Goal: Task Accomplishment & Management: Use online tool/utility

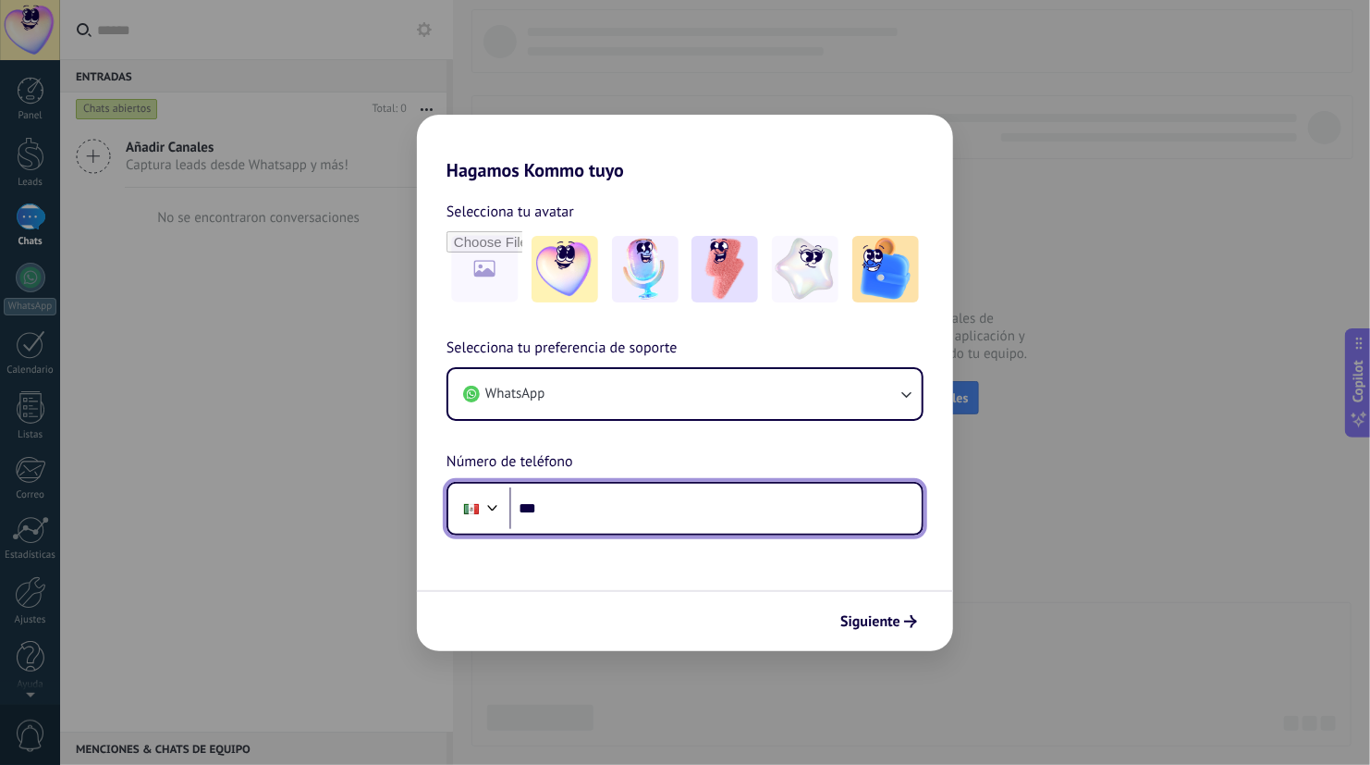
click at [605, 496] on input "***" at bounding box center [715, 508] width 412 height 43
click at [619, 515] on input "***" at bounding box center [715, 508] width 412 height 43
click at [619, 512] on input "***" at bounding box center [715, 508] width 412 height 43
type input "**********"
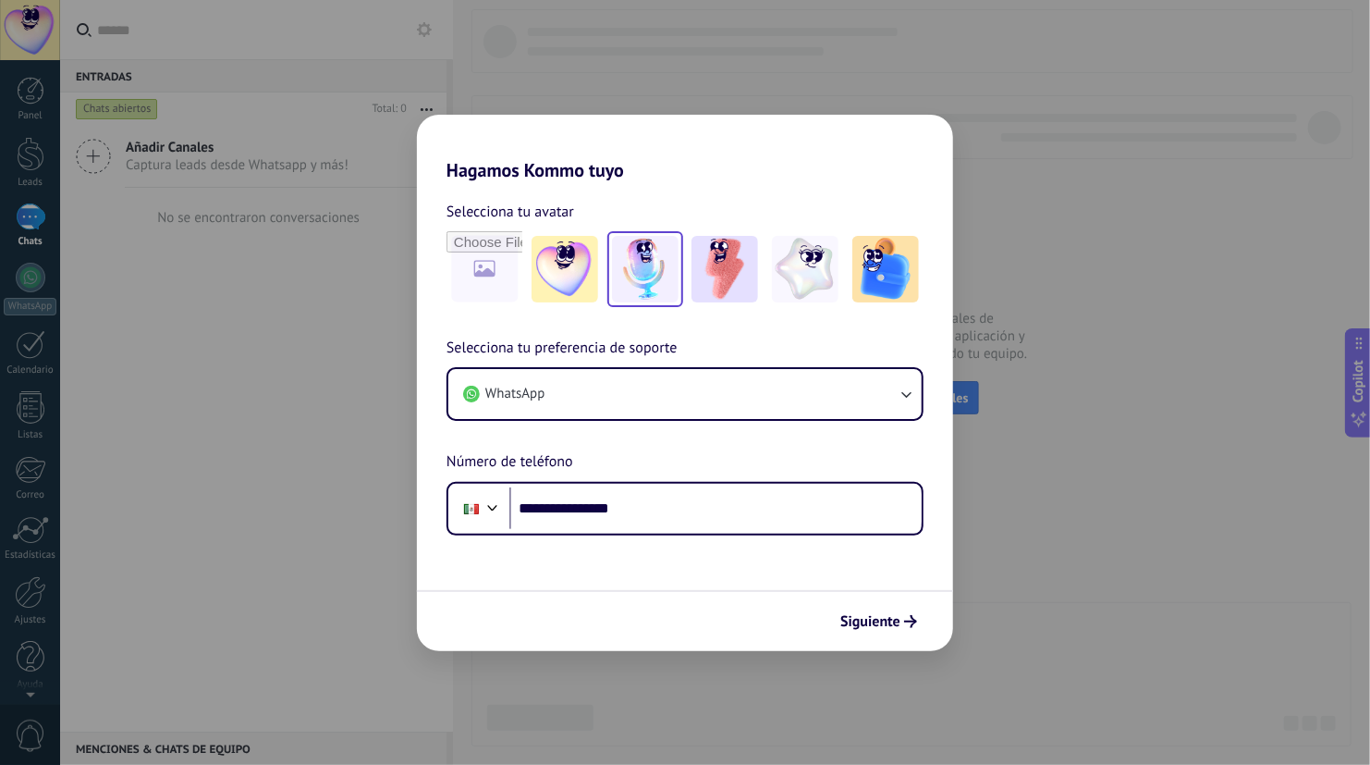
click at [642, 268] on img at bounding box center [645, 269] width 67 height 67
click at [509, 276] on input "file" at bounding box center [484, 269] width 72 height 72
type input "**********"
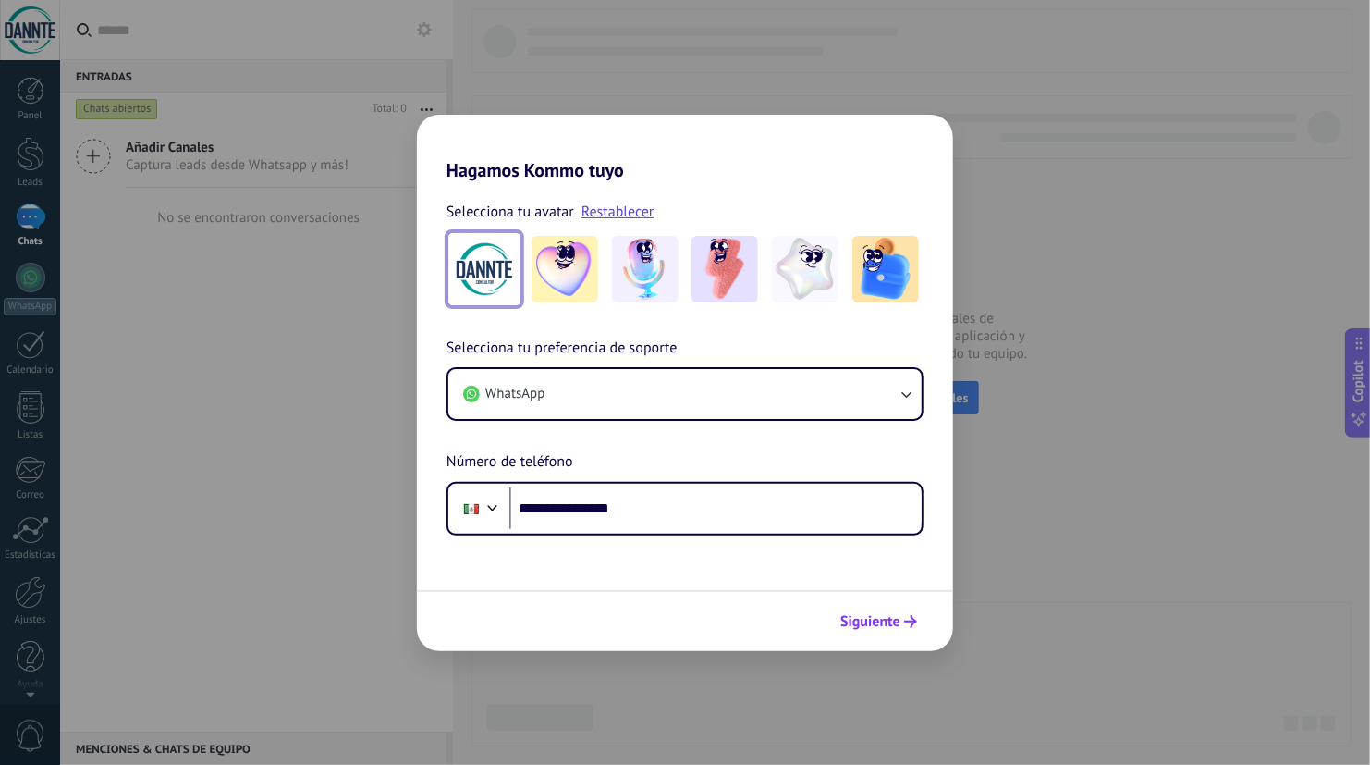
click at [875, 615] on span "Siguiente" at bounding box center [870, 621] width 60 height 13
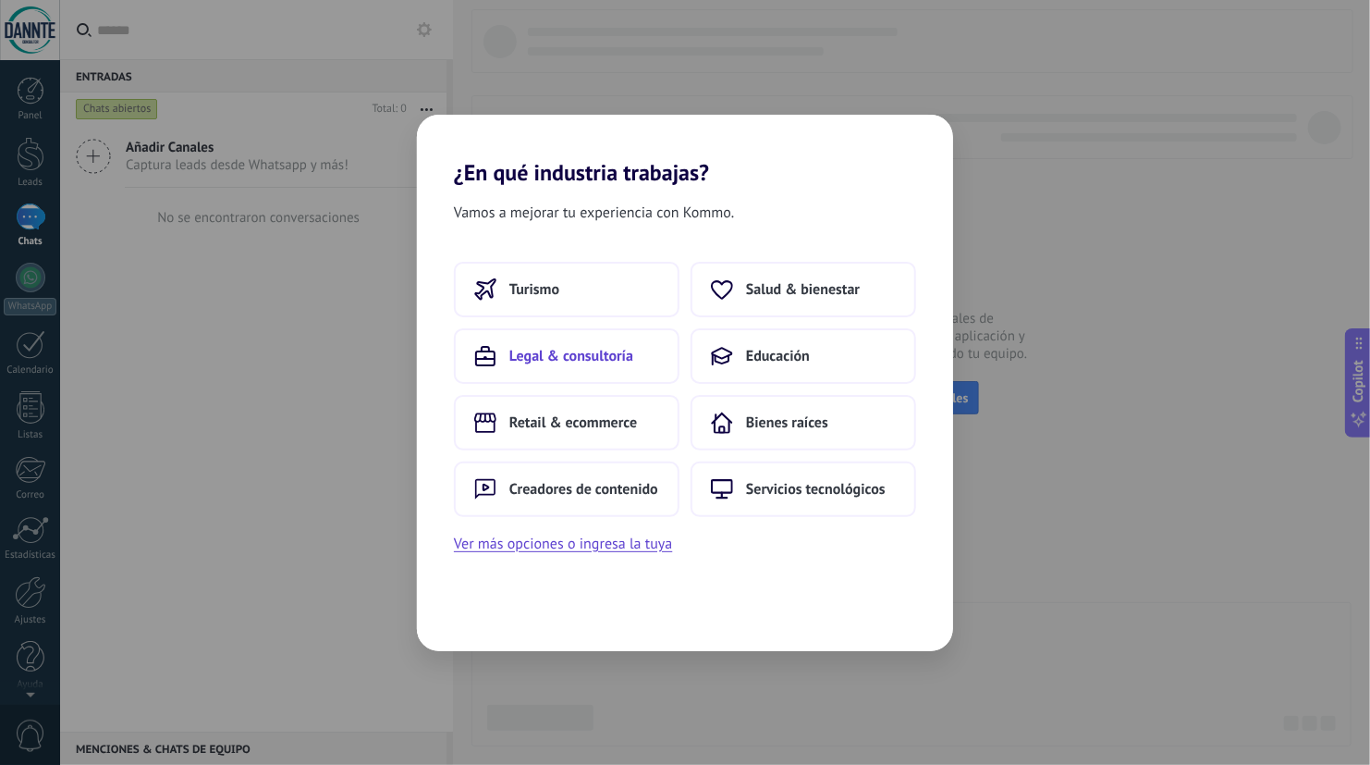
click at [564, 356] on span "Legal & consultoría" at bounding box center [571, 356] width 124 height 18
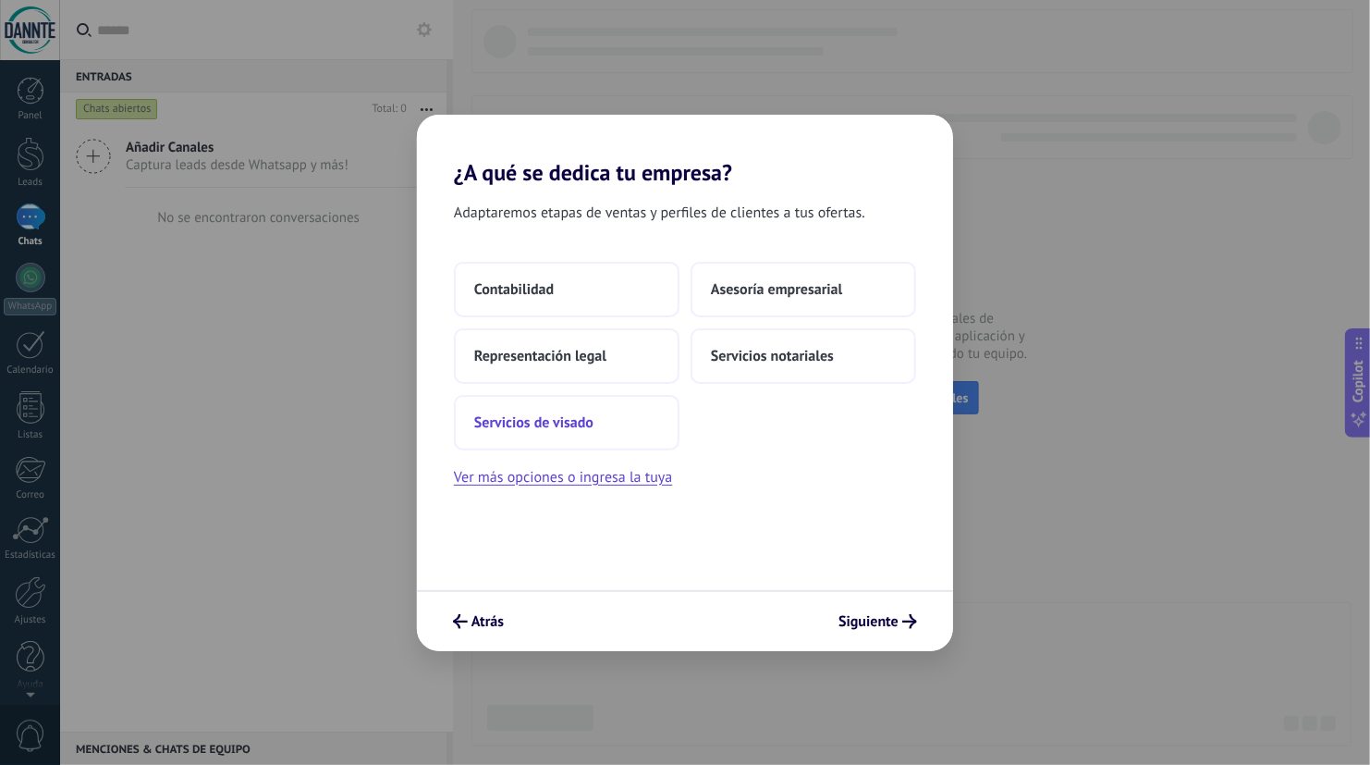
click at [573, 422] on span "Servicios de visado" at bounding box center [533, 422] width 119 height 18
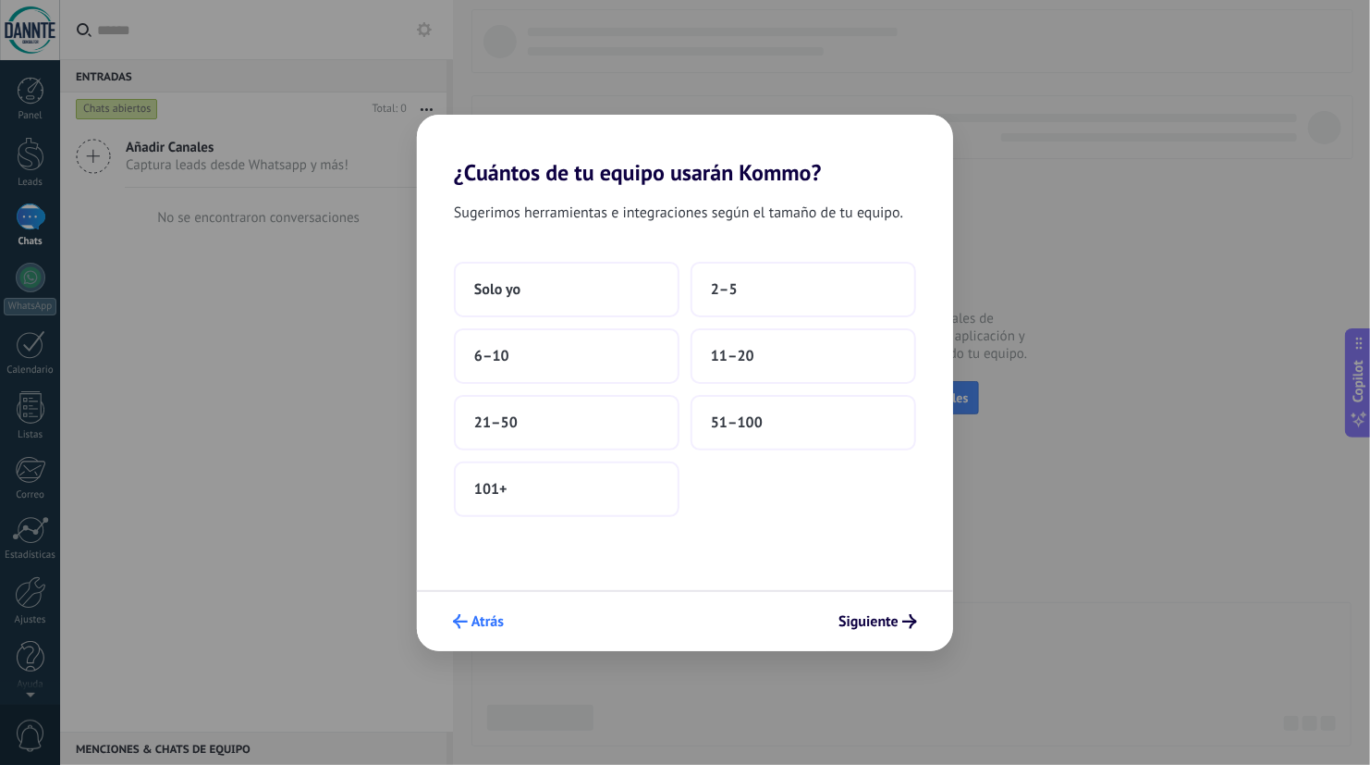
click at [502, 623] on span "Atrás" at bounding box center [488, 621] width 32 height 13
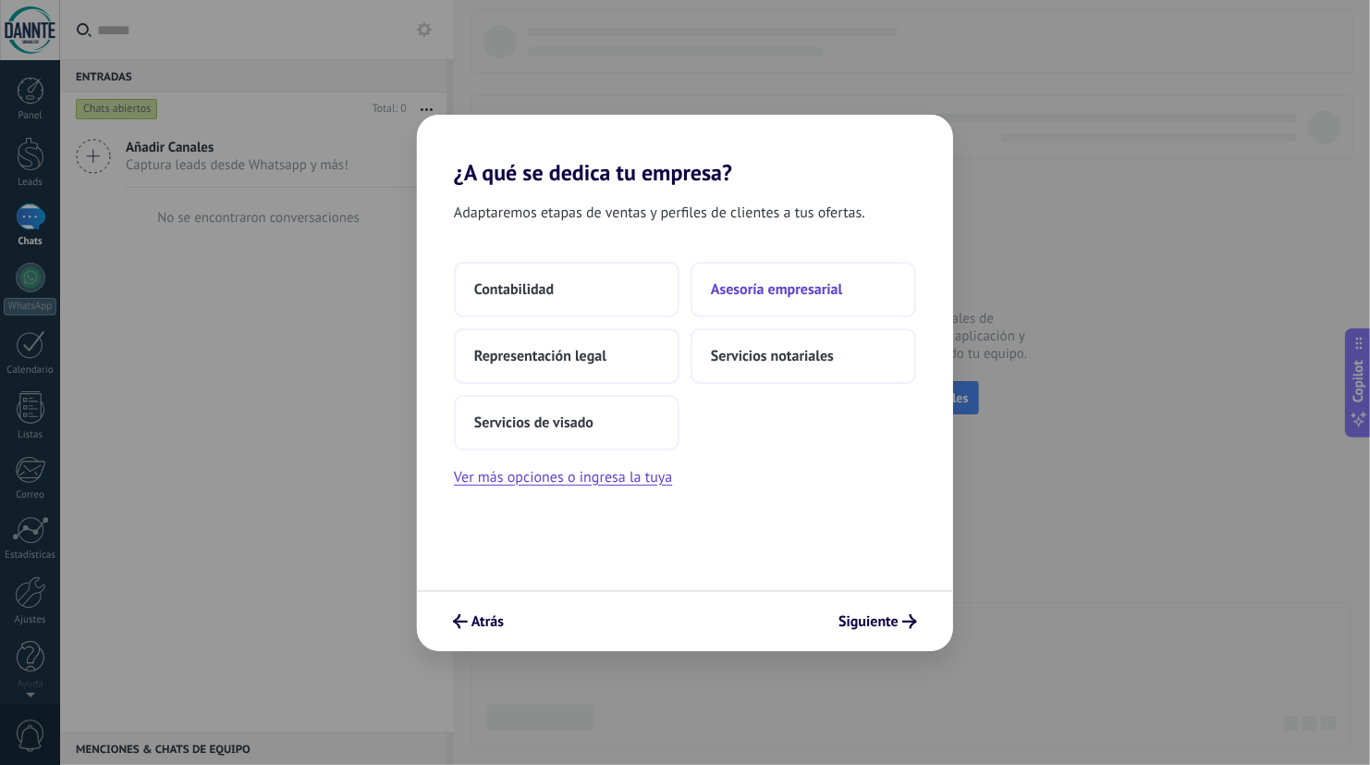
click at [779, 286] on span "Asesoría empresarial" at bounding box center [776, 289] width 131 height 18
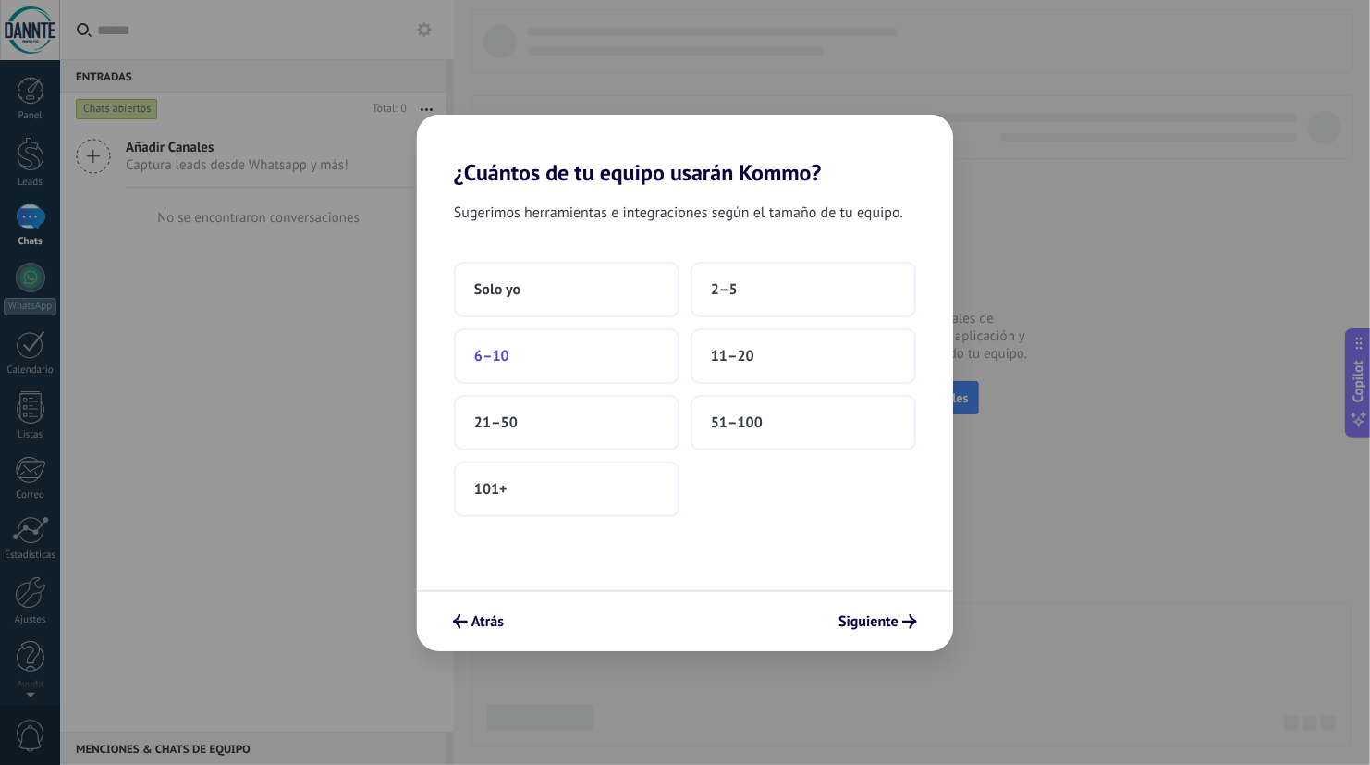
click at [548, 369] on button "6–10" at bounding box center [567, 355] width 226 height 55
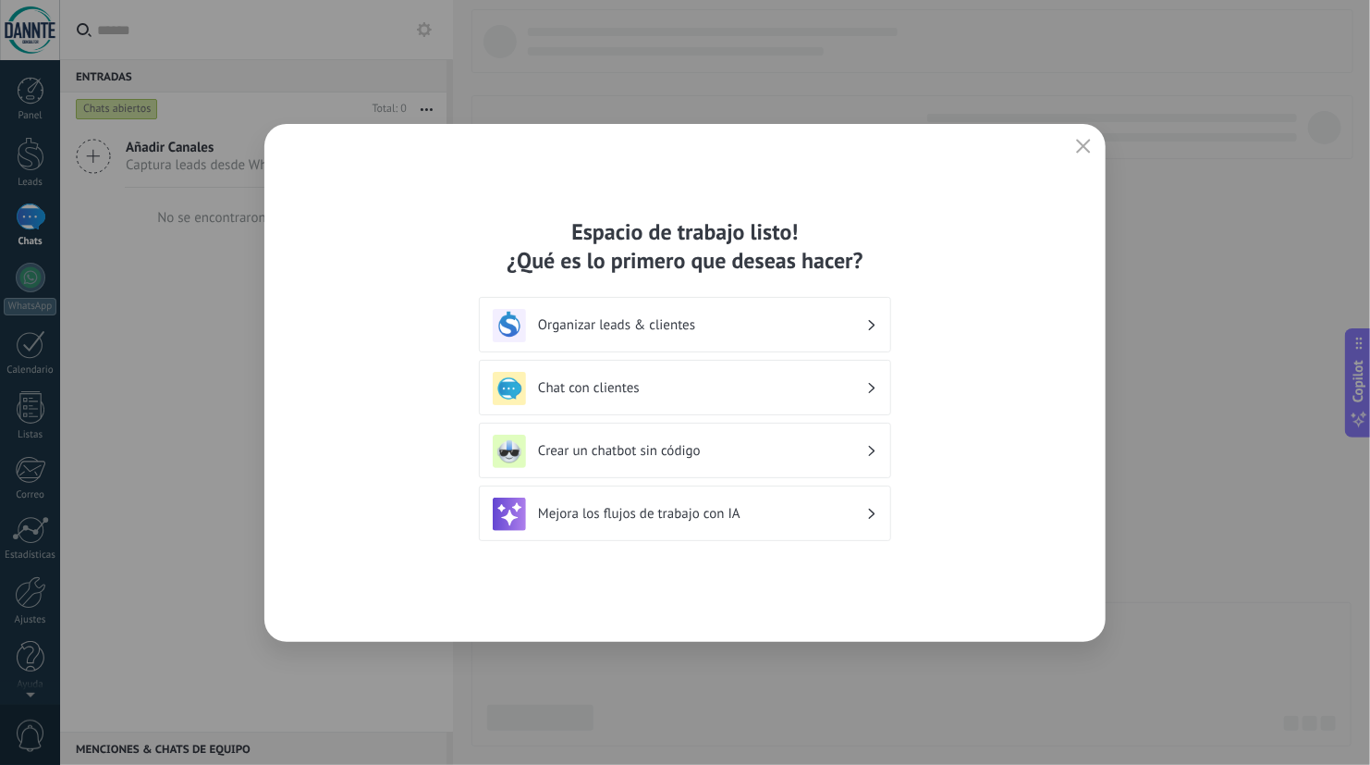
click at [569, 325] on h3 "Organizar leads & clientes" at bounding box center [702, 325] width 328 height 18
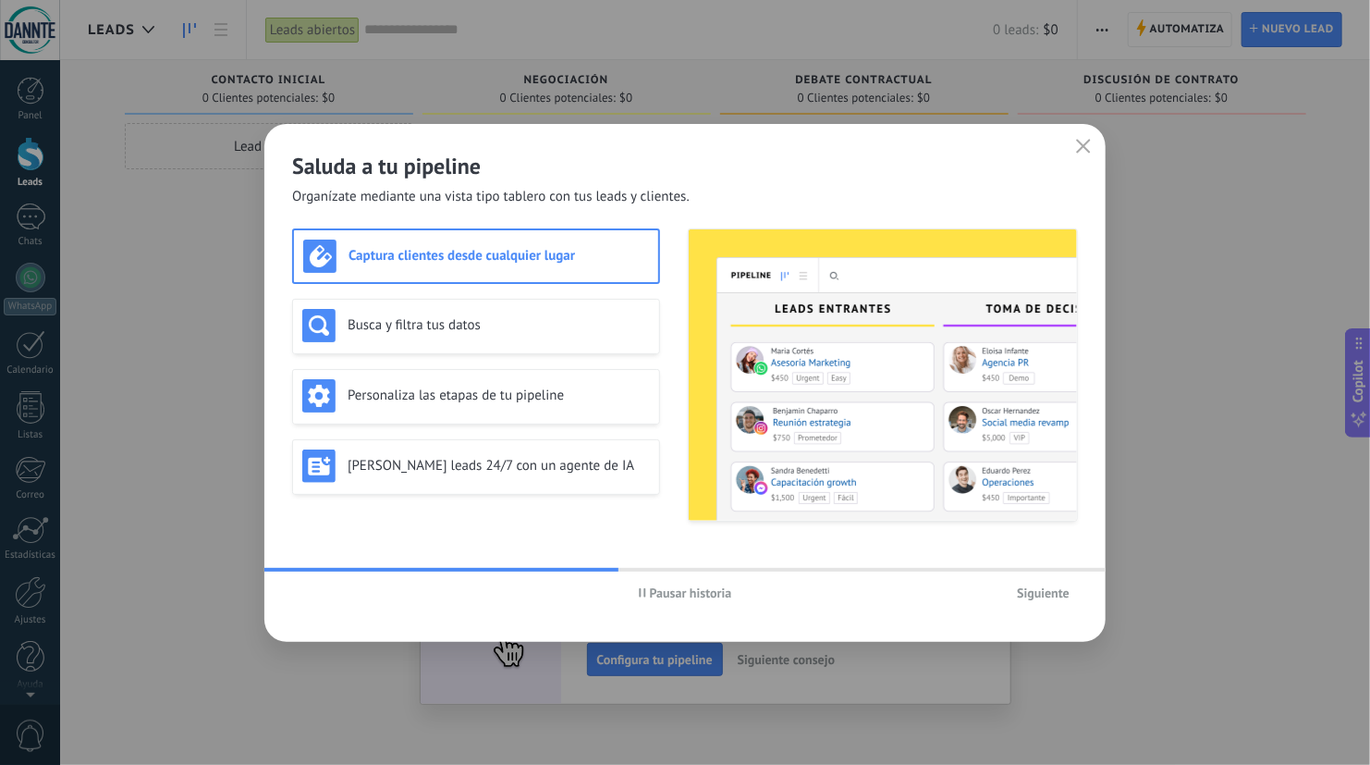
click at [1053, 590] on span "Siguiente" at bounding box center [1043, 592] width 53 height 13
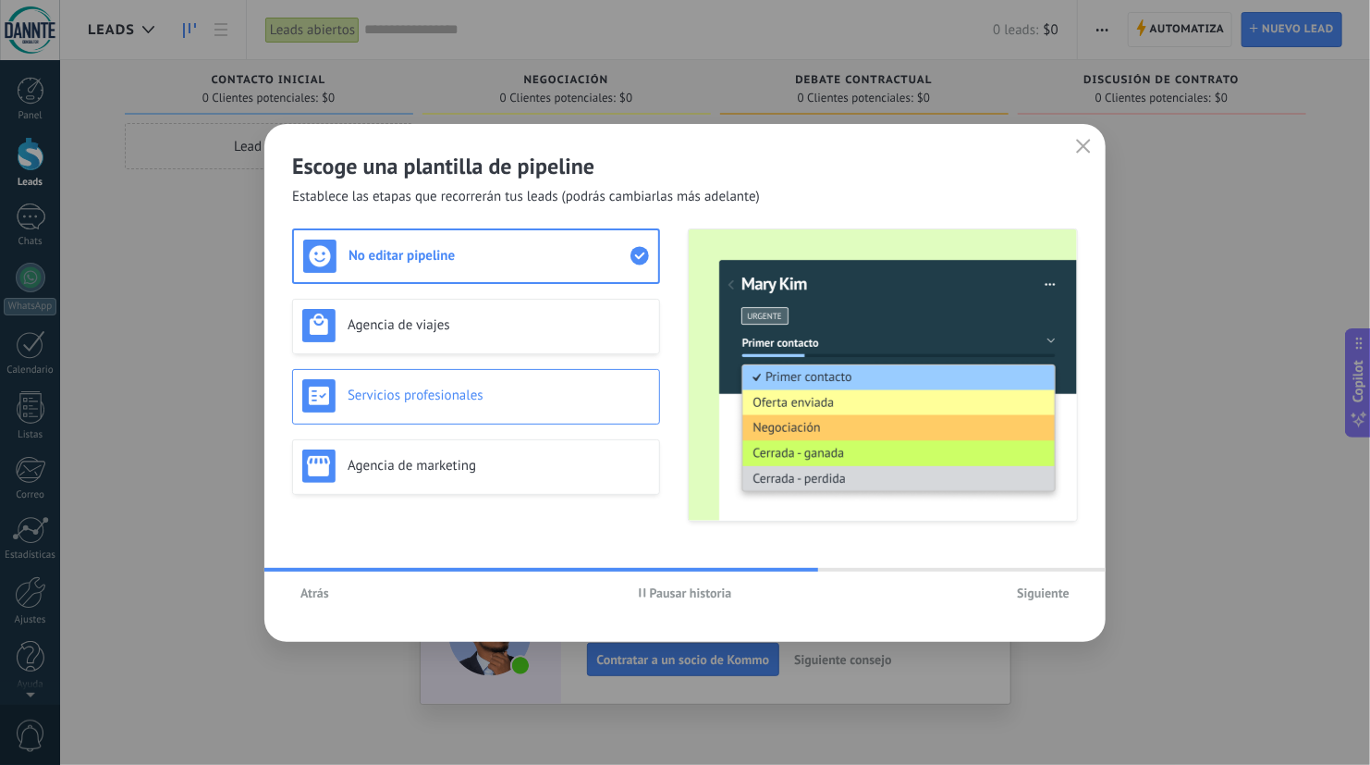
click at [493, 413] on div "Servicios profesionales" at bounding box center [476, 396] width 368 height 55
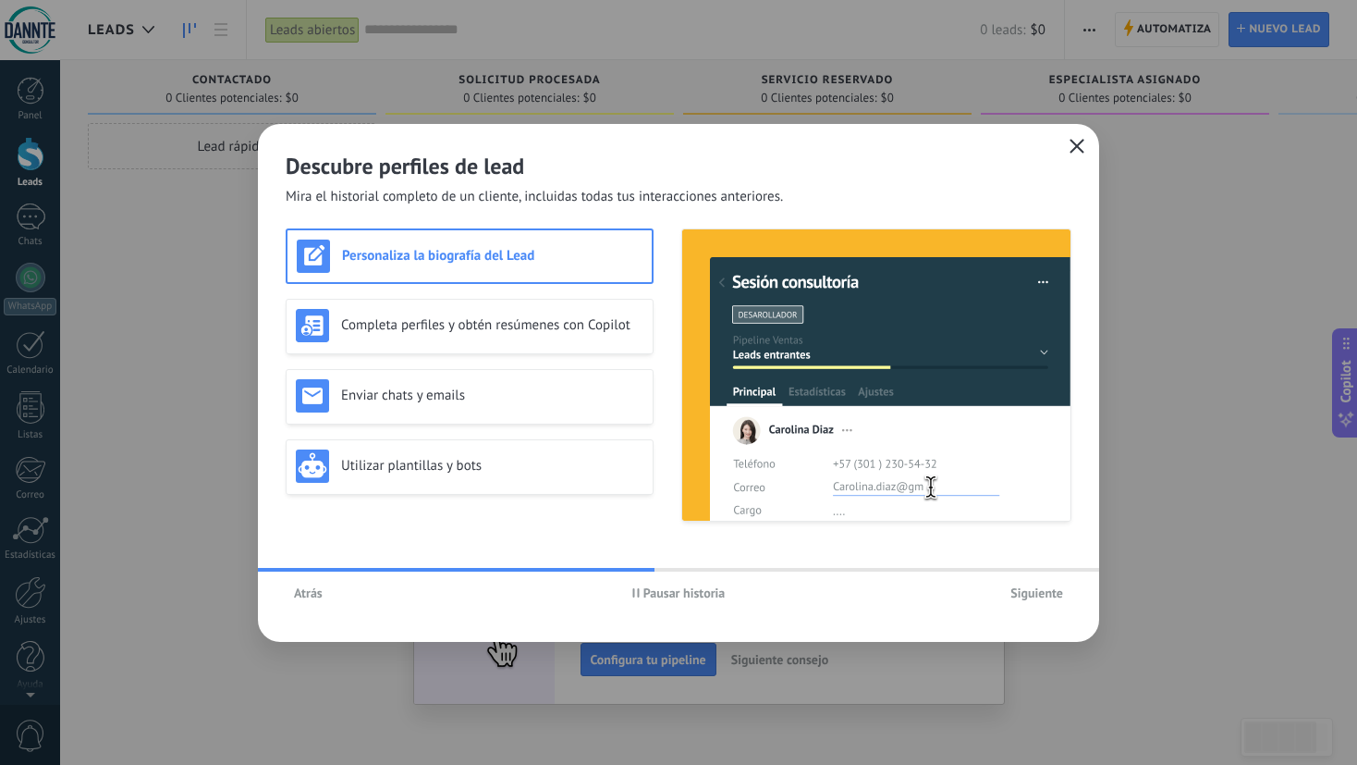
click at [1072, 148] on icon "button" at bounding box center [1077, 146] width 15 height 15
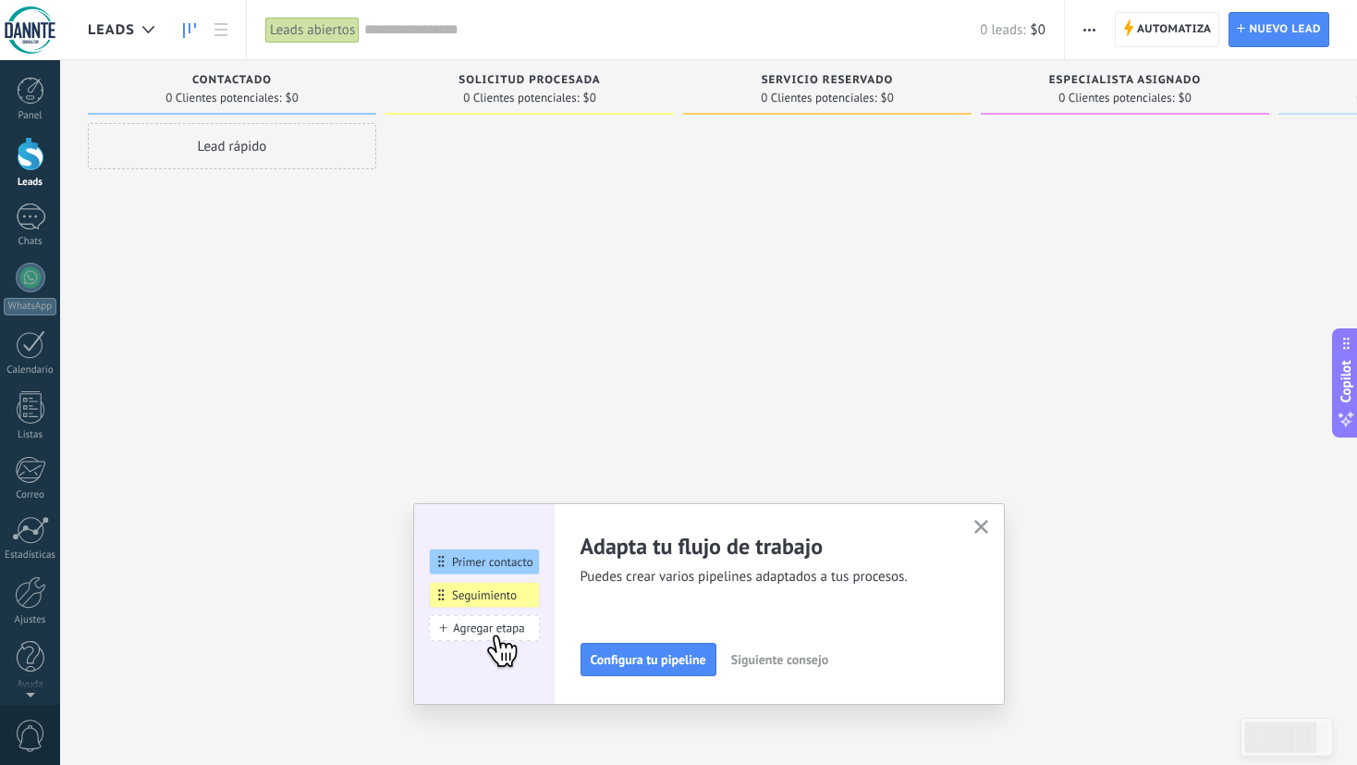
scroll to position [4, 0]
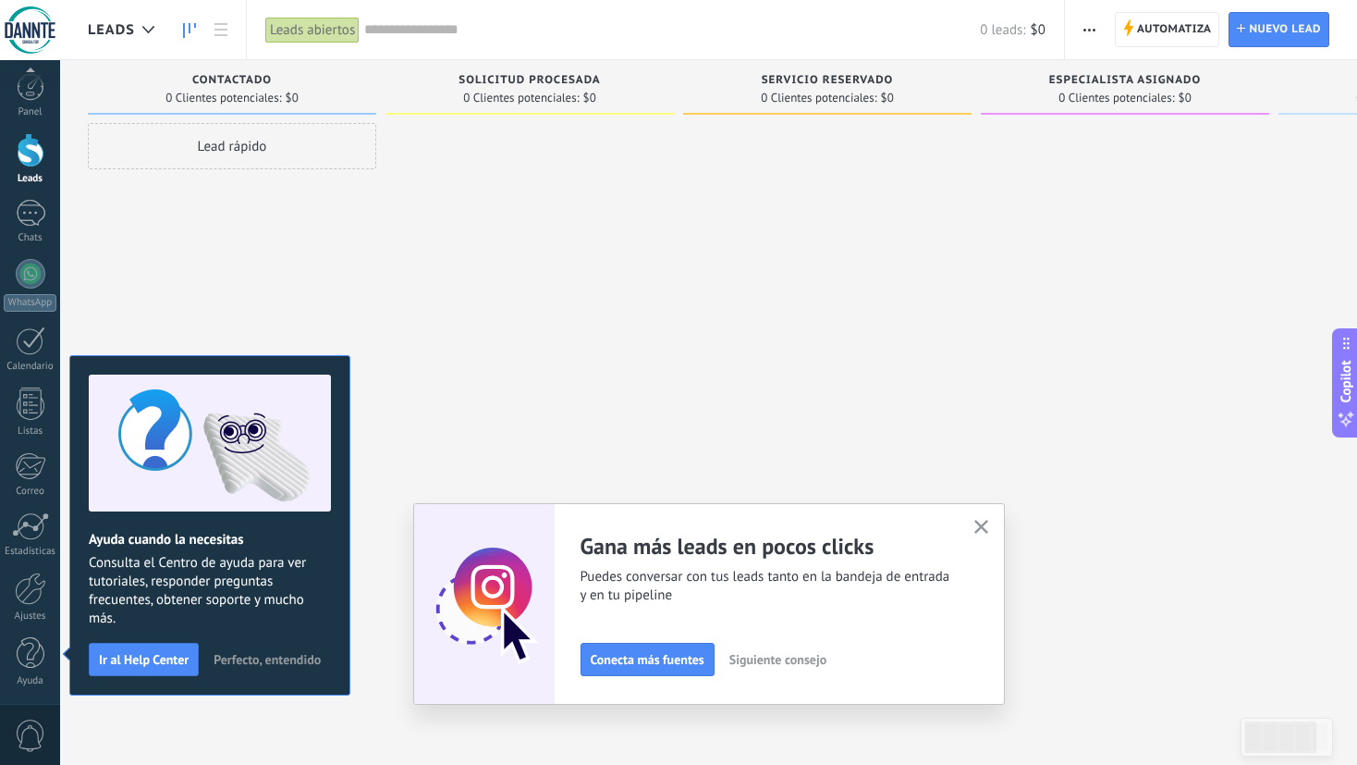
click at [986, 531] on icon "button" at bounding box center [982, 527] width 14 height 14
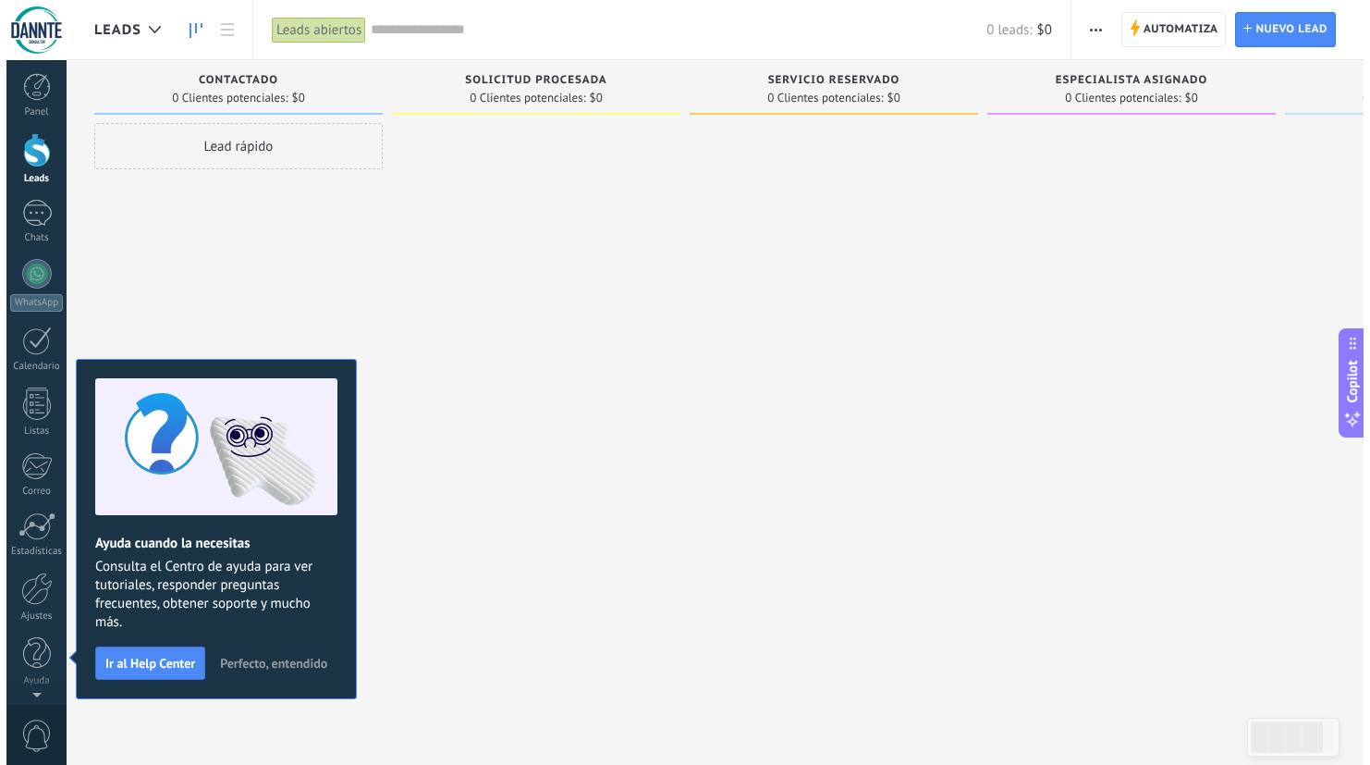
scroll to position [0, 0]
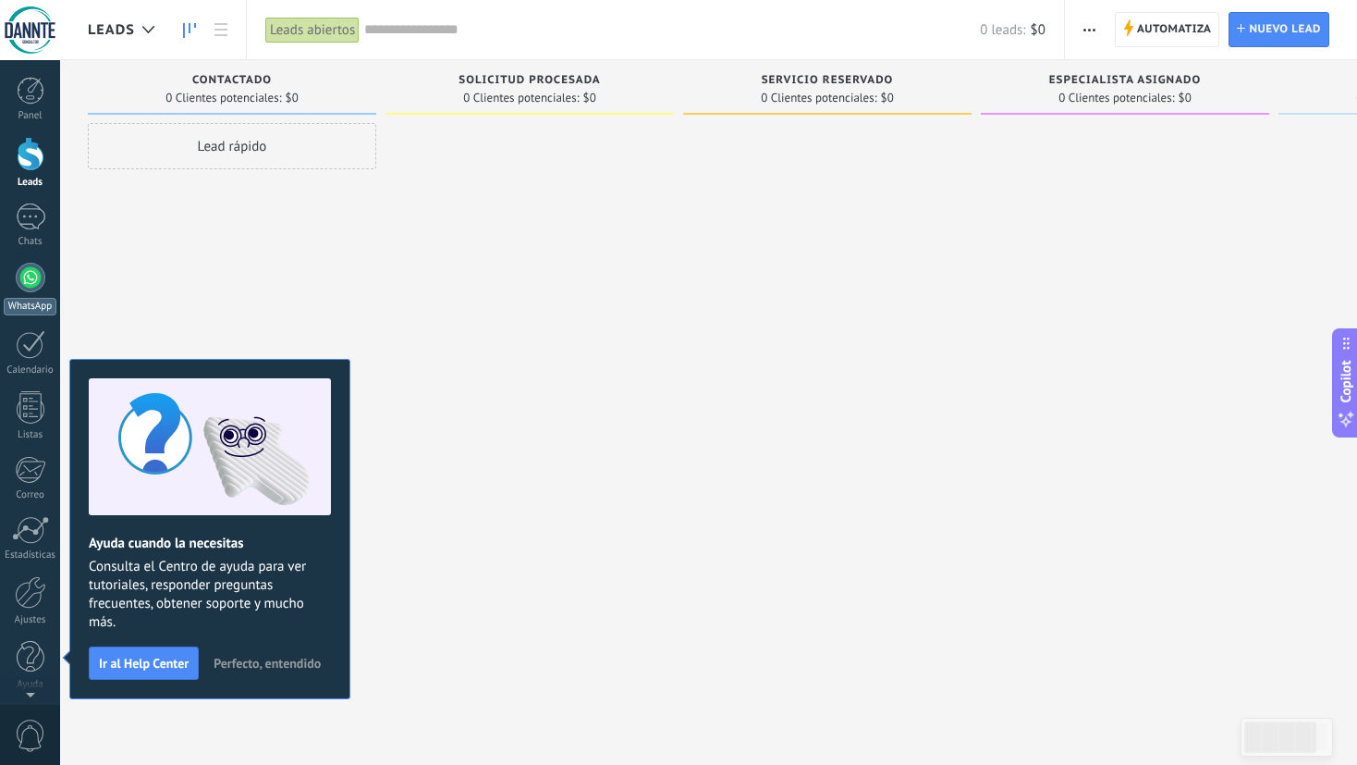
click at [36, 277] on div at bounding box center [31, 278] width 30 height 30
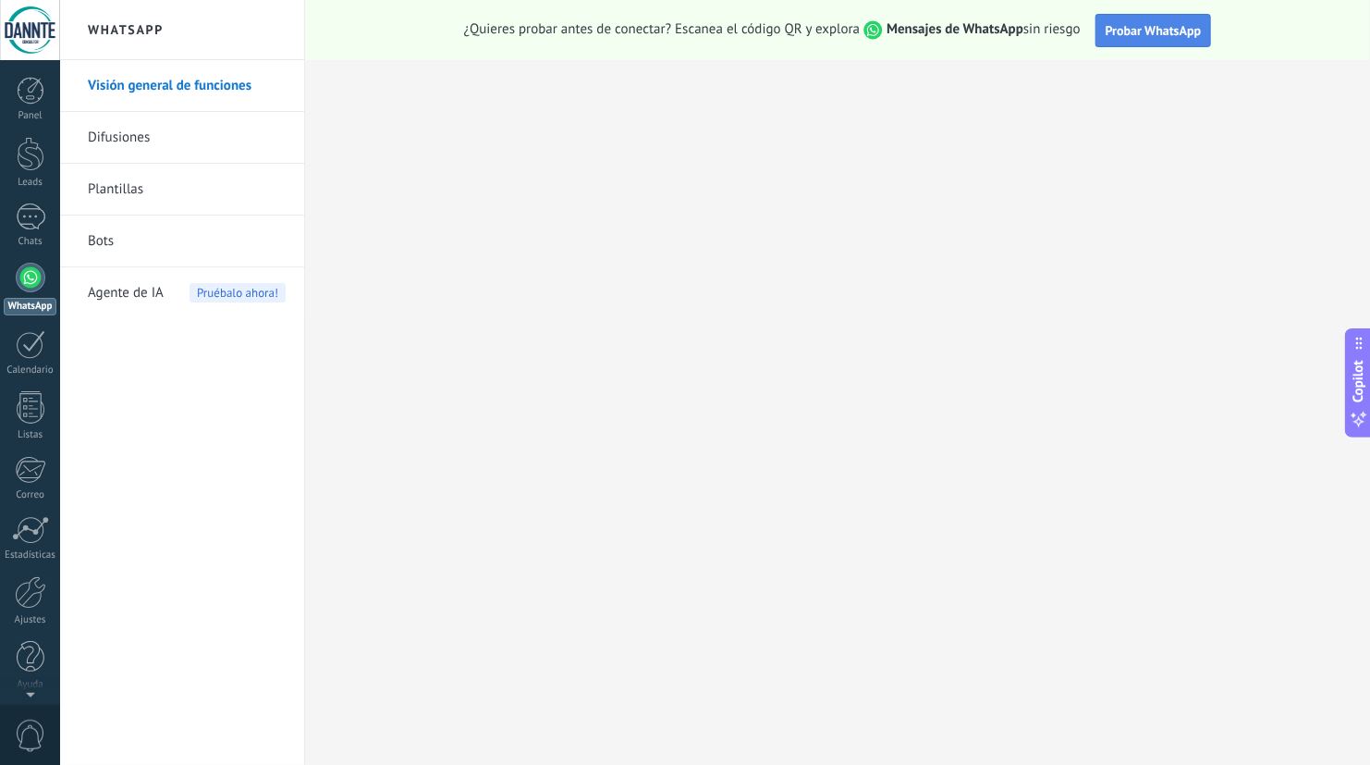
click at [1157, 34] on span "Probar WhatsApp" at bounding box center [1154, 30] width 96 height 17
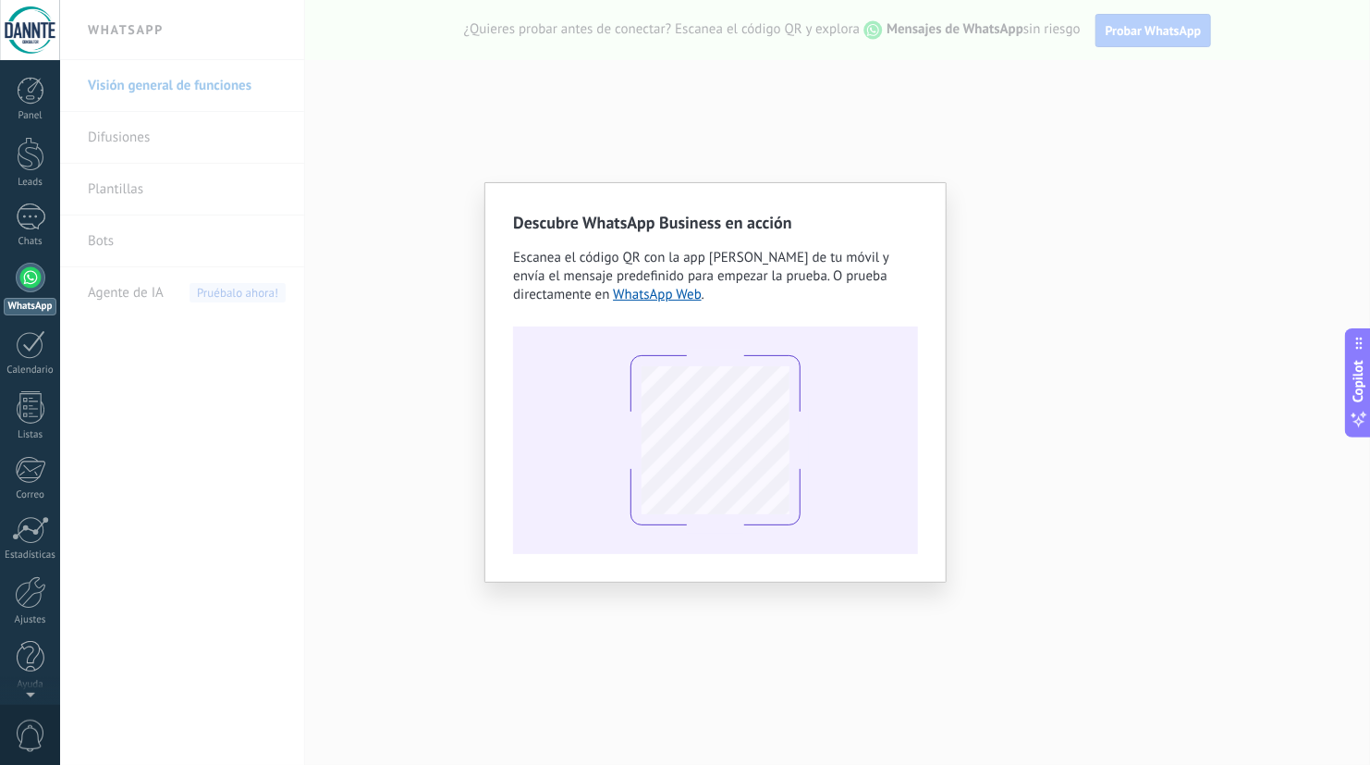
click at [324, 521] on div "Descubre WhatsApp Business en acción Escanea el código QR con la app de cámara …" at bounding box center [715, 382] width 1310 height 765
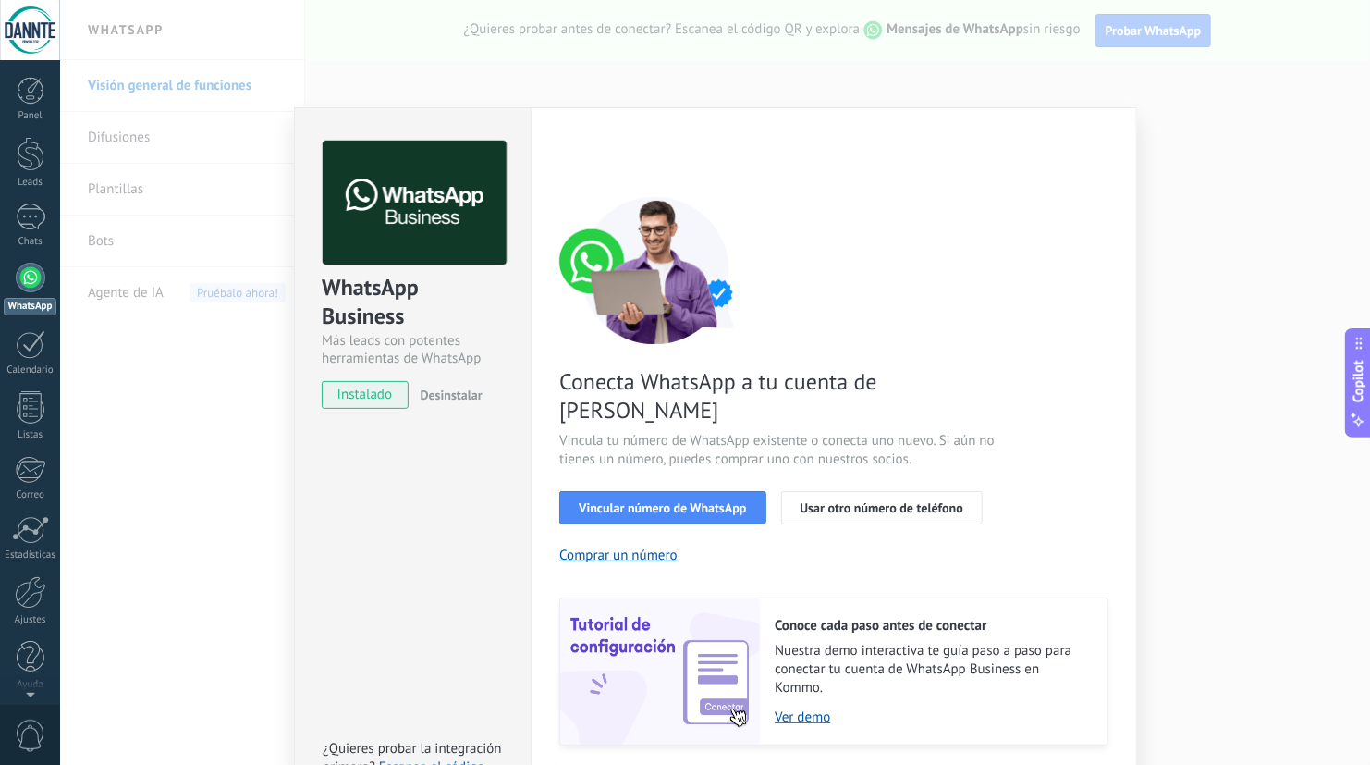
scroll to position [33, 0]
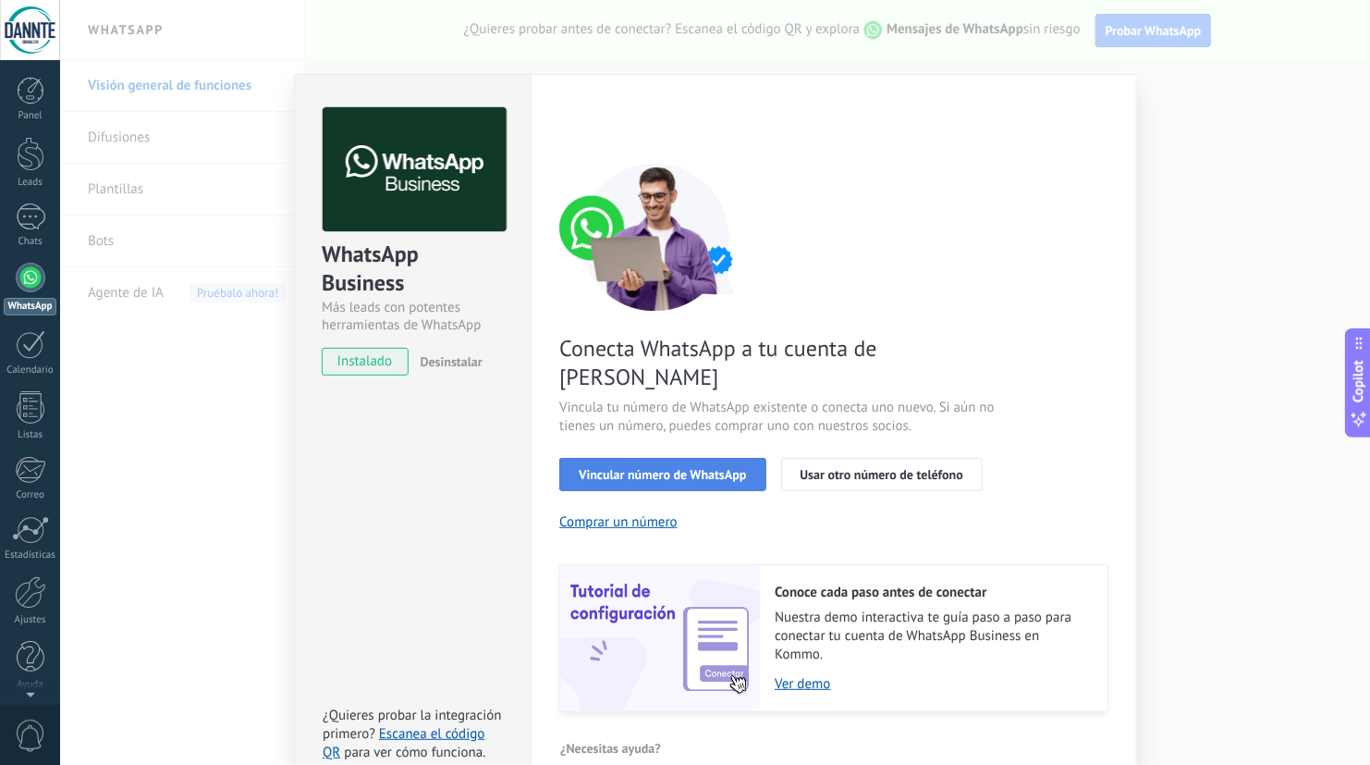
click at [661, 468] on span "Vincular número de WhatsApp" at bounding box center [662, 474] width 167 height 13
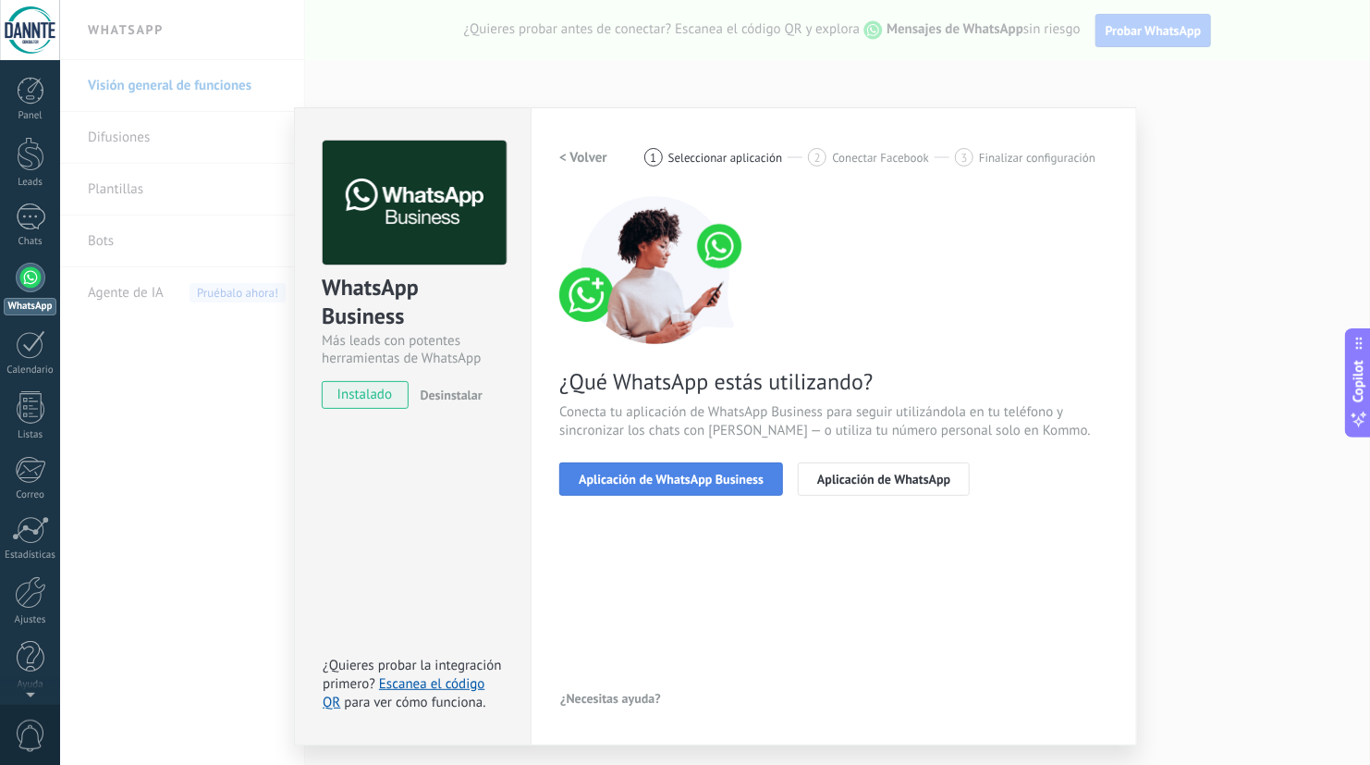
click at [687, 484] on span "Aplicación de WhatsApp Business" at bounding box center [671, 478] width 185 height 13
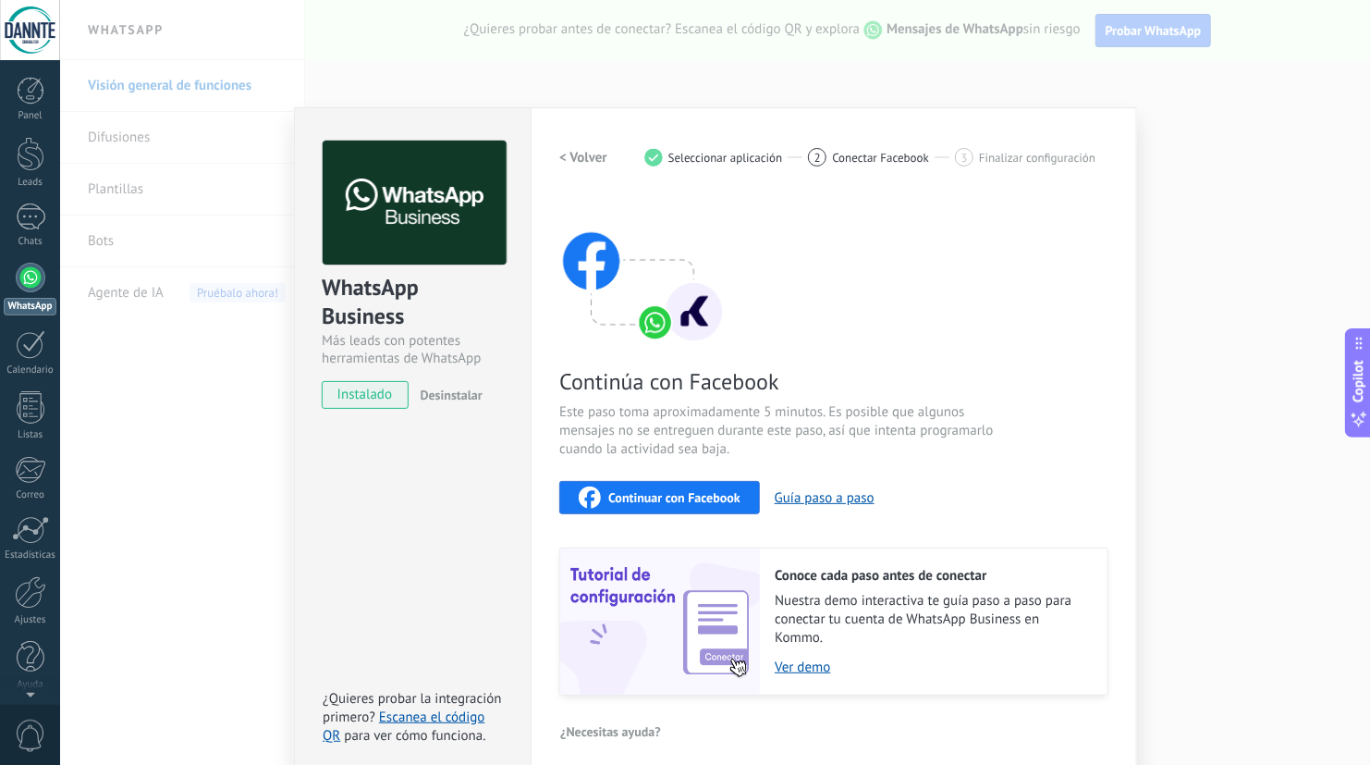
scroll to position [12, 0]
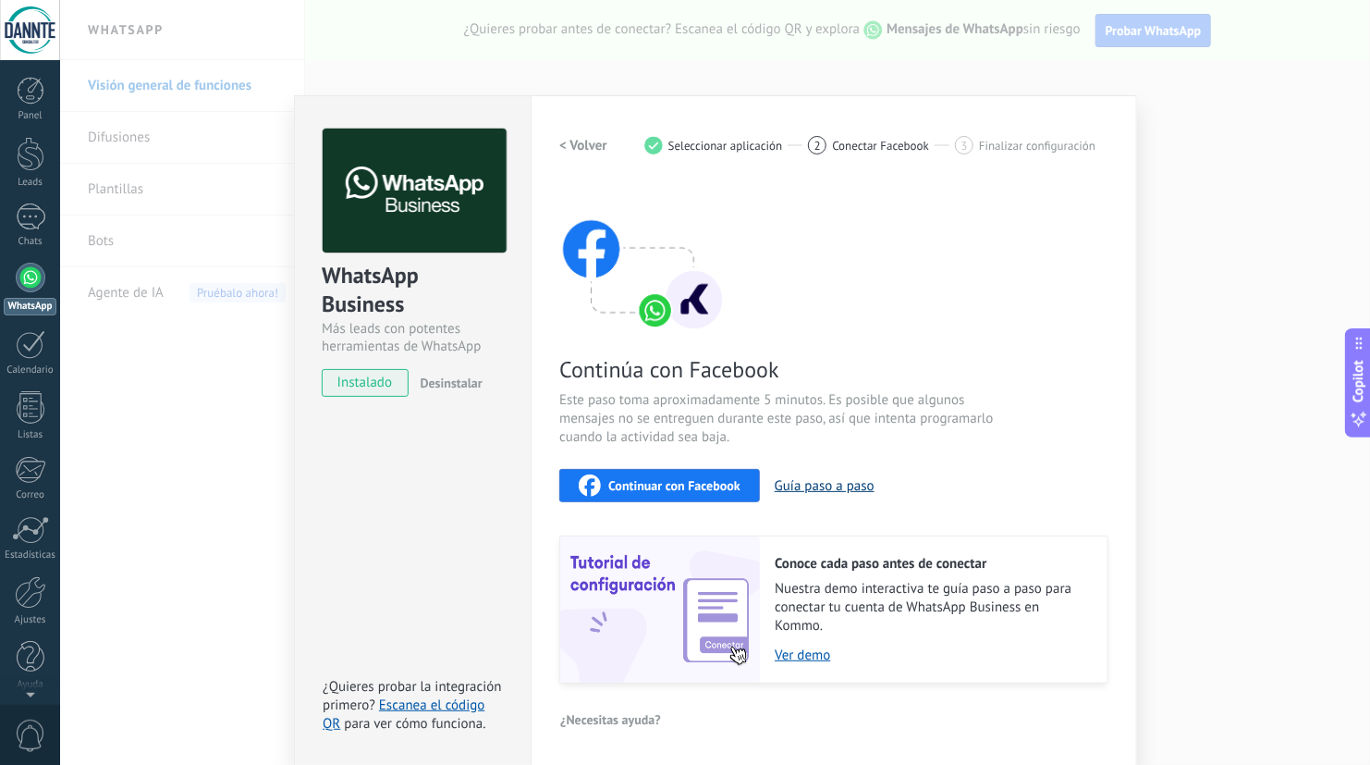
click at [800, 486] on button "Guía paso a paso" at bounding box center [825, 486] width 100 height 18
click at [660, 490] on span "Continuar con Facebook" at bounding box center [674, 485] width 132 height 13
click at [861, 139] on span "Conectar Facebook" at bounding box center [880, 146] width 97 height 14
click at [654, 485] on span "Continuar con Facebook" at bounding box center [674, 485] width 132 height 13
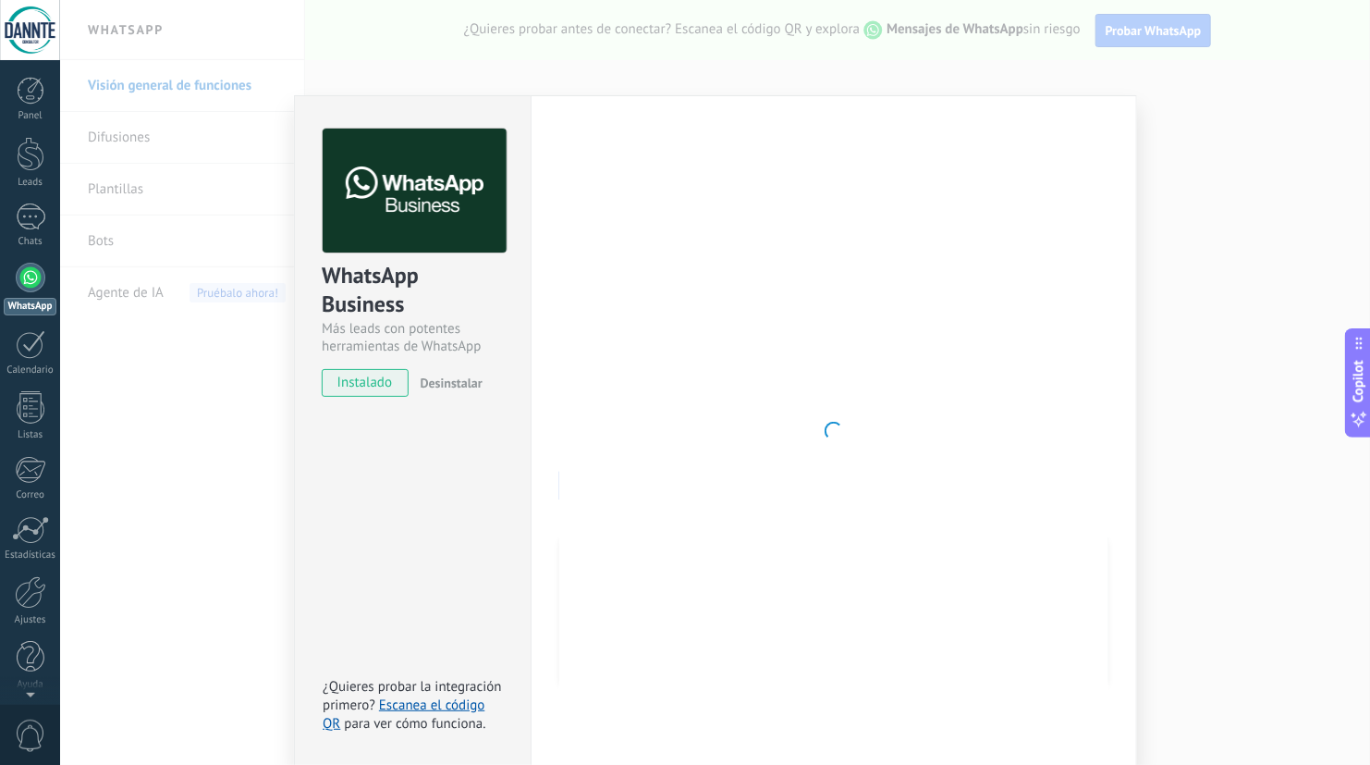
click at [385, 526] on div "WhatsApp Business Más leads con potentes herramientas de WhatsApp instalado Des…" at bounding box center [412, 430] width 237 height 671
click at [1003, 374] on div at bounding box center [833, 431] width 549 height 605
click at [221, 322] on div "WhatsApp Business Más leads con potentes herramientas de WhatsApp instalado Des…" at bounding box center [715, 382] width 1310 height 765
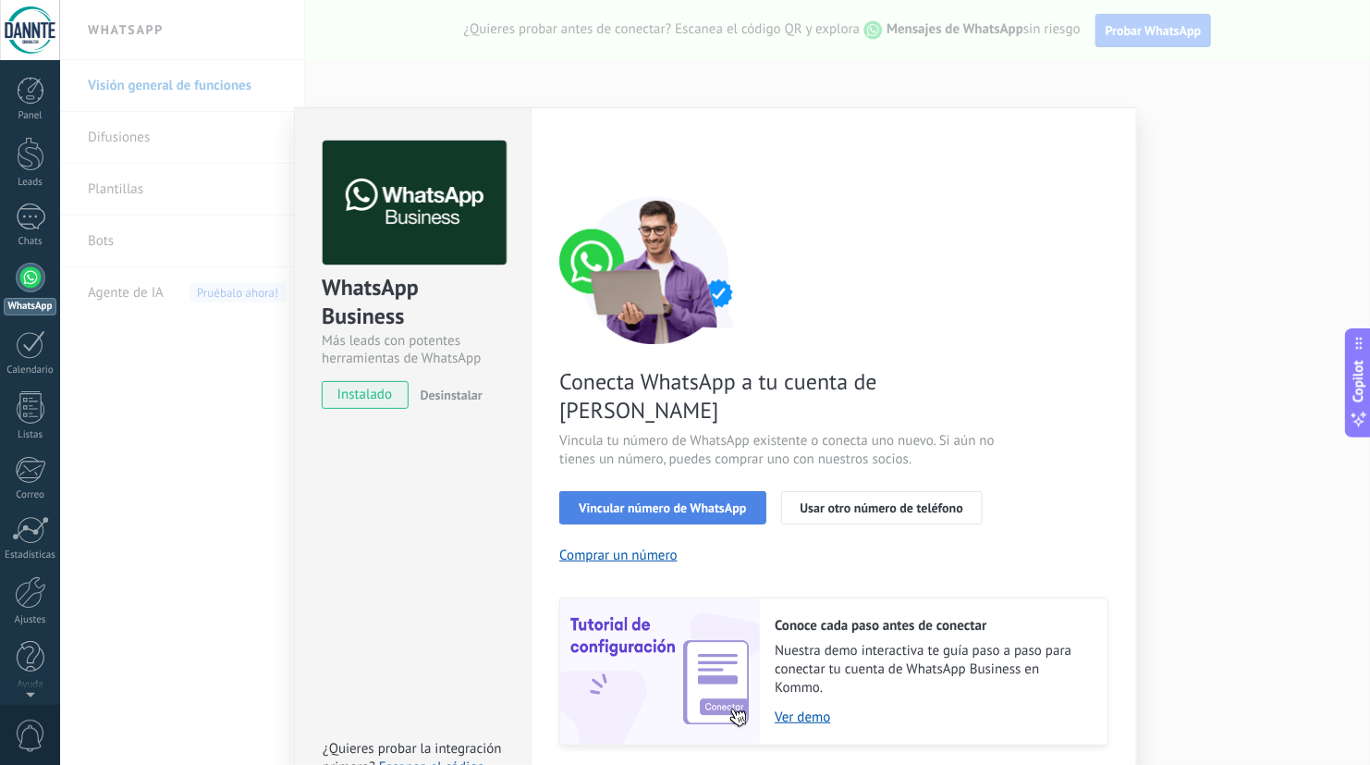
scroll to position [33, 0]
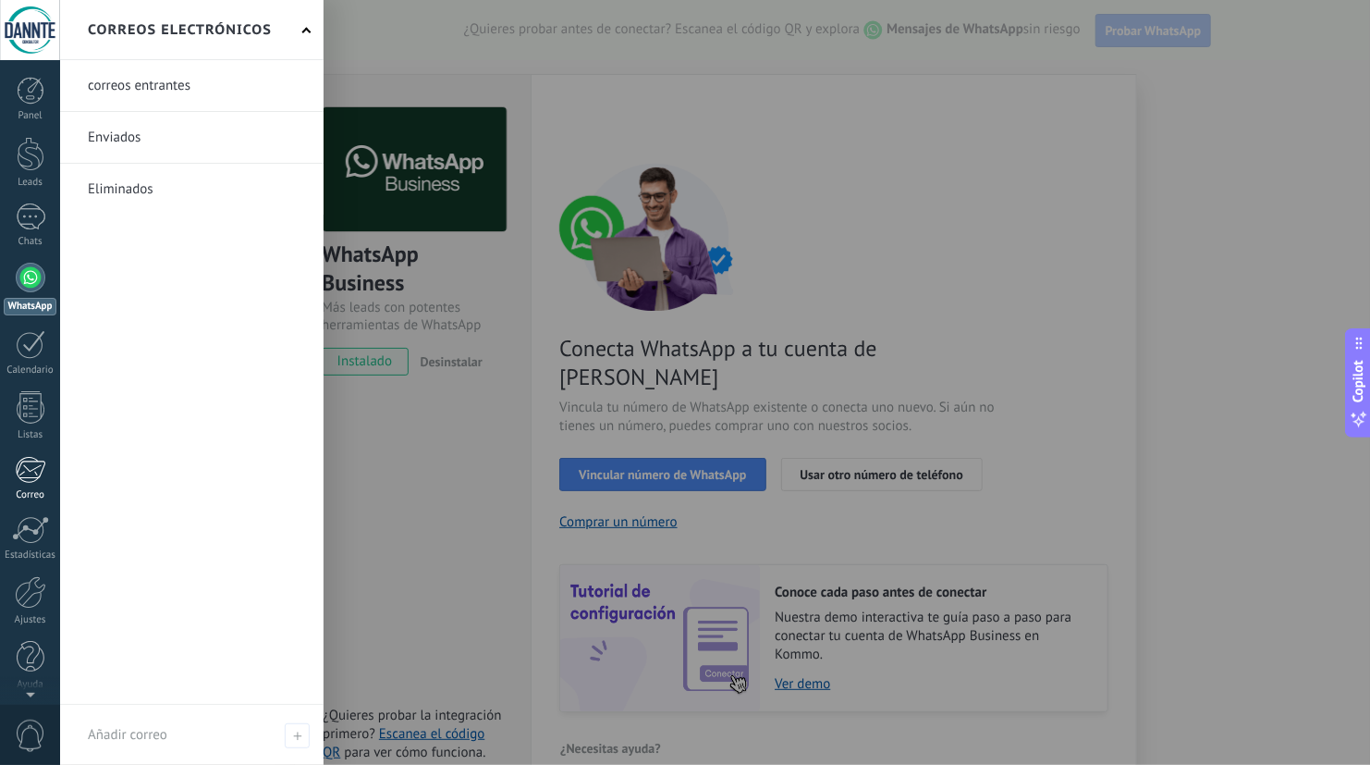
click at [41, 495] on div "Correo" at bounding box center [31, 495] width 54 height 12
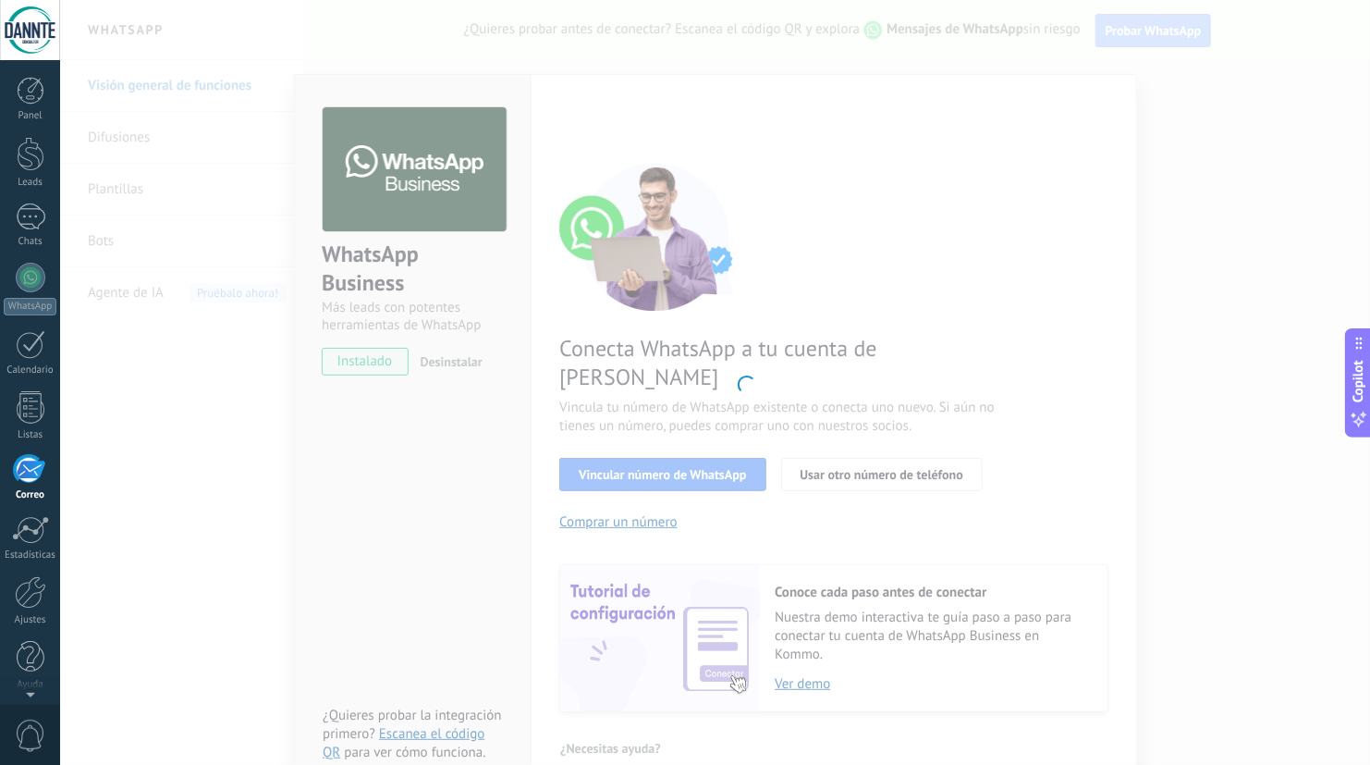
scroll to position [4, 0]
click at [209, 479] on body ".abccls-1,.abccls-2{fill-rule:evenodd}.abccls-2{fill:#fff} .abfcls-1{fill:none}…" at bounding box center [685, 382] width 1370 height 765
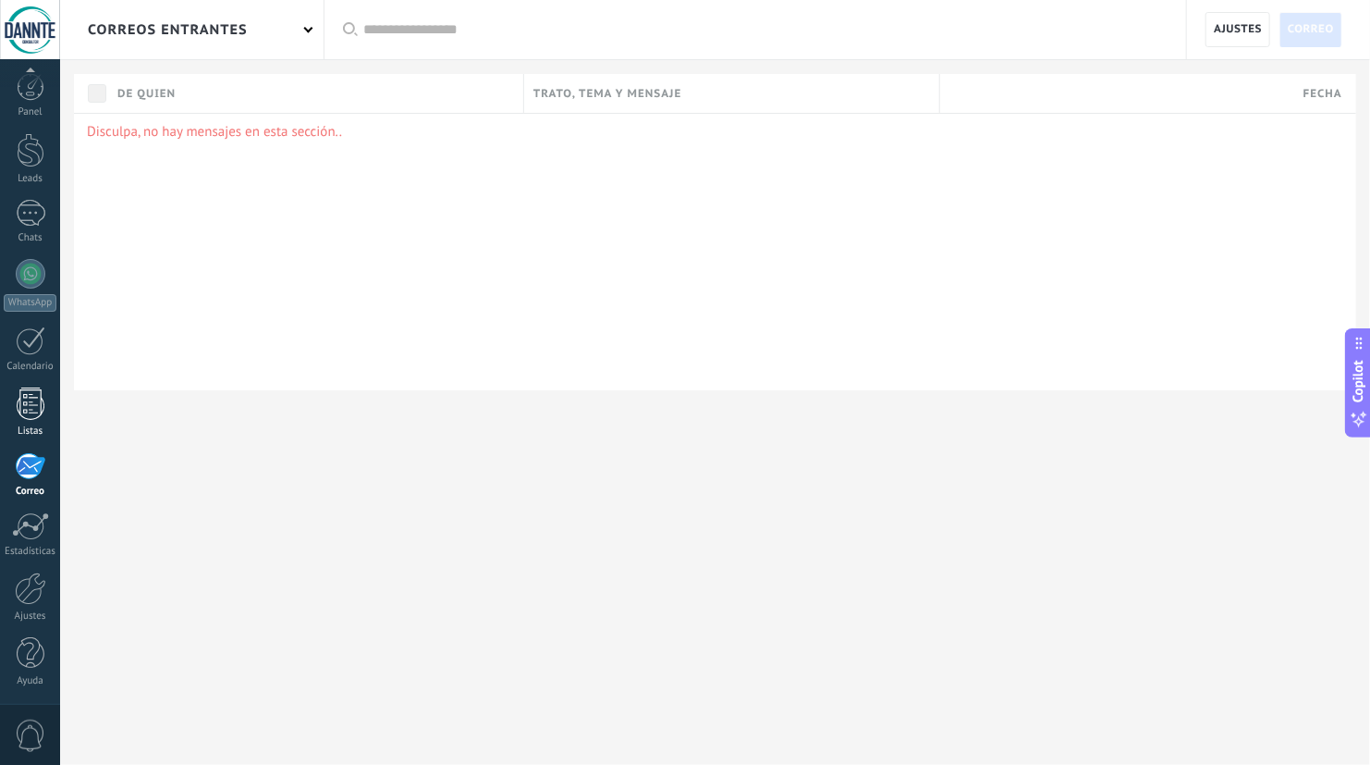
scroll to position [0, 0]
click at [32, 270] on div at bounding box center [31, 274] width 30 height 30
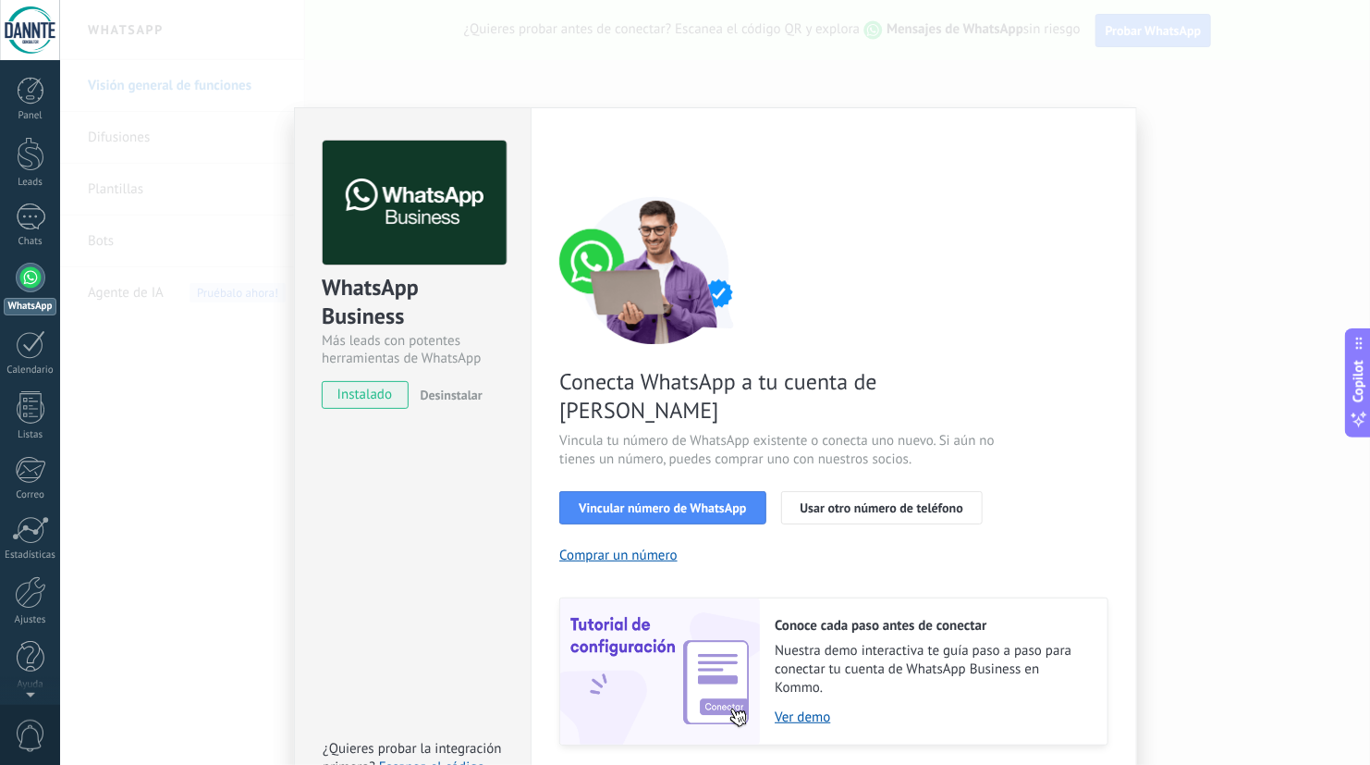
scroll to position [33, 0]
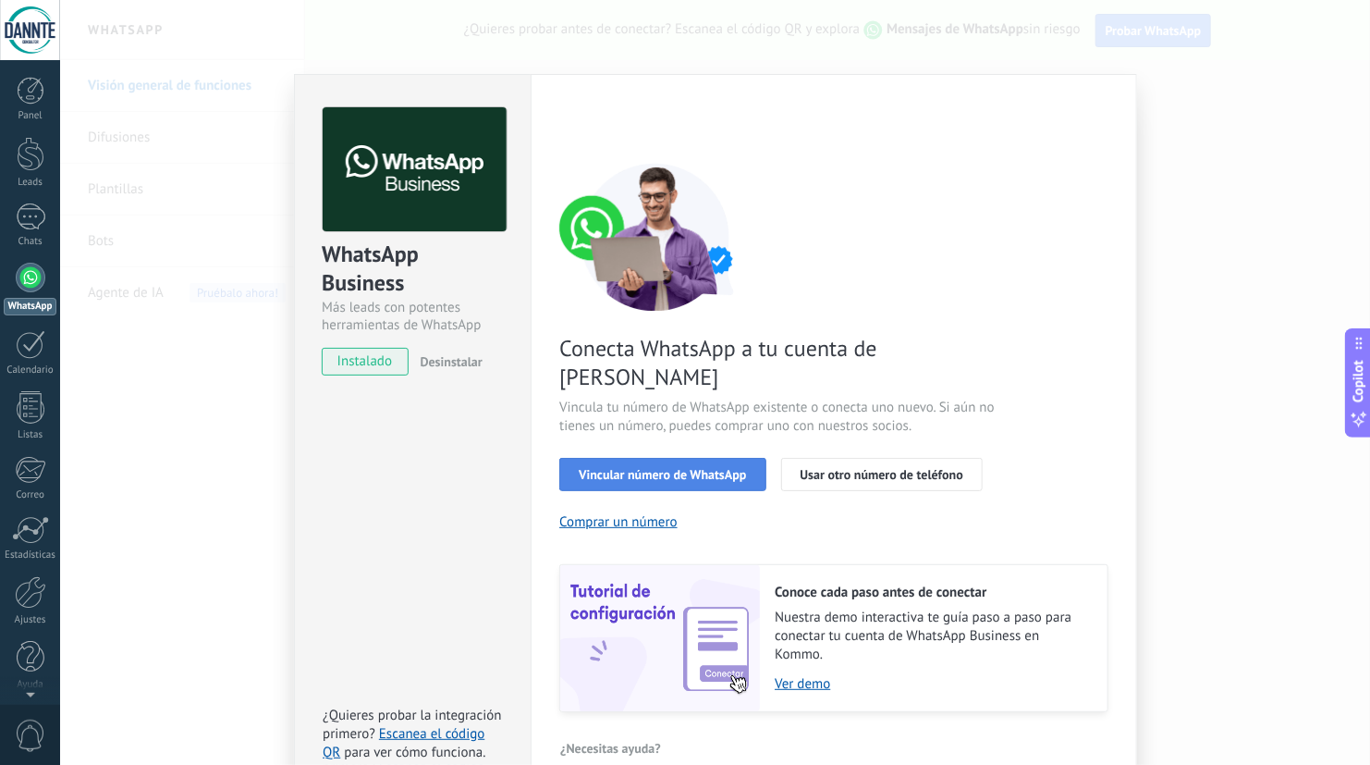
click at [692, 468] on span "Vincular número de WhatsApp" at bounding box center [662, 474] width 167 height 13
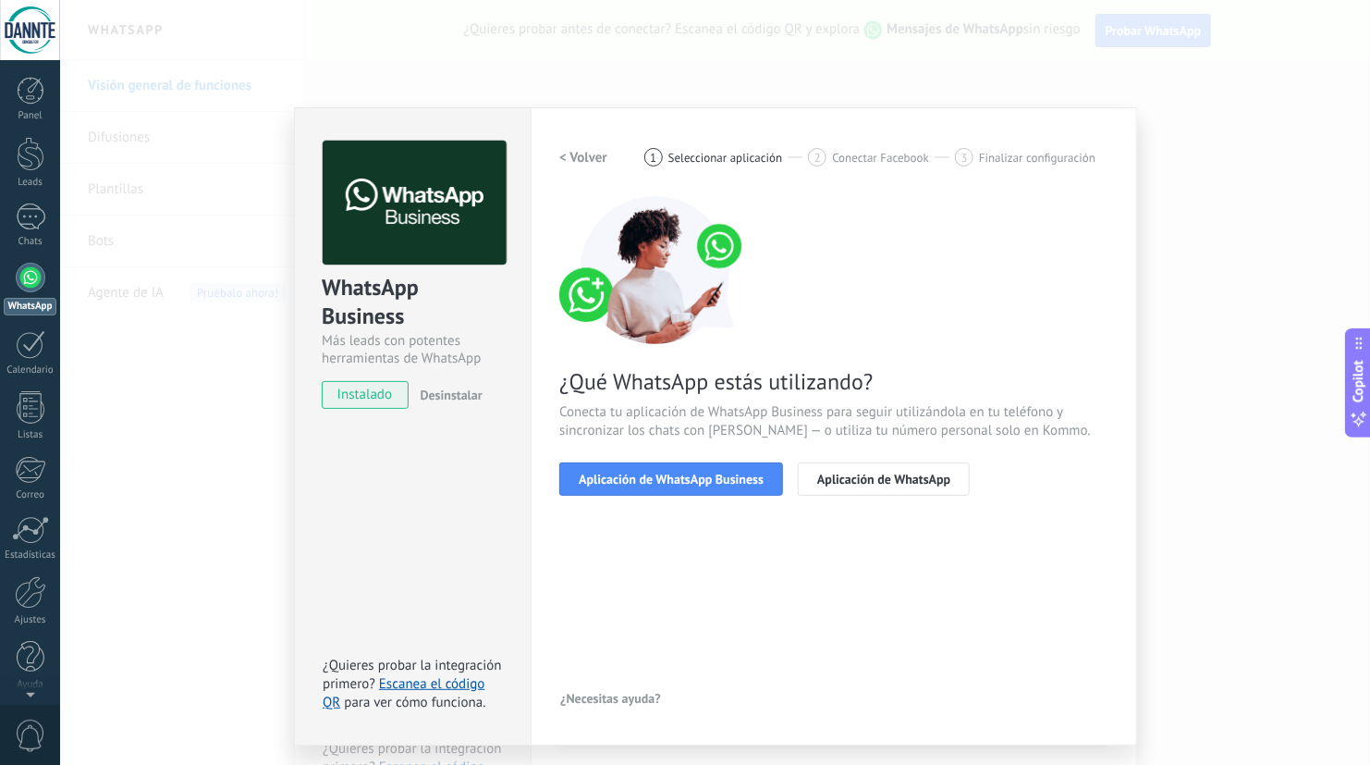
scroll to position [0, 0]
click at [705, 481] on span "Aplicación de WhatsApp Business" at bounding box center [671, 478] width 185 height 13
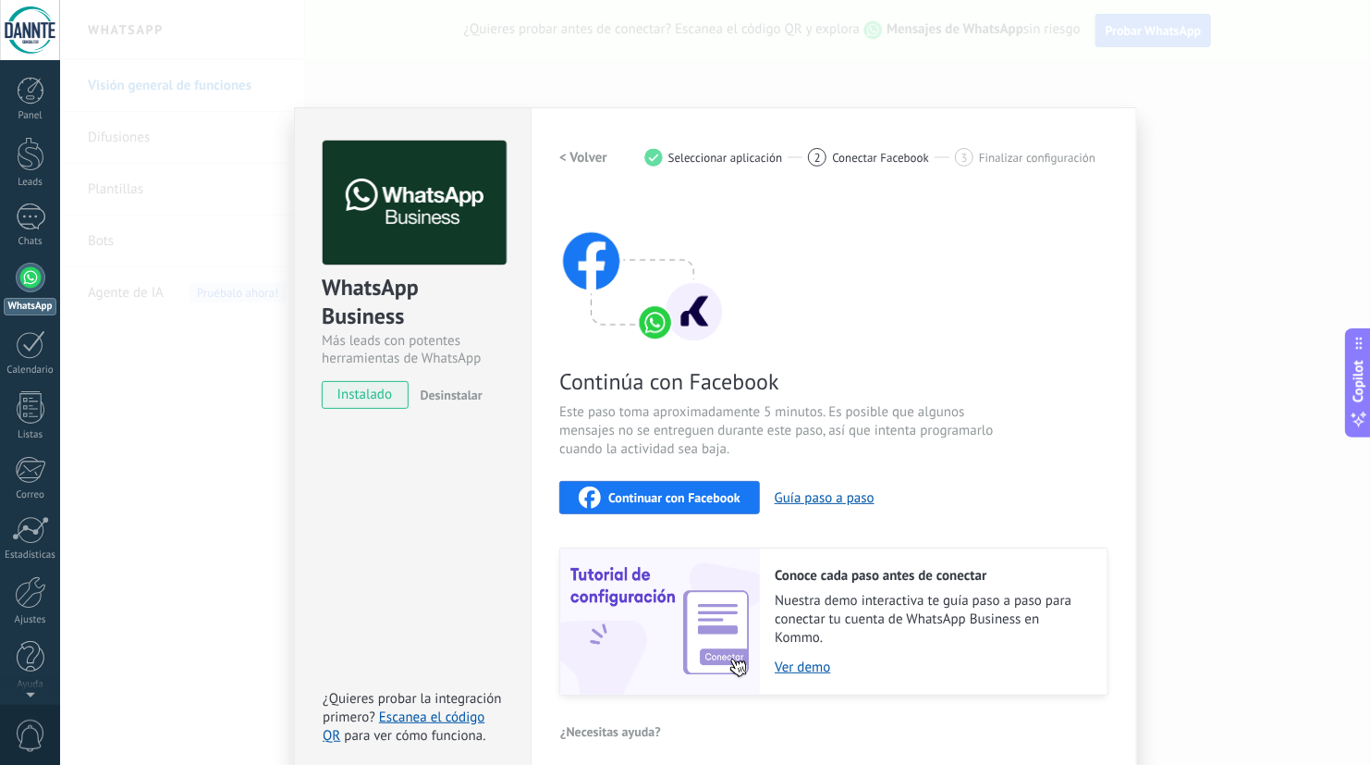
scroll to position [12, 0]
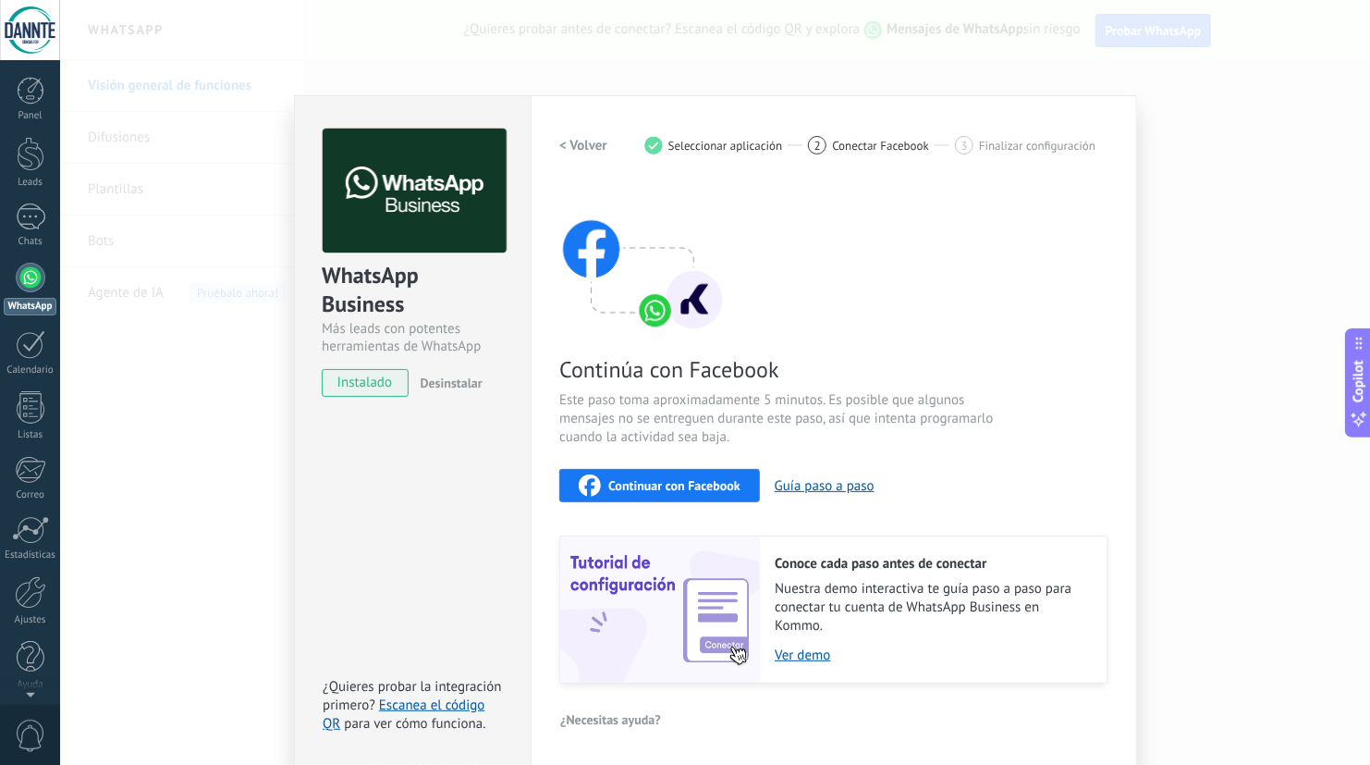
click at [698, 479] on span "Continuar con Facebook" at bounding box center [674, 485] width 132 height 13
click at [816, 144] on span "2" at bounding box center [818, 146] width 6 height 16
click at [369, 380] on span "instalado" at bounding box center [365, 383] width 84 height 28
click at [239, 370] on div "WhatsApp Business Más leads con potentes herramientas de WhatsApp instalado Des…" at bounding box center [715, 382] width 1310 height 765
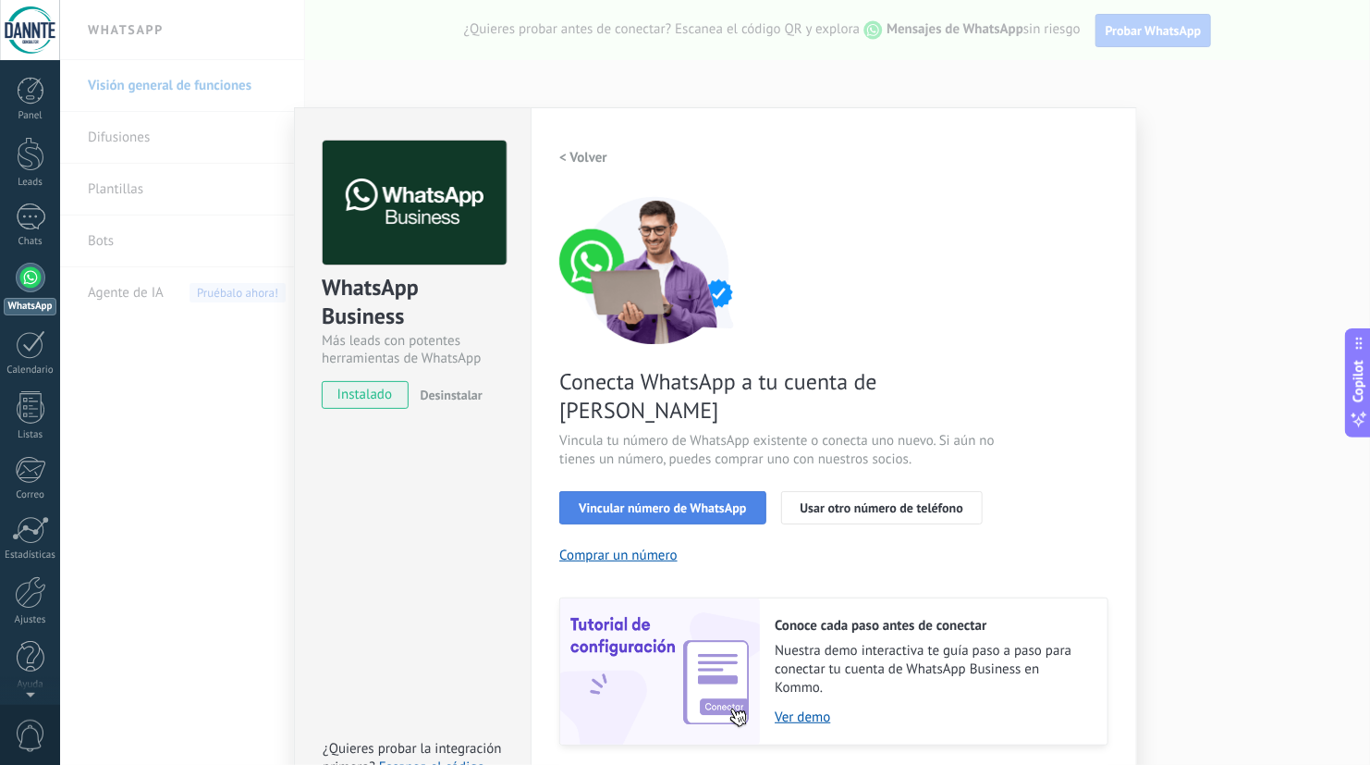
click at [687, 501] on span "Vincular número de WhatsApp" at bounding box center [662, 507] width 167 height 13
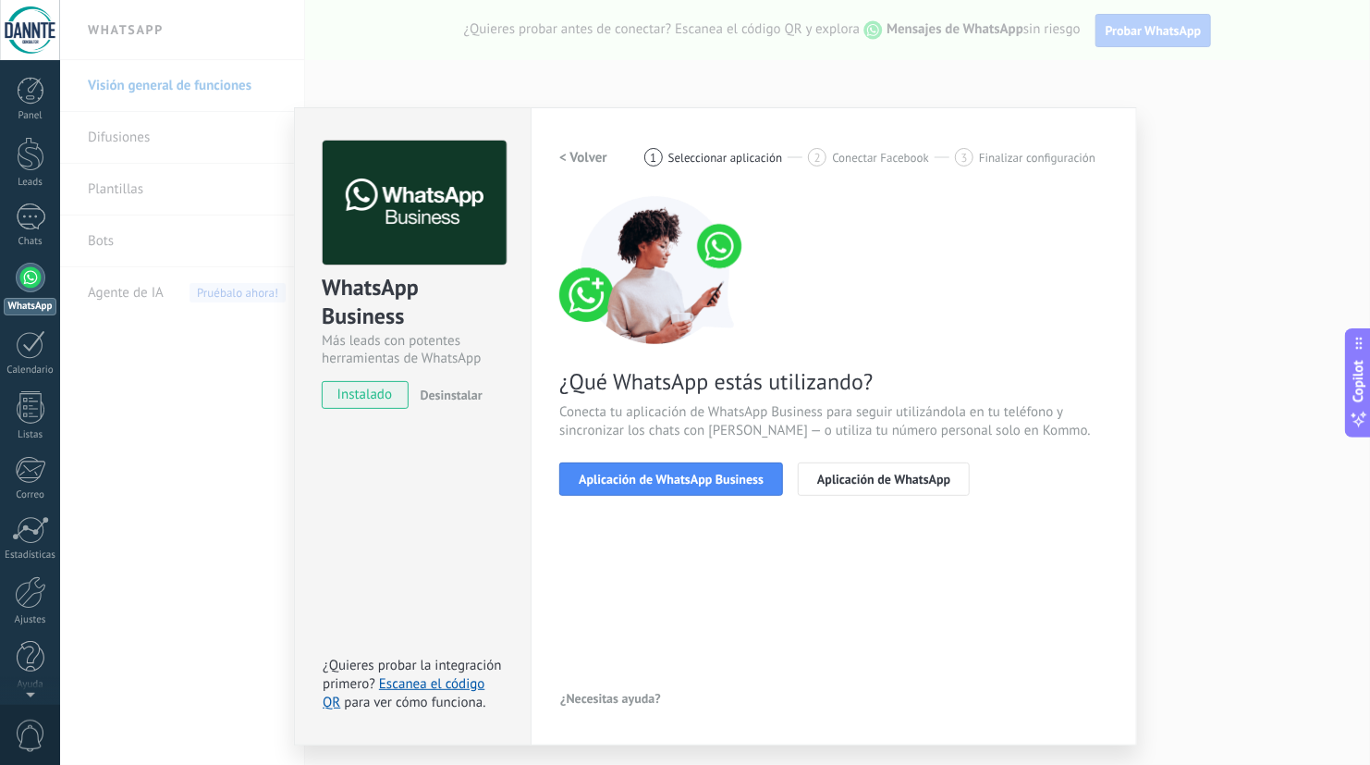
click at [687, 478] on span "Aplicación de WhatsApp Business" at bounding box center [671, 478] width 185 height 13
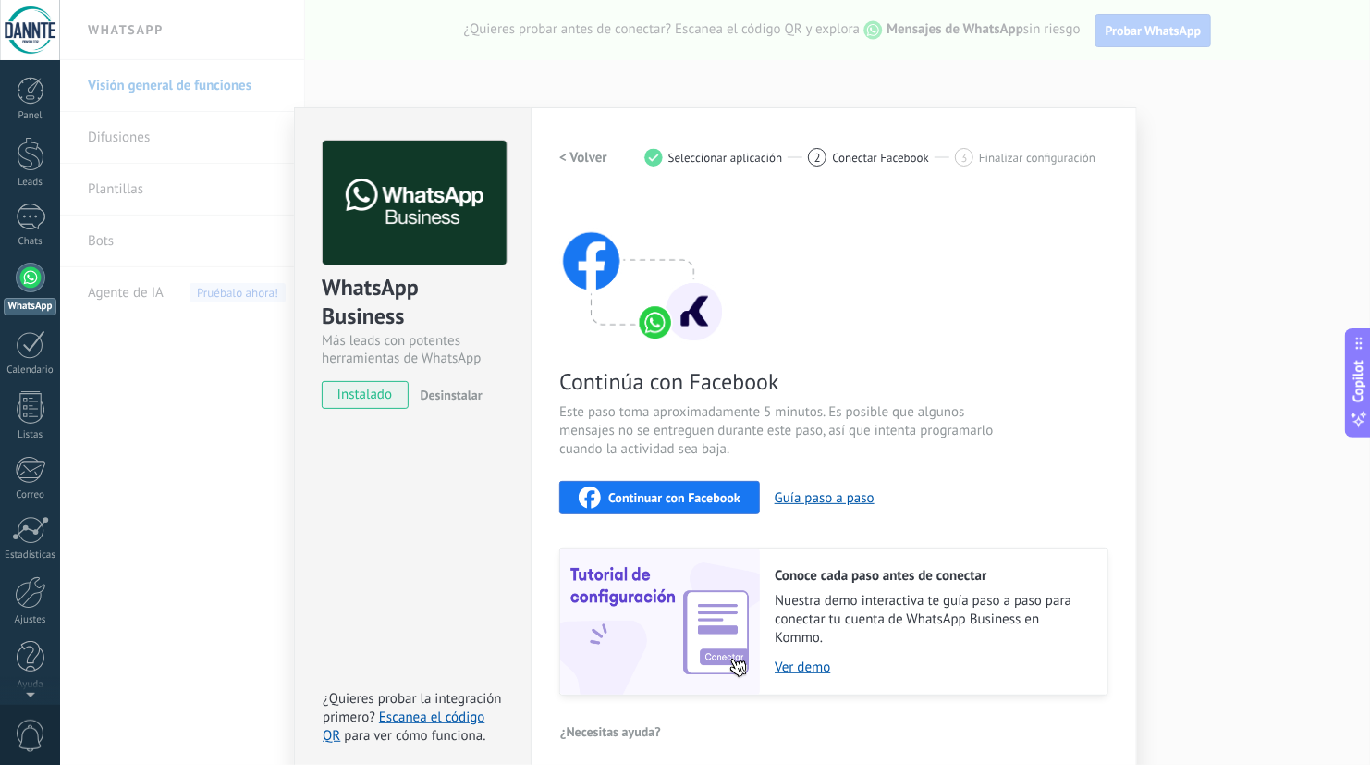
scroll to position [12, 0]
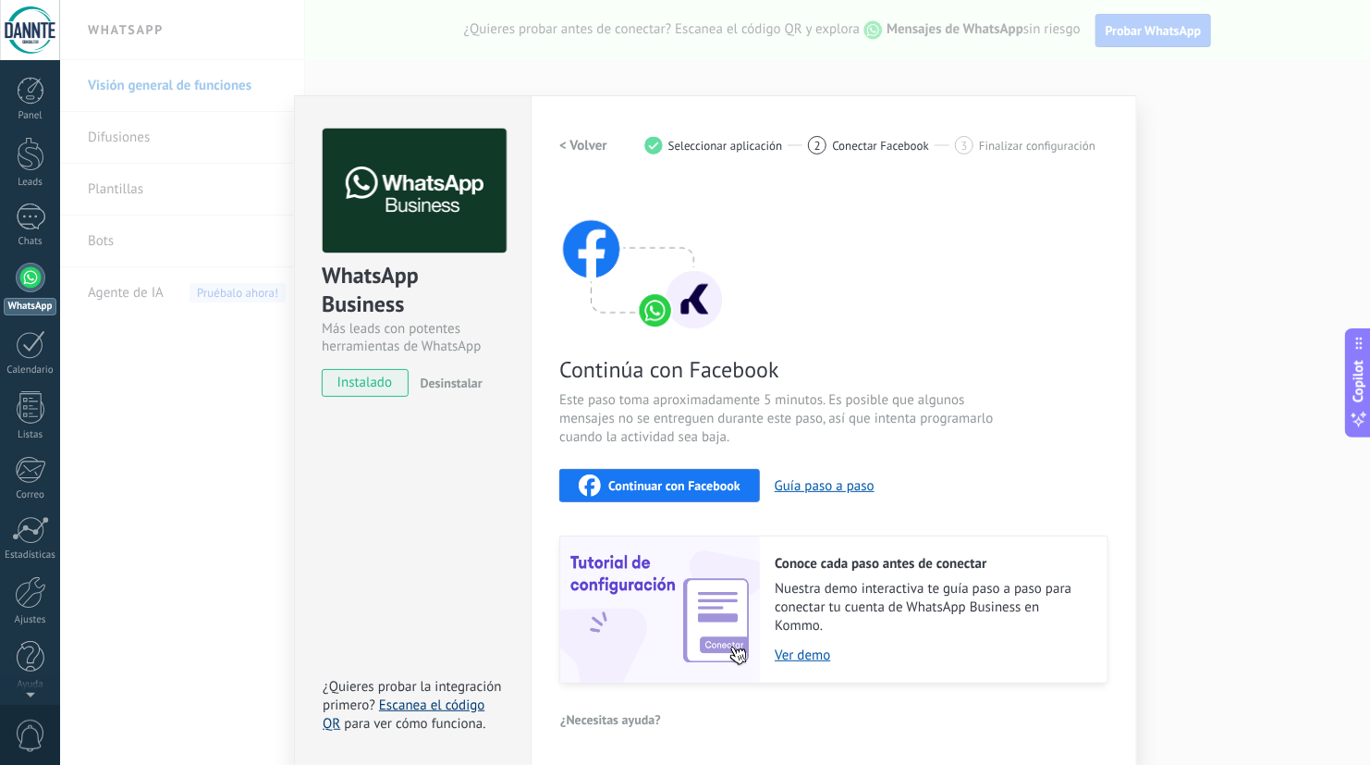
click at [456, 710] on link "Escanea el código QR" at bounding box center [404, 714] width 162 height 36
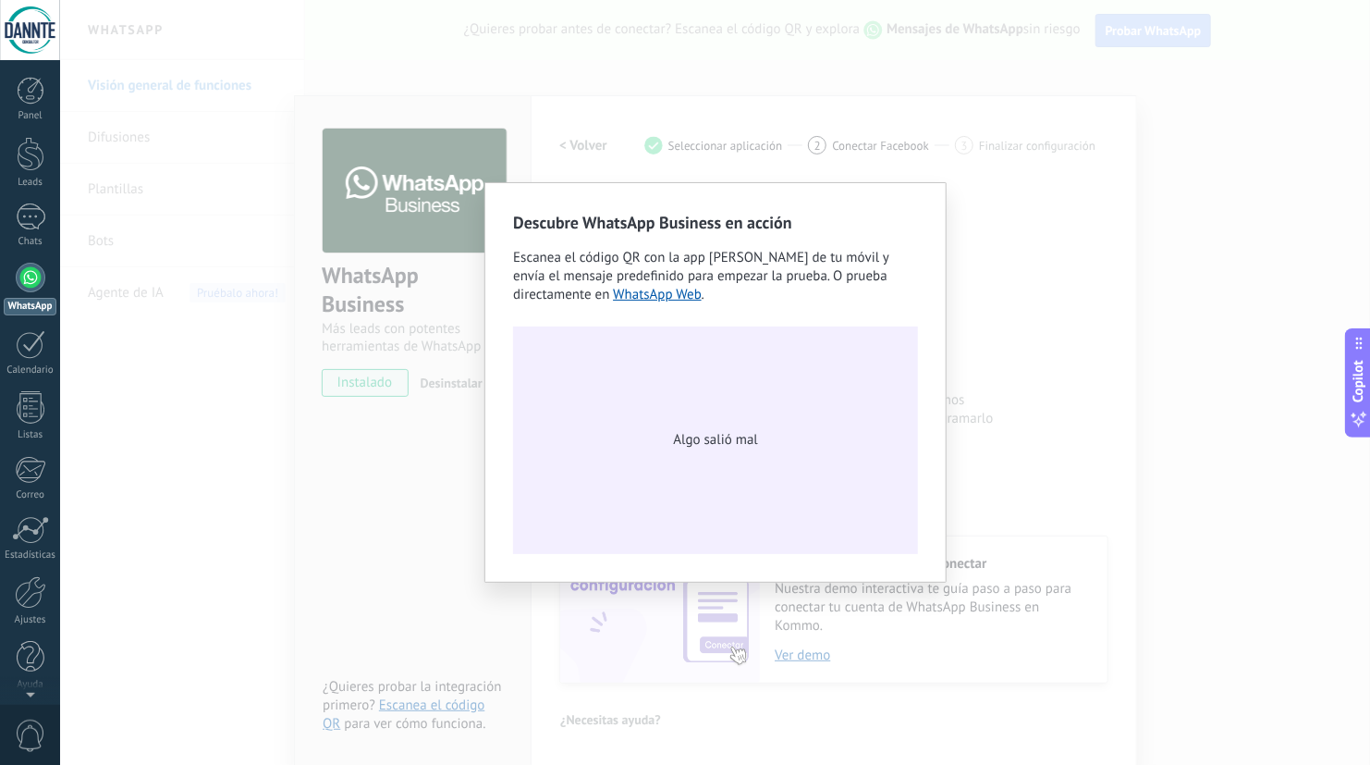
click at [689, 455] on div "Algo salió mal" at bounding box center [715, 439] width 405 height 227
click at [673, 292] on link "WhatsApp Web" at bounding box center [657, 295] width 89 height 18
click at [1014, 311] on div "Descubre WhatsApp Business en acción Escanea el código QR con la app de cámara …" at bounding box center [715, 382] width 1310 height 765
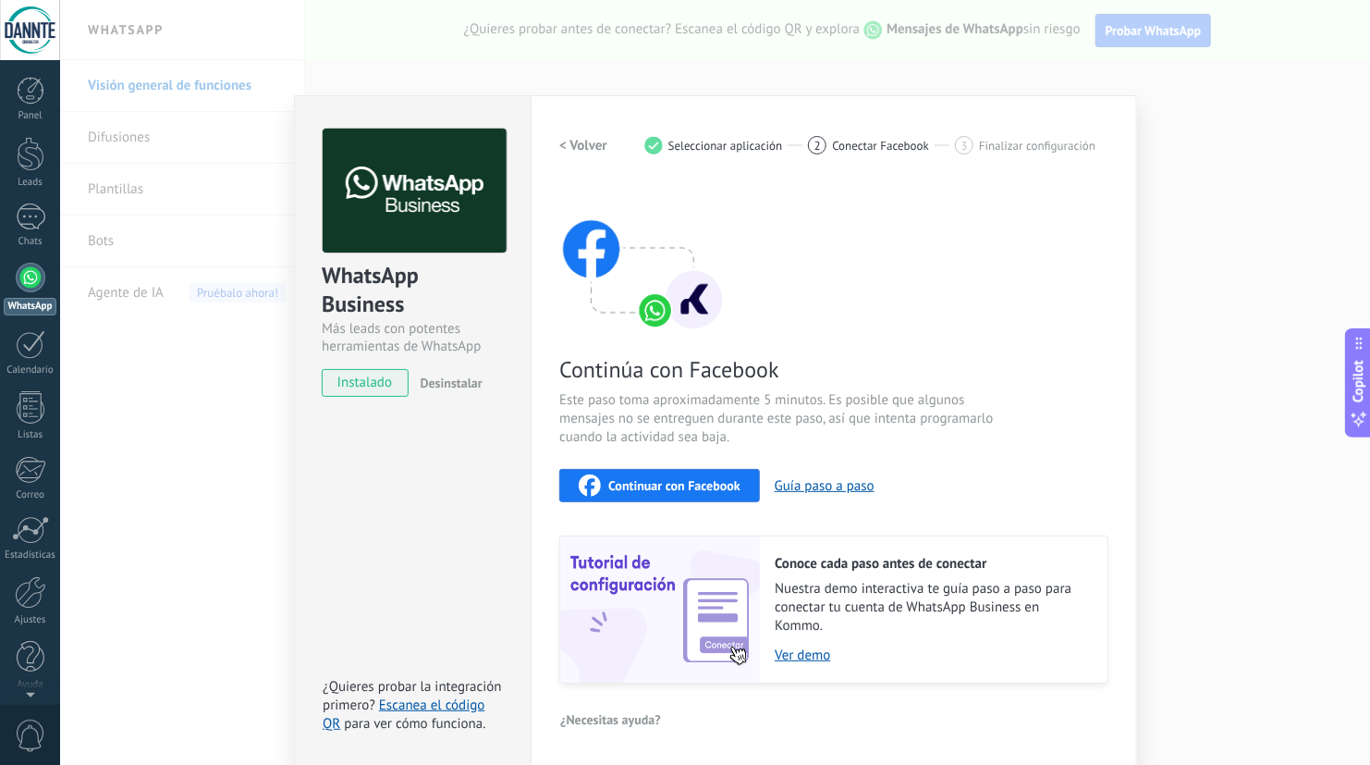
click at [771, 141] on span "Seleccionar aplicación" at bounding box center [725, 146] width 115 height 14
click at [598, 149] on h2 "< Volver" at bounding box center [583, 146] width 48 height 18
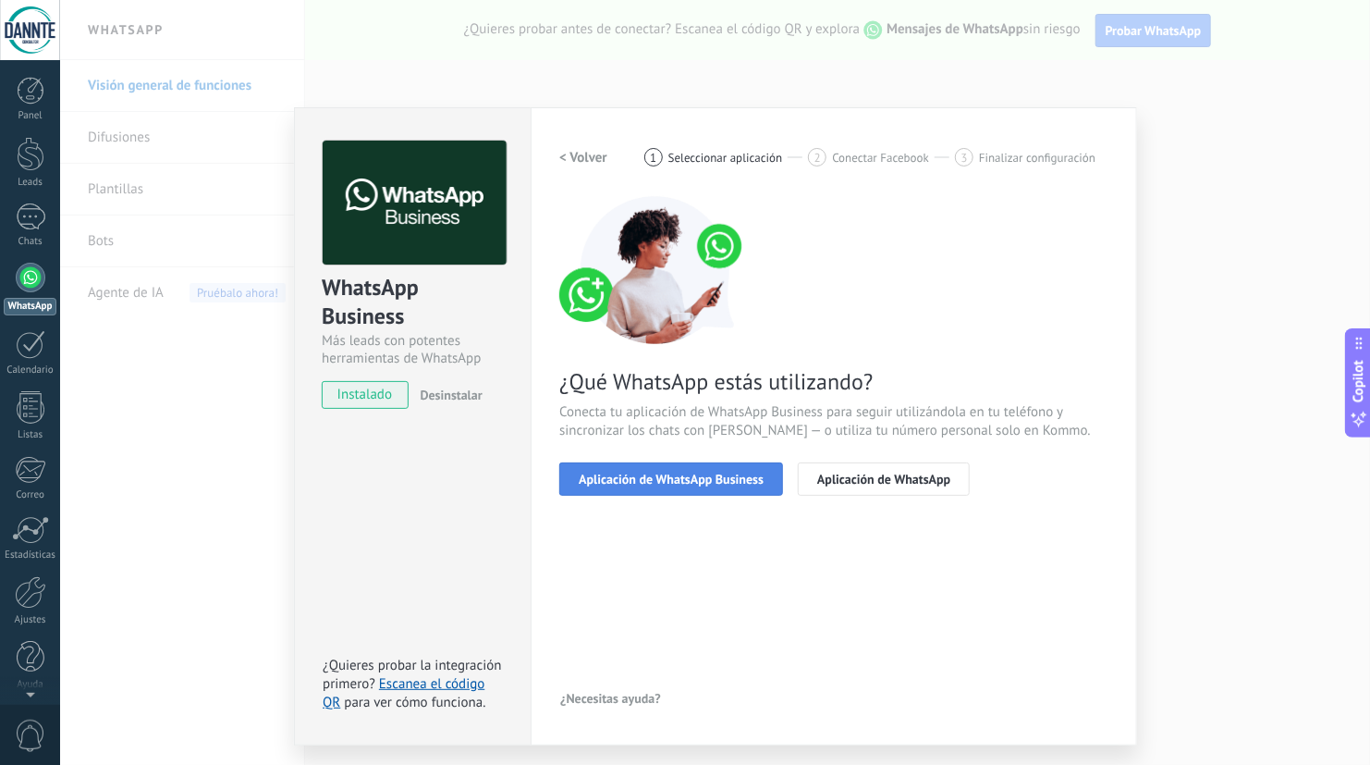
click at [739, 484] on span "Aplicación de WhatsApp Business" at bounding box center [671, 478] width 185 height 13
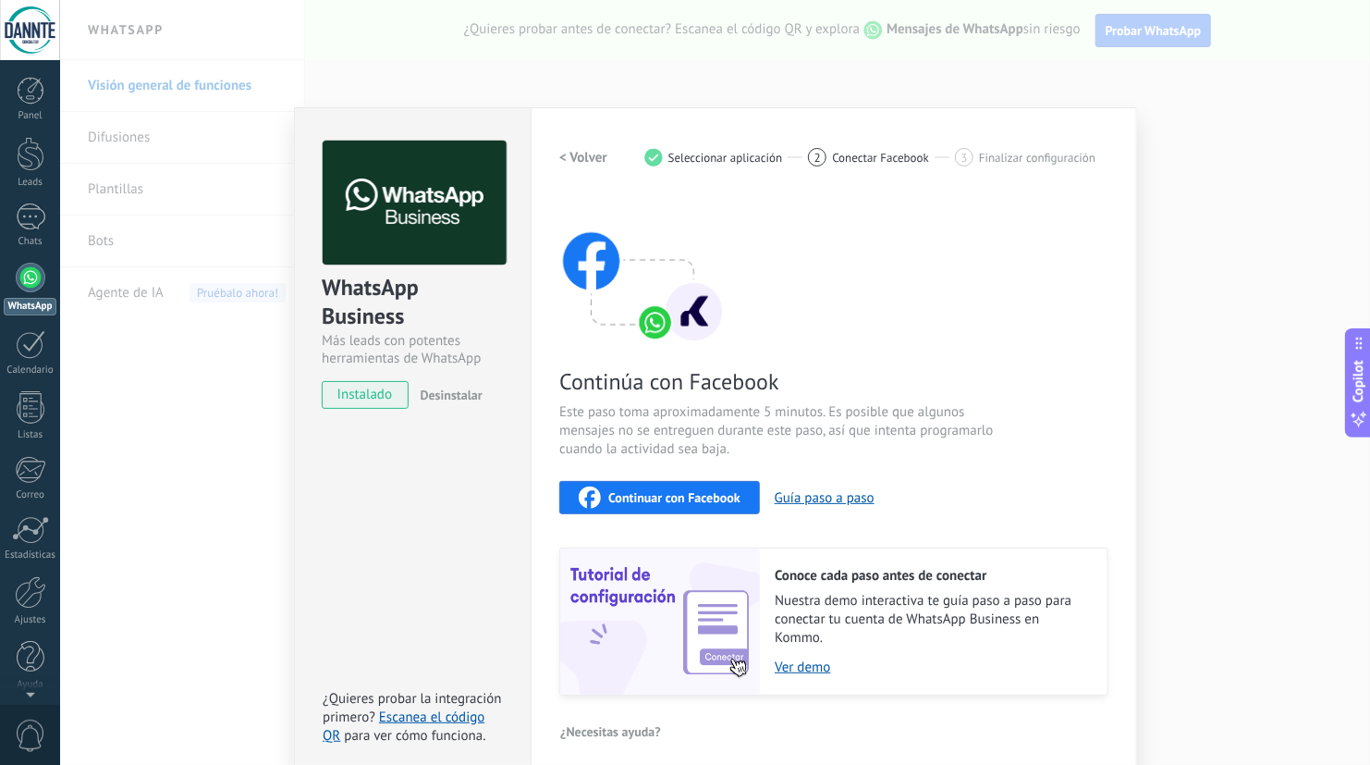
scroll to position [12, 0]
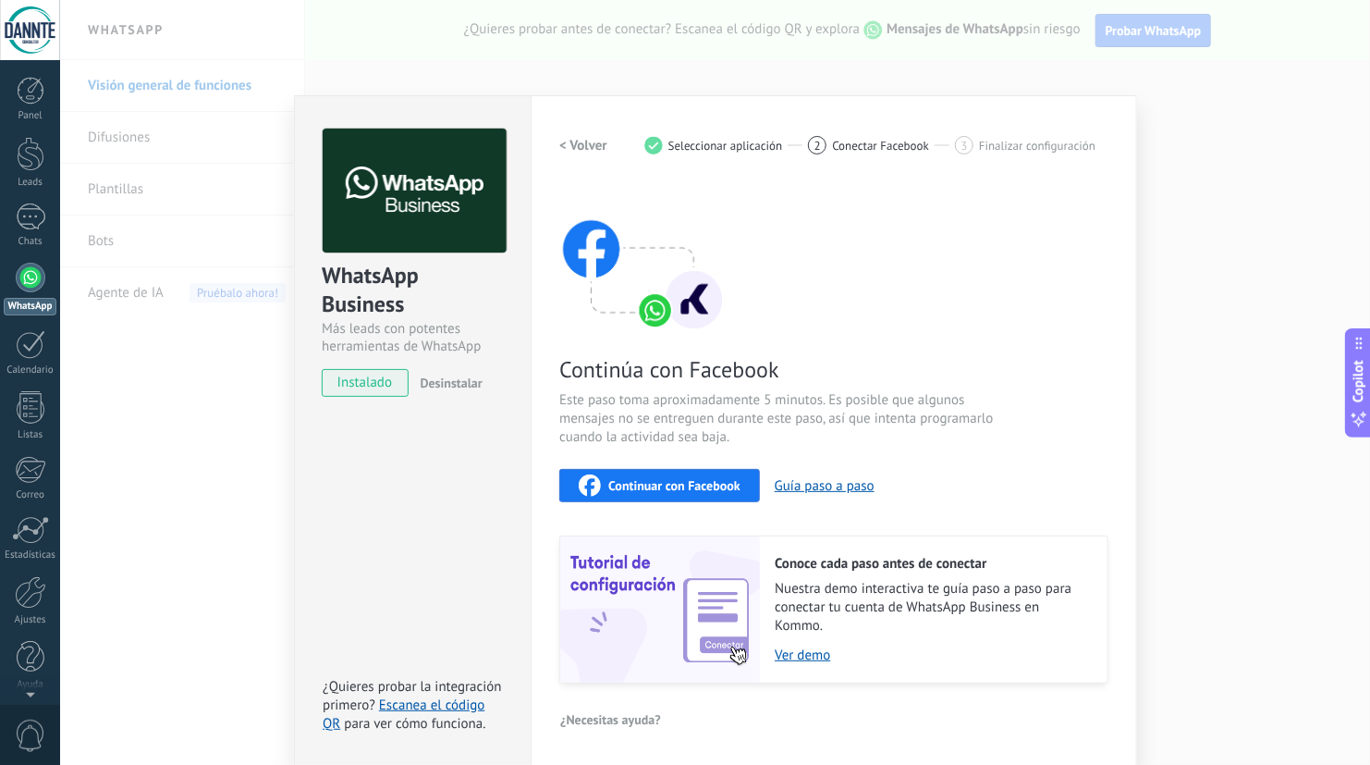
click at [595, 141] on h2 "< Volver" at bounding box center [583, 146] width 48 height 18
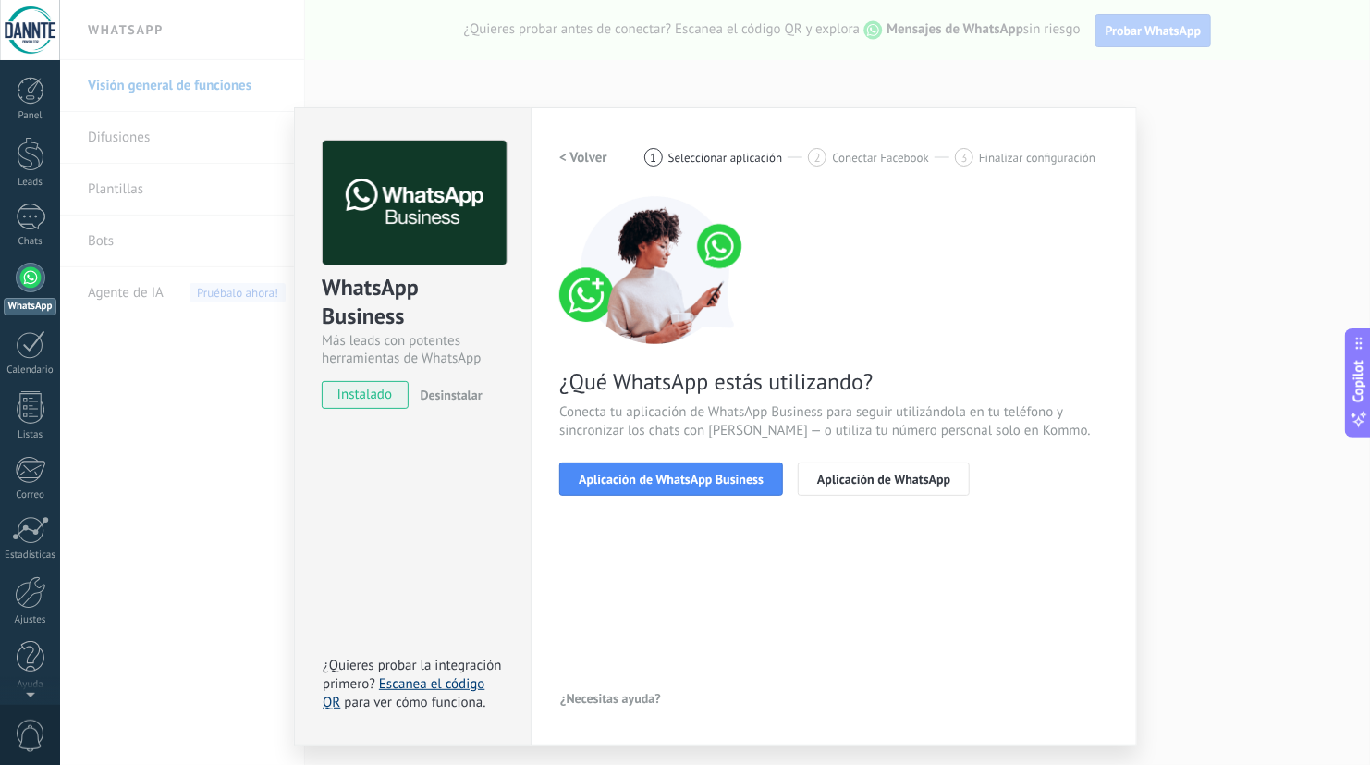
click at [417, 688] on link "Escanea el código QR" at bounding box center [404, 693] width 162 height 36
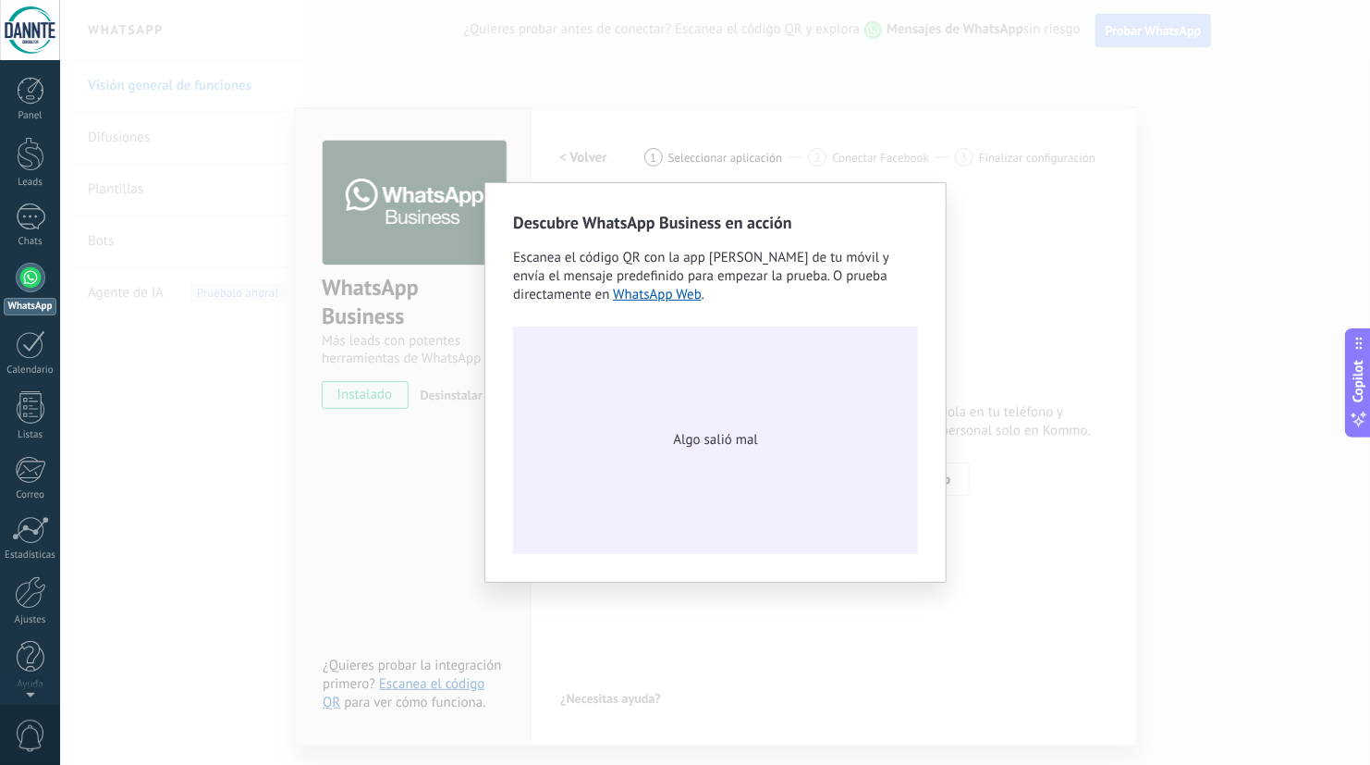
click at [413, 533] on div "Descubre WhatsApp Business en acción Escanea el código QR con la app de cámara …" at bounding box center [715, 382] width 1310 height 765
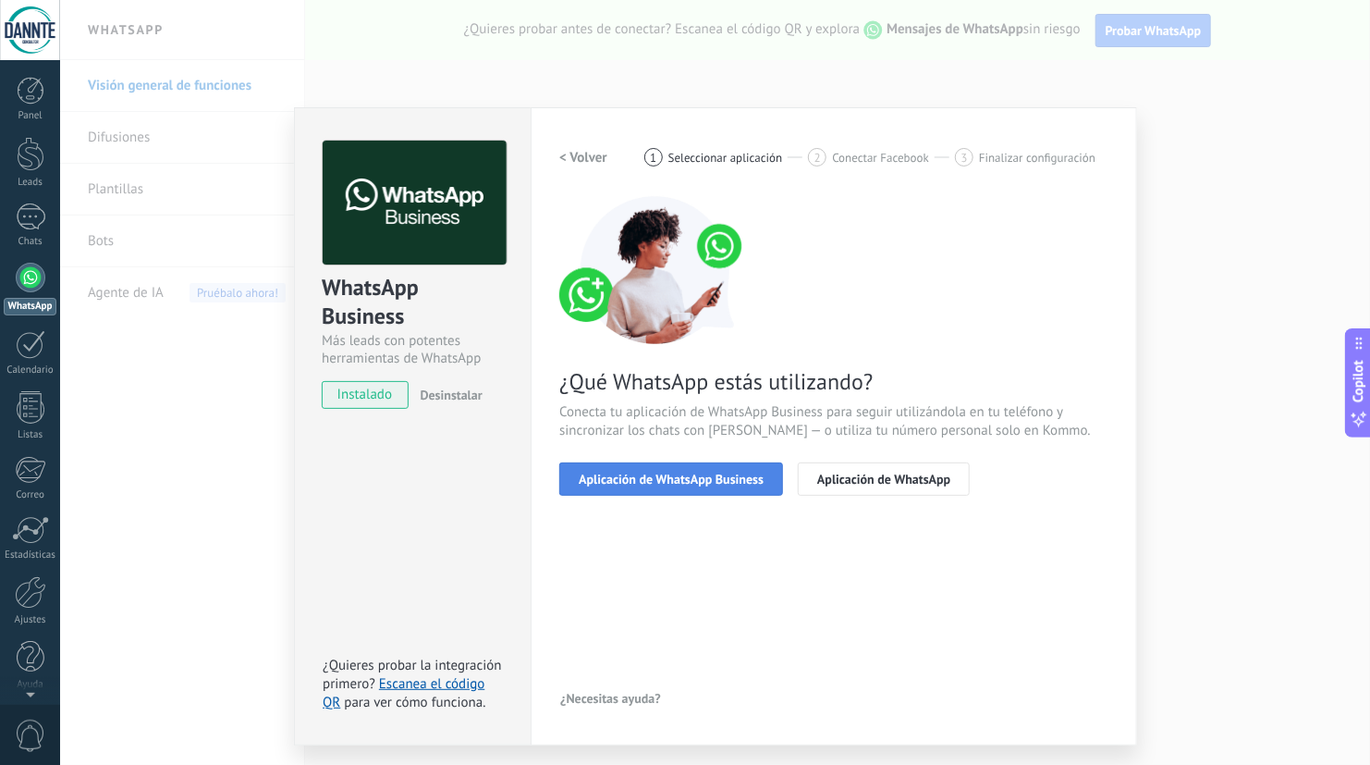
click at [714, 477] on span "Aplicación de WhatsApp Business" at bounding box center [671, 478] width 185 height 13
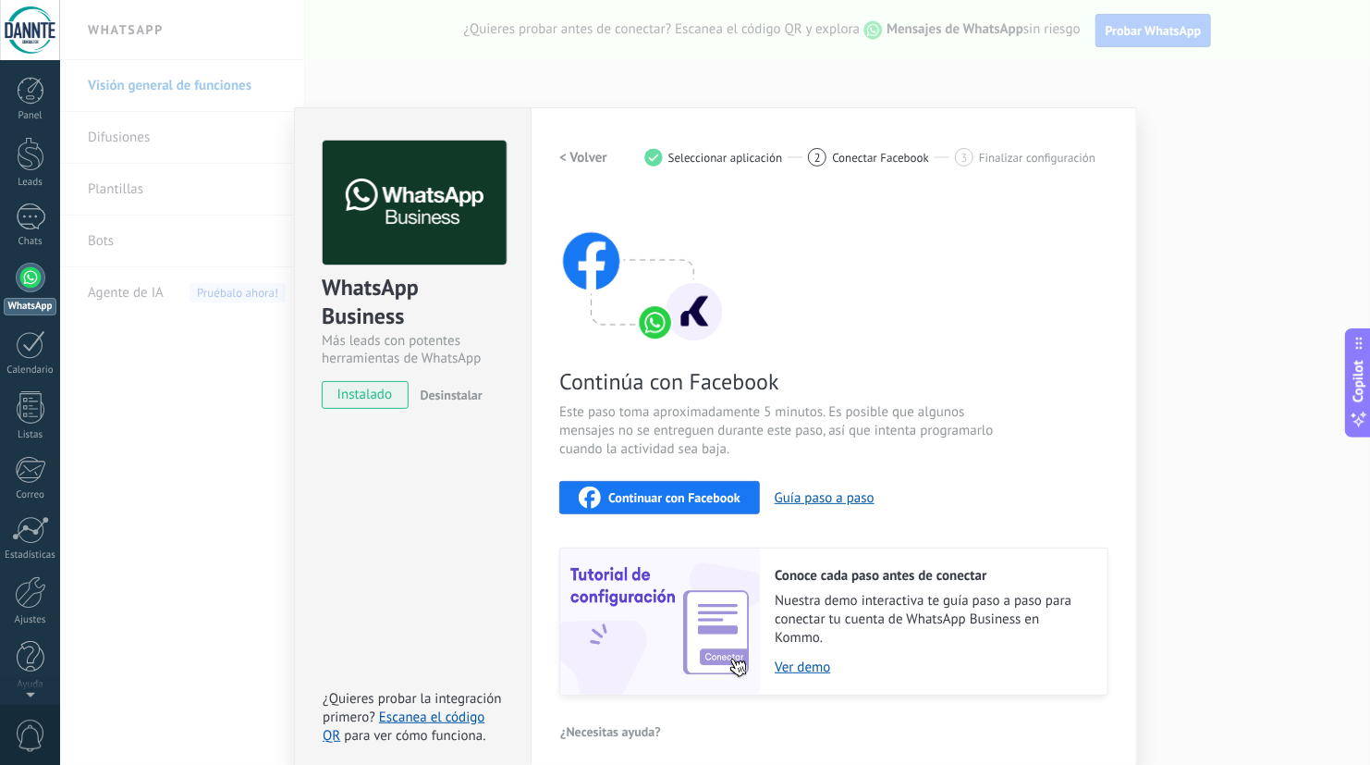
click at [699, 500] on span "Continuar con Facebook" at bounding box center [674, 497] width 132 height 13
click at [1317, 212] on div "WhatsApp Business Más leads con potentes herramientas de WhatsApp instalado Des…" at bounding box center [715, 382] width 1310 height 765
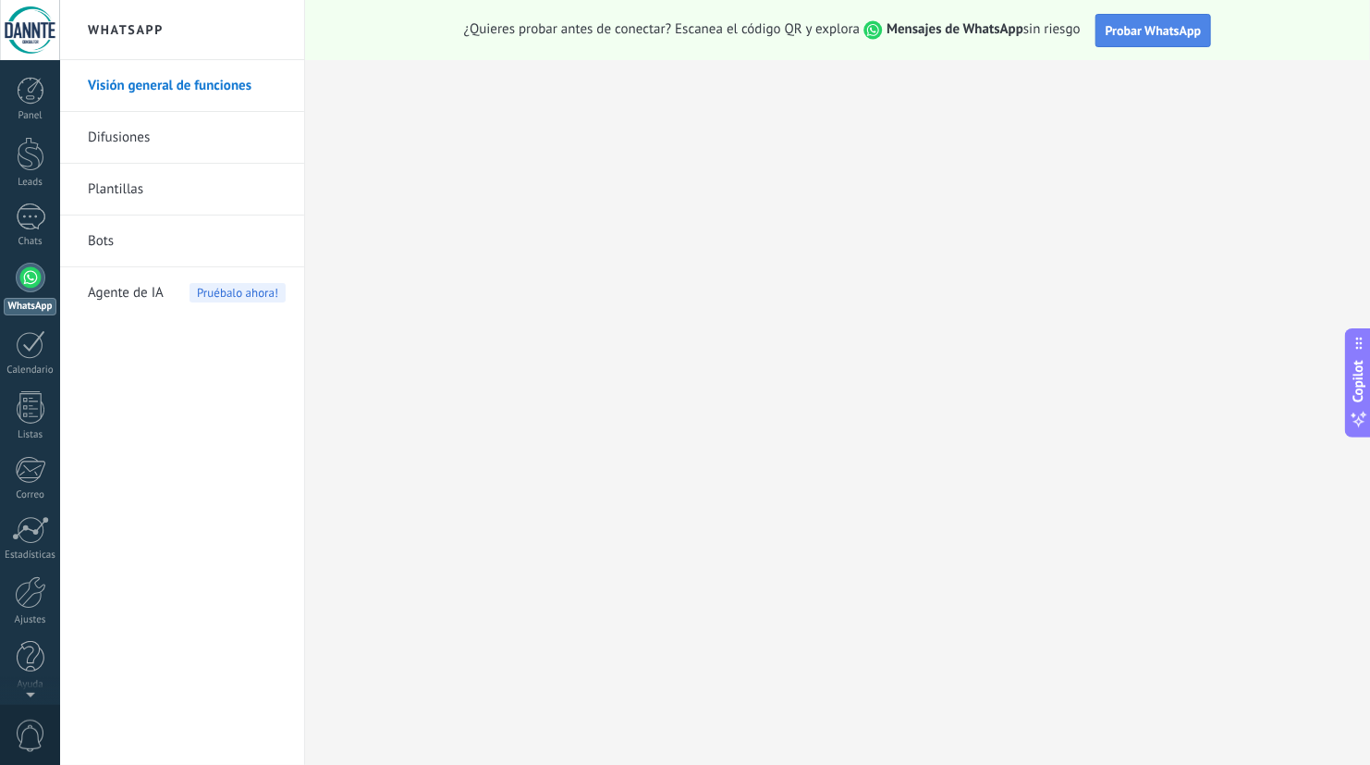
click at [1164, 33] on span "Probar WhatsApp" at bounding box center [1154, 30] width 96 height 17
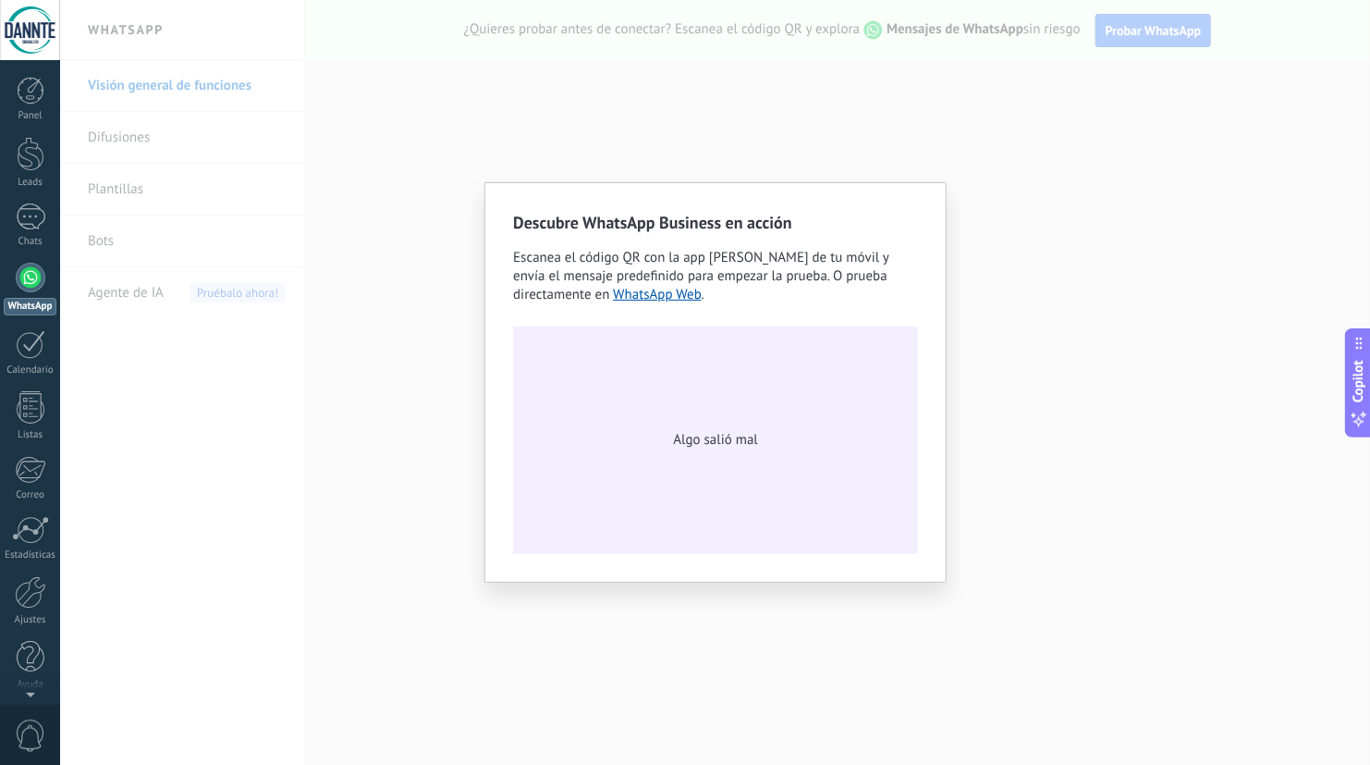
click at [769, 138] on div "Descubre WhatsApp Business en acción Escanea el código QR con la app de cámara …" at bounding box center [715, 382] width 1310 height 765
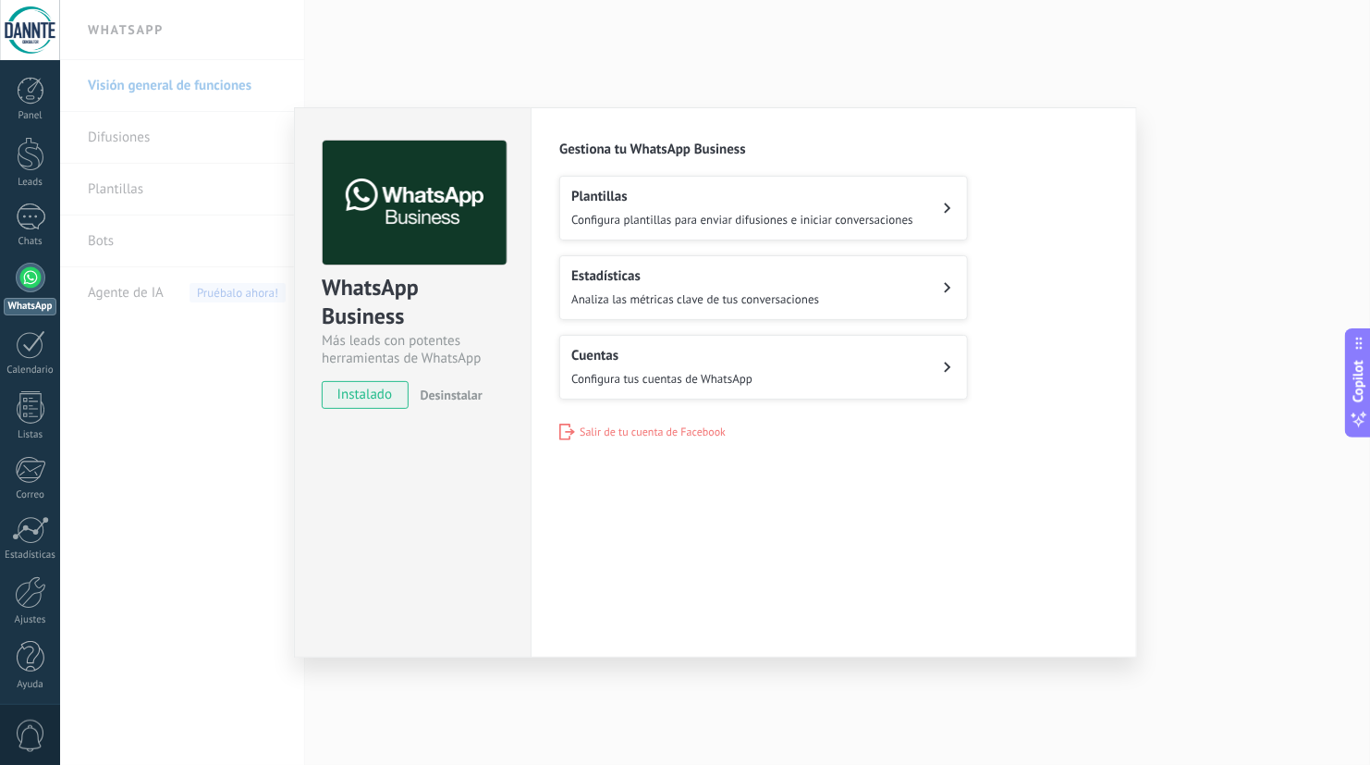
click at [439, 394] on span "Desinstalar" at bounding box center [452, 394] width 62 height 17
click at [382, 396] on span "instalado" at bounding box center [365, 395] width 84 height 28
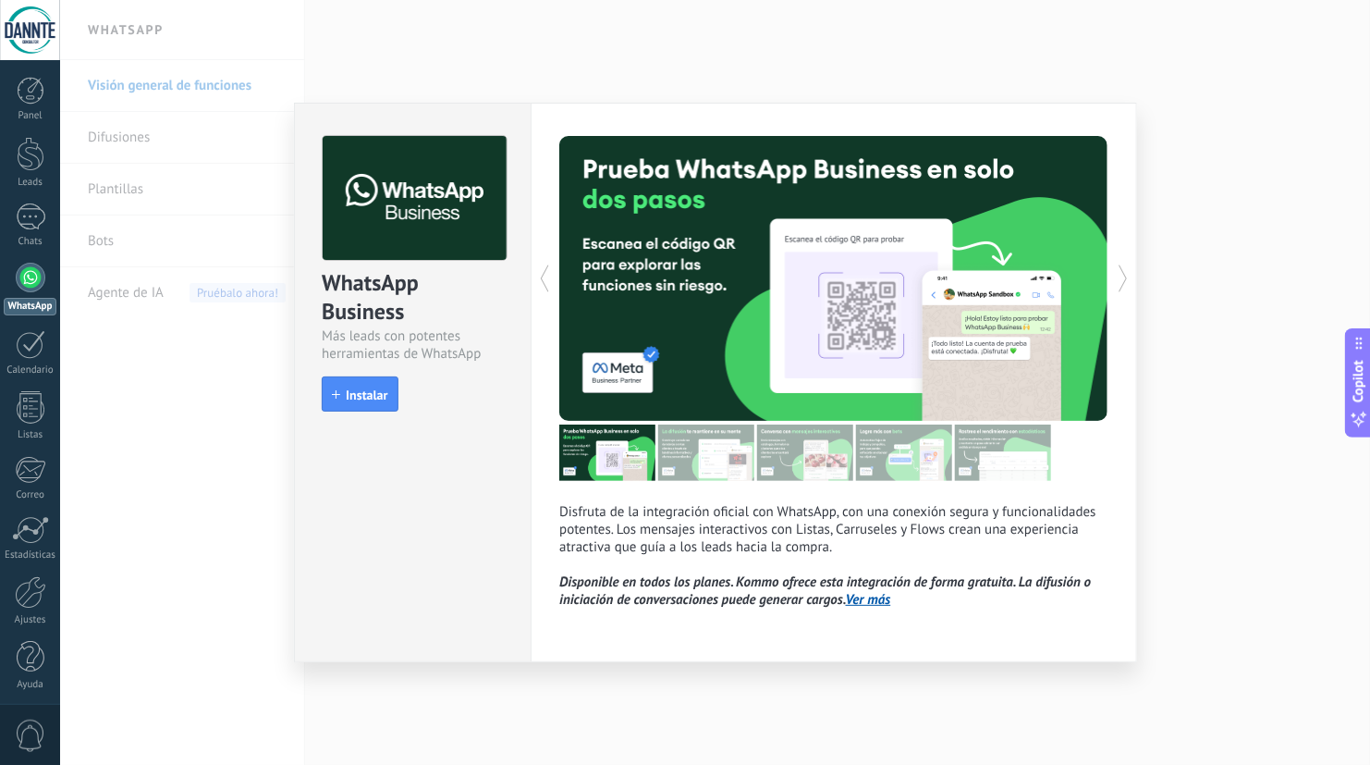
click at [228, 421] on div "WhatsApp Business Más leads con potentes herramientas de WhatsApp install Insta…" at bounding box center [715, 382] width 1310 height 765
click at [537, 288] on icon at bounding box center [544, 278] width 18 height 37
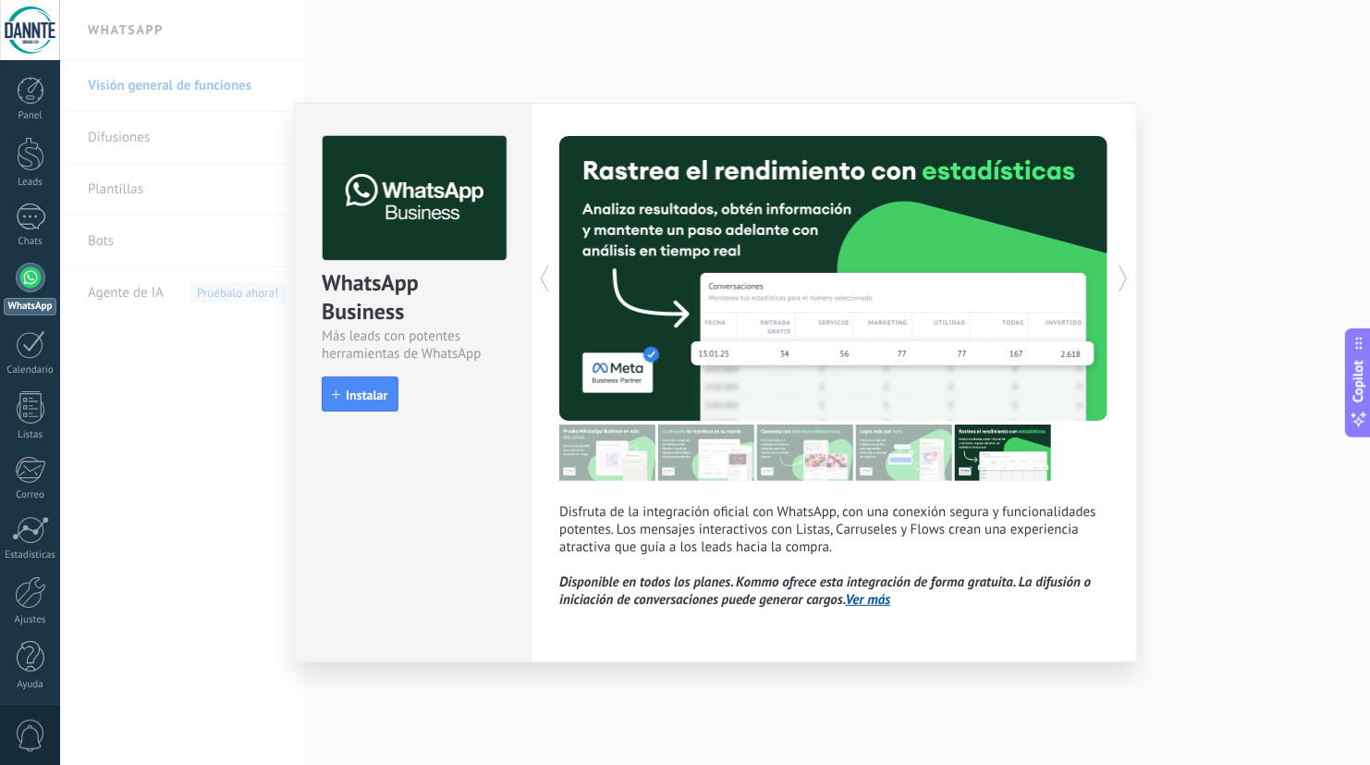
click at [537, 288] on icon at bounding box center [544, 278] width 18 height 37
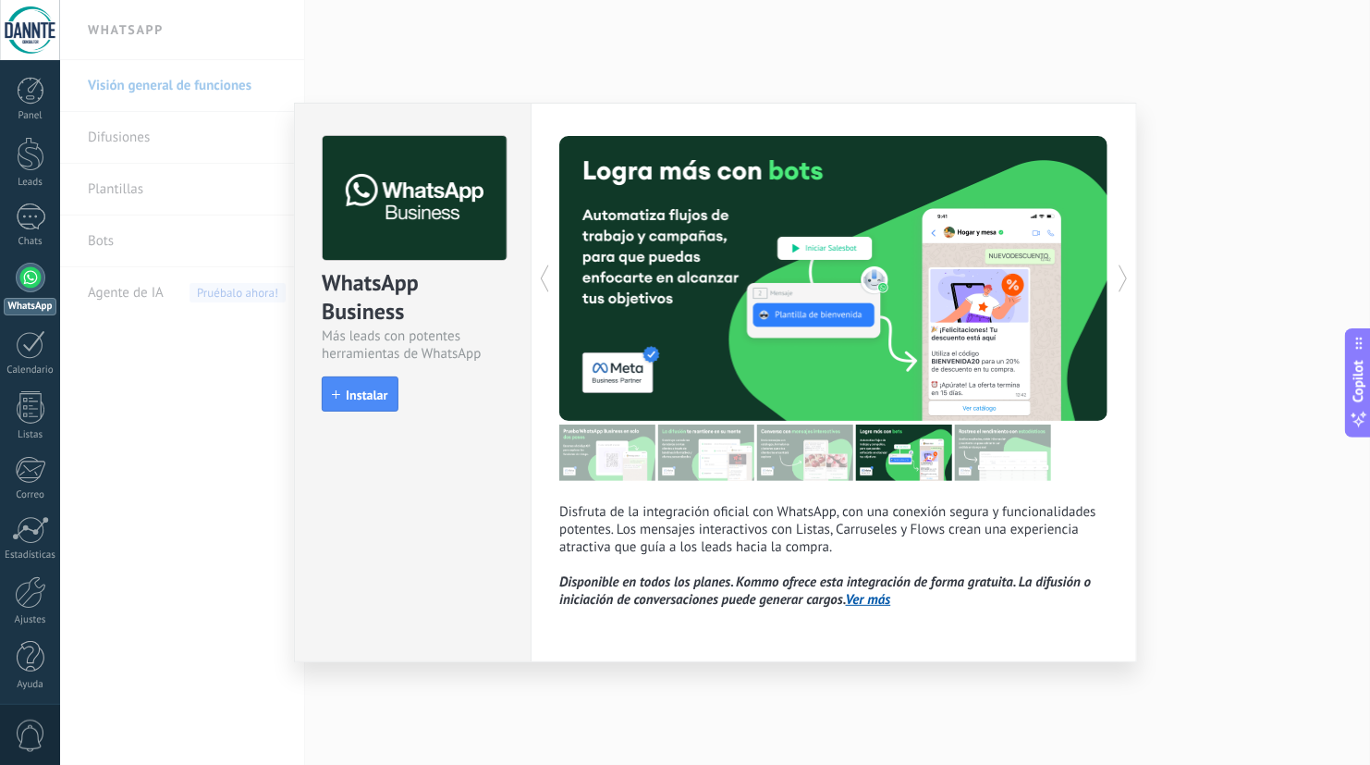
click at [537, 289] on icon at bounding box center [544, 278] width 18 height 37
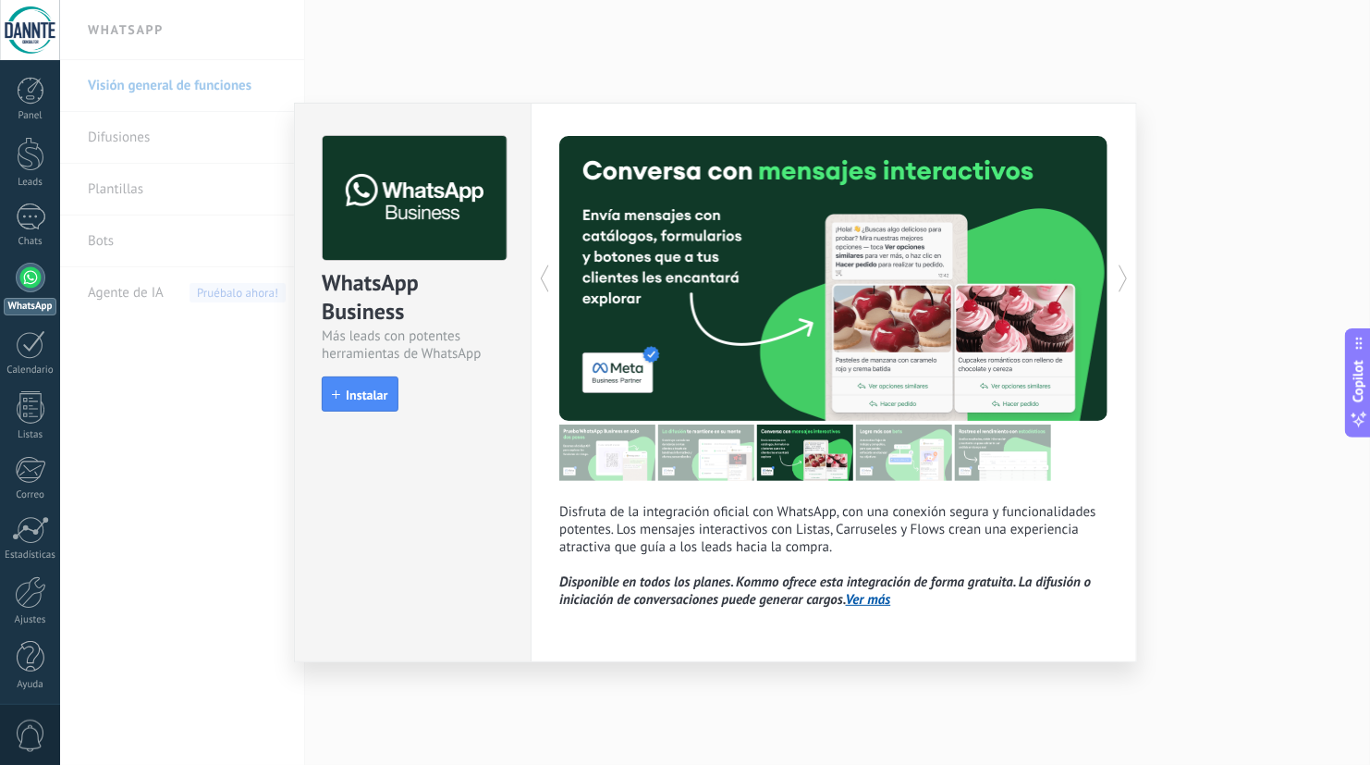
click at [537, 289] on icon at bounding box center [544, 278] width 18 height 37
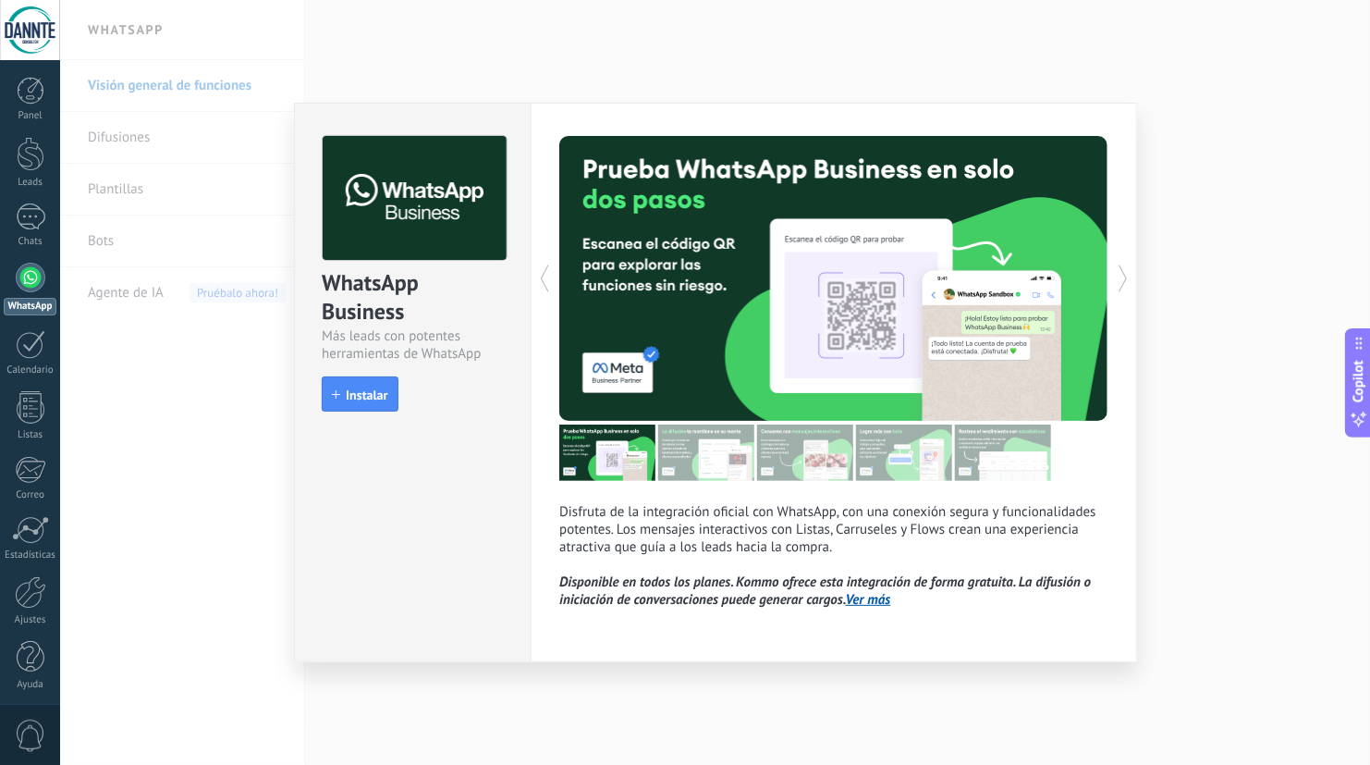
click at [537, 289] on icon at bounding box center [544, 278] width 18 height 37
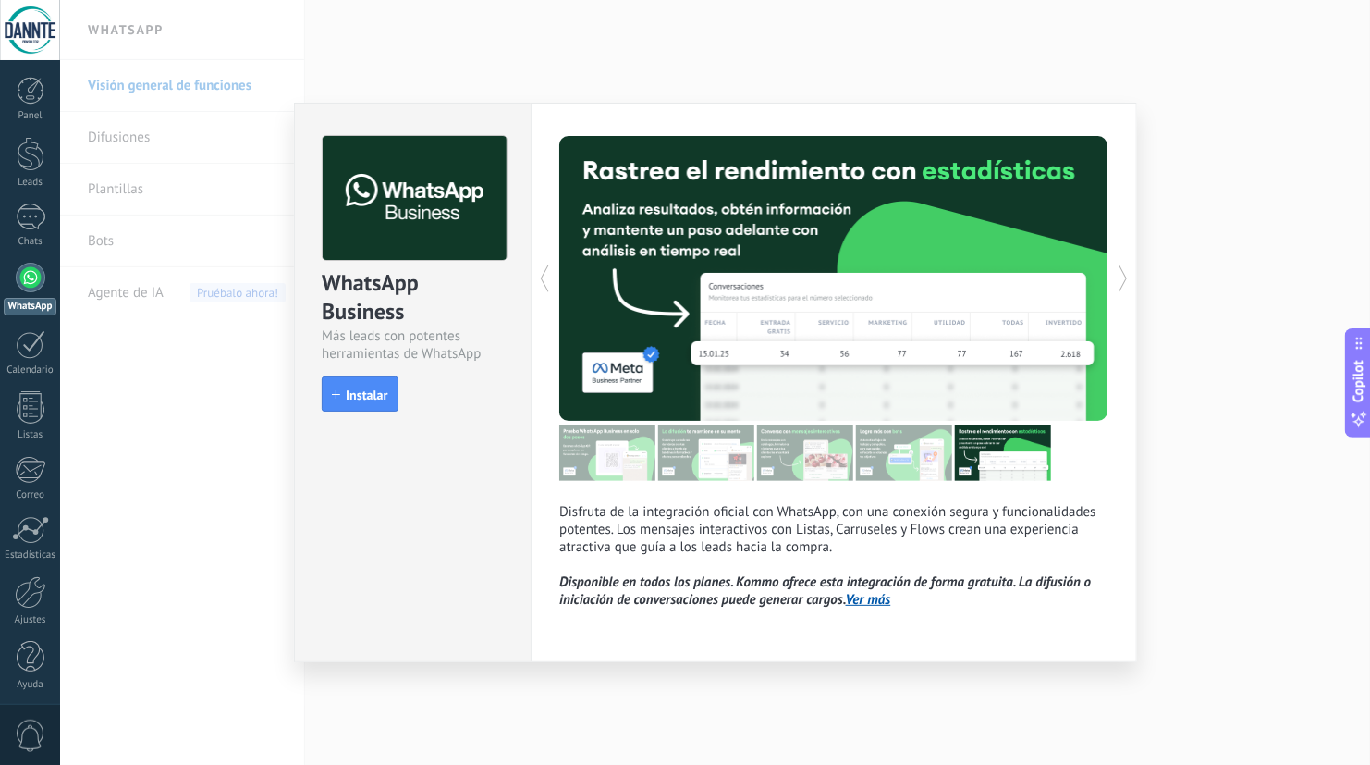
click at [537, 289] on icon at bounding box center [544, 278] width 18 height 37
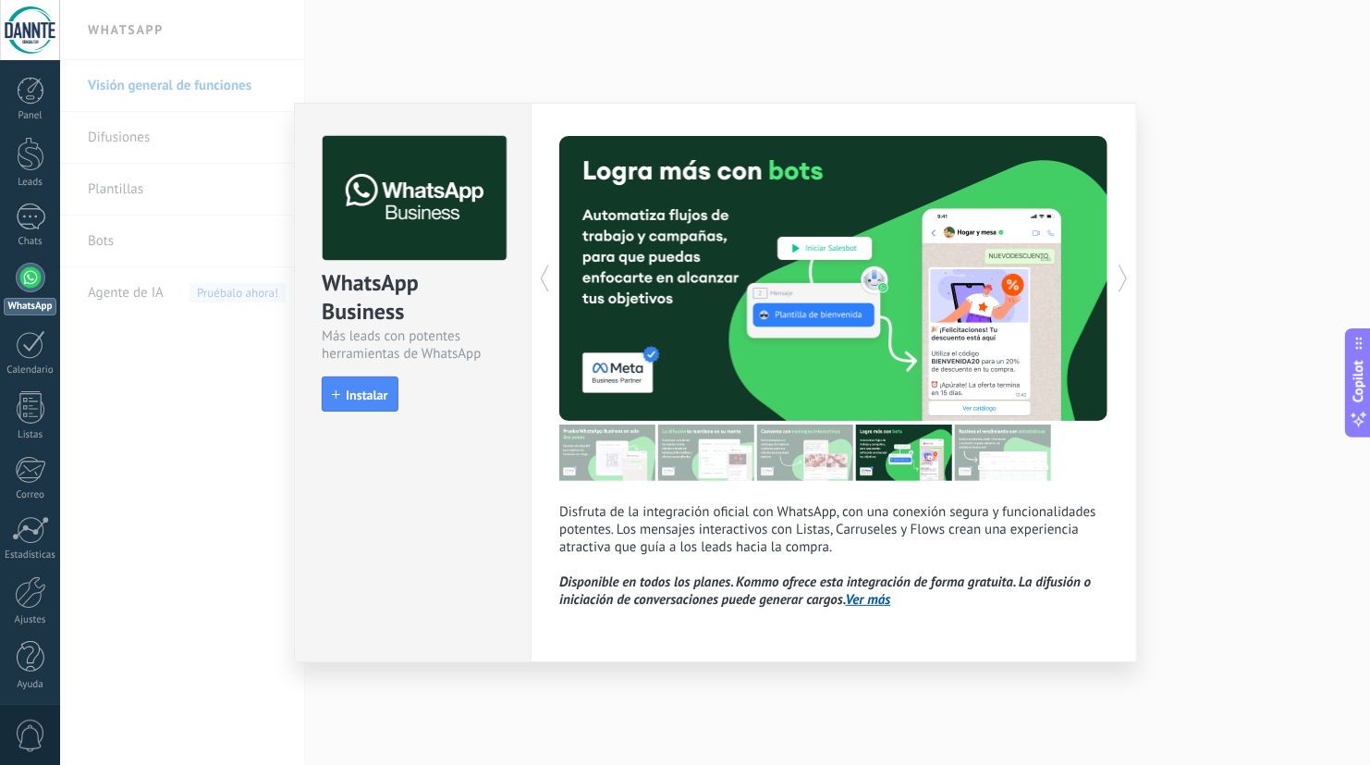
click at [537, 289] on icon at bounding box center [544, 278] width 18 height 37
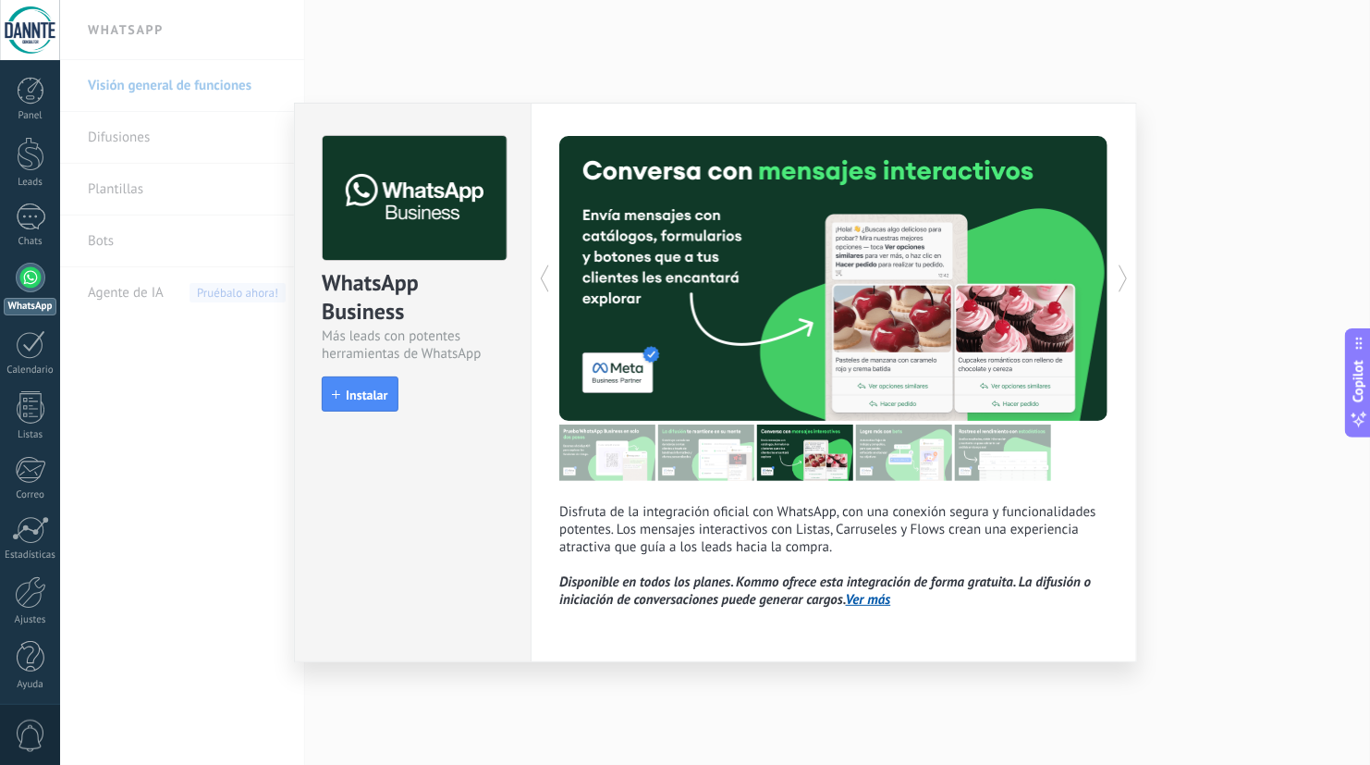
click at [537, 289] on icon at bounding box center [544, 278] width 18 height 37
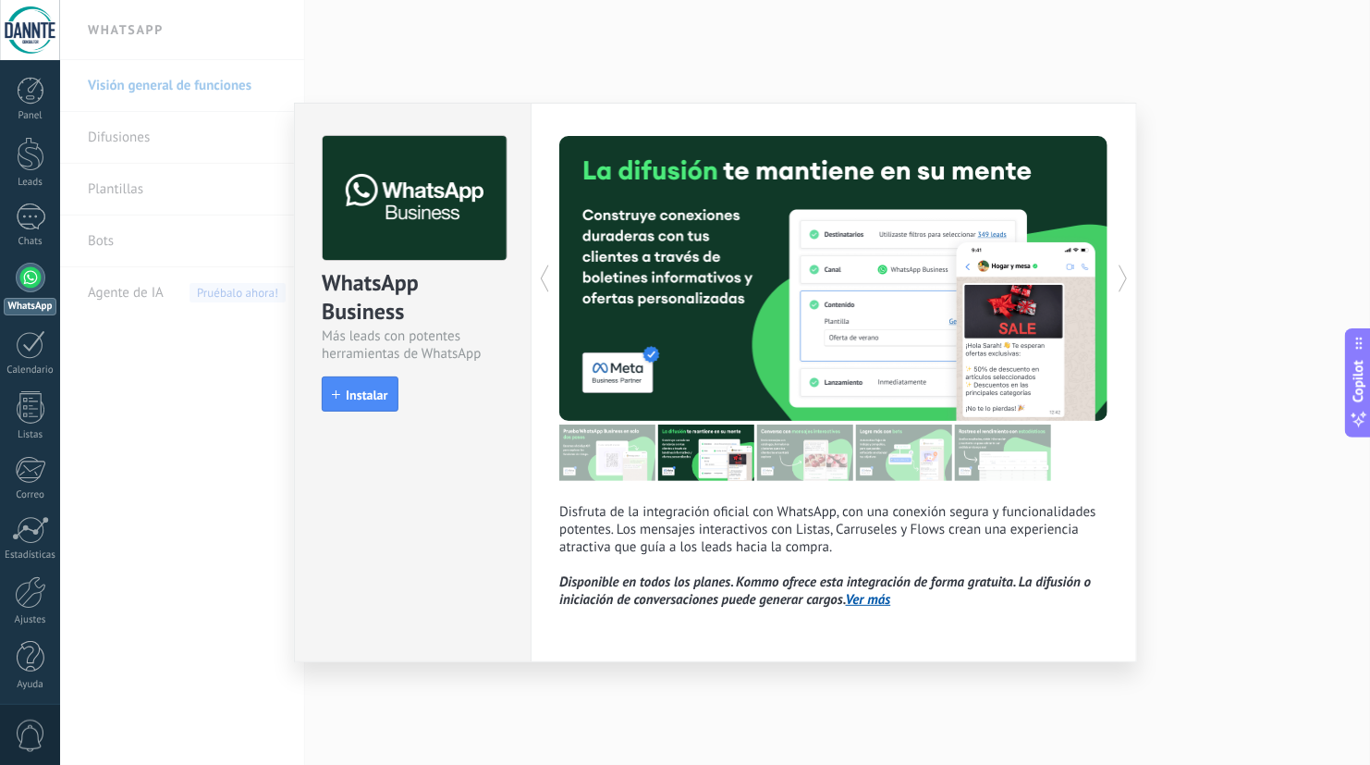
click at [537, 289] on icon at bounding box center [544, 278] width 18 height 37
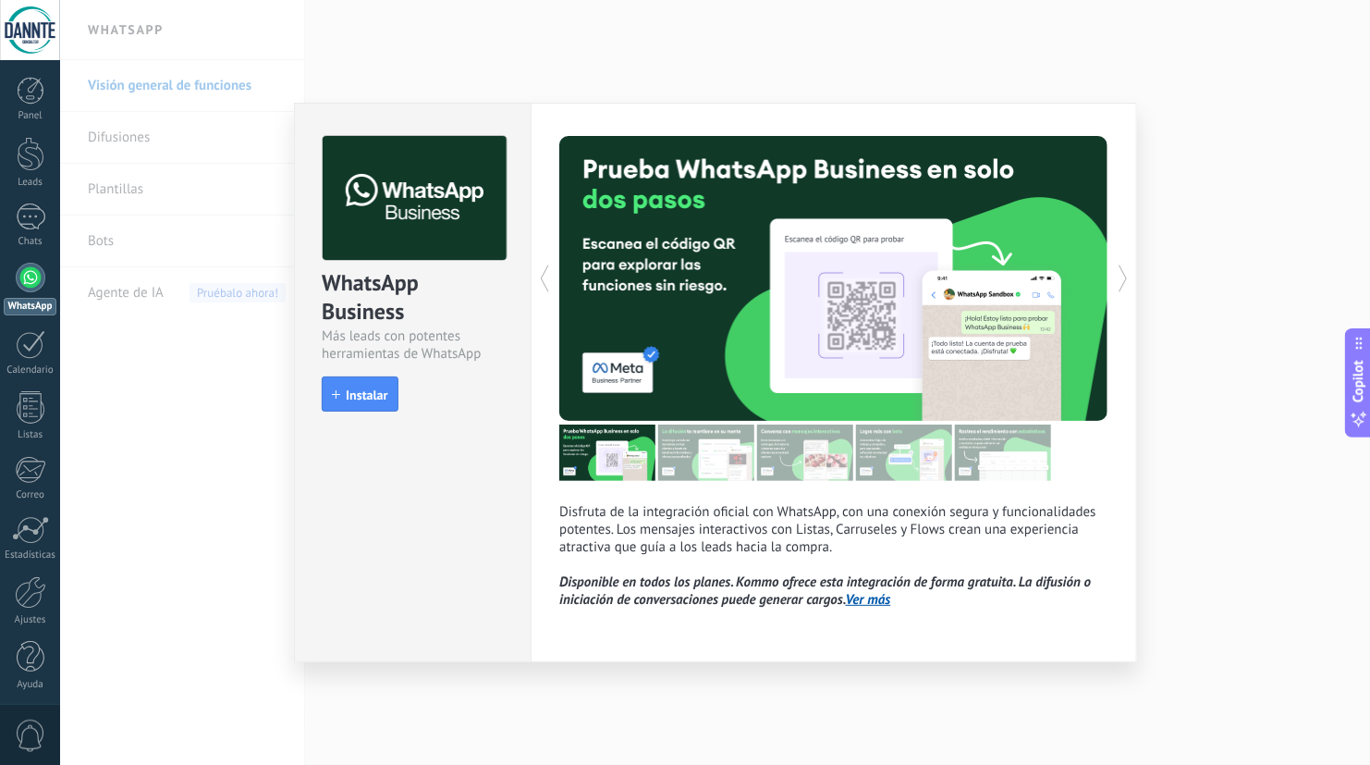
click at [537, 289] on icon at bounding box center [544, 278] width 18 height 37
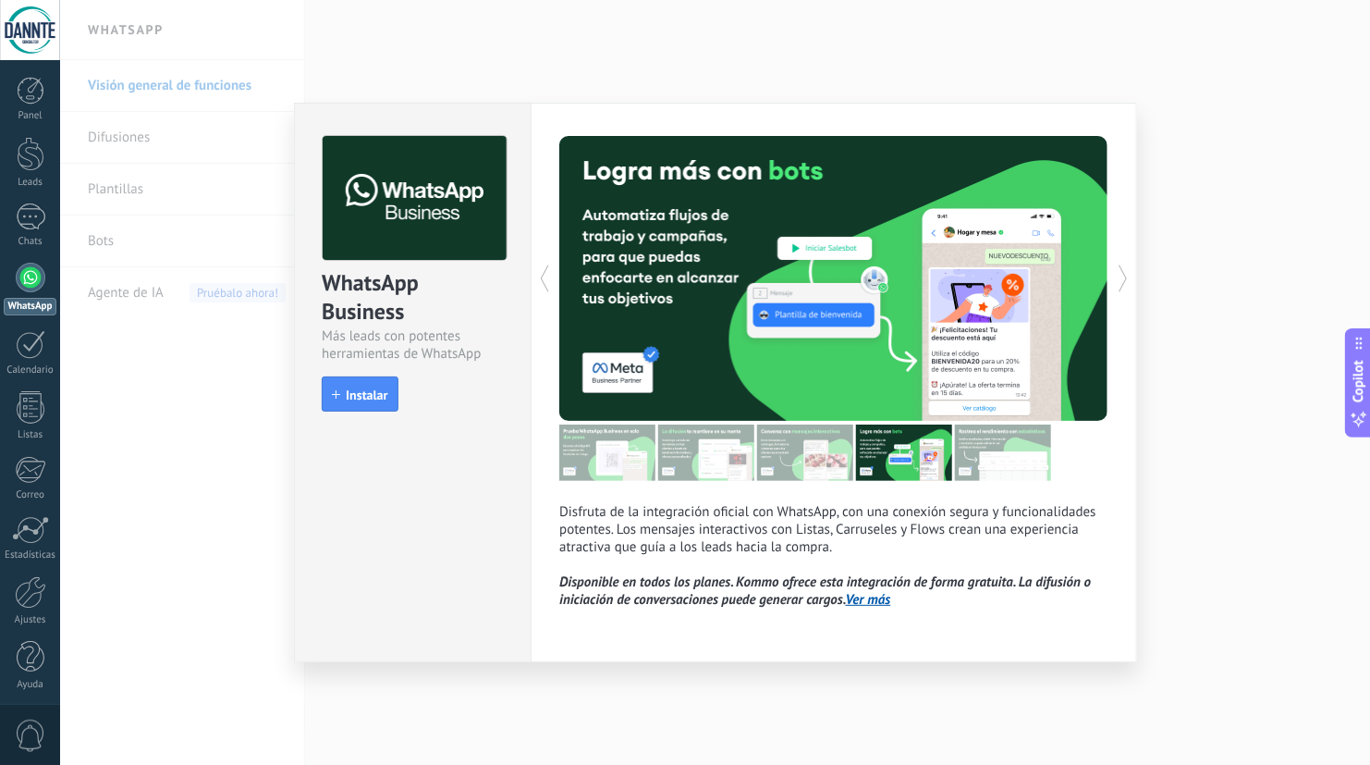
click at [537, 289] on icon at bounding box center [544, 278] width 18 height 37
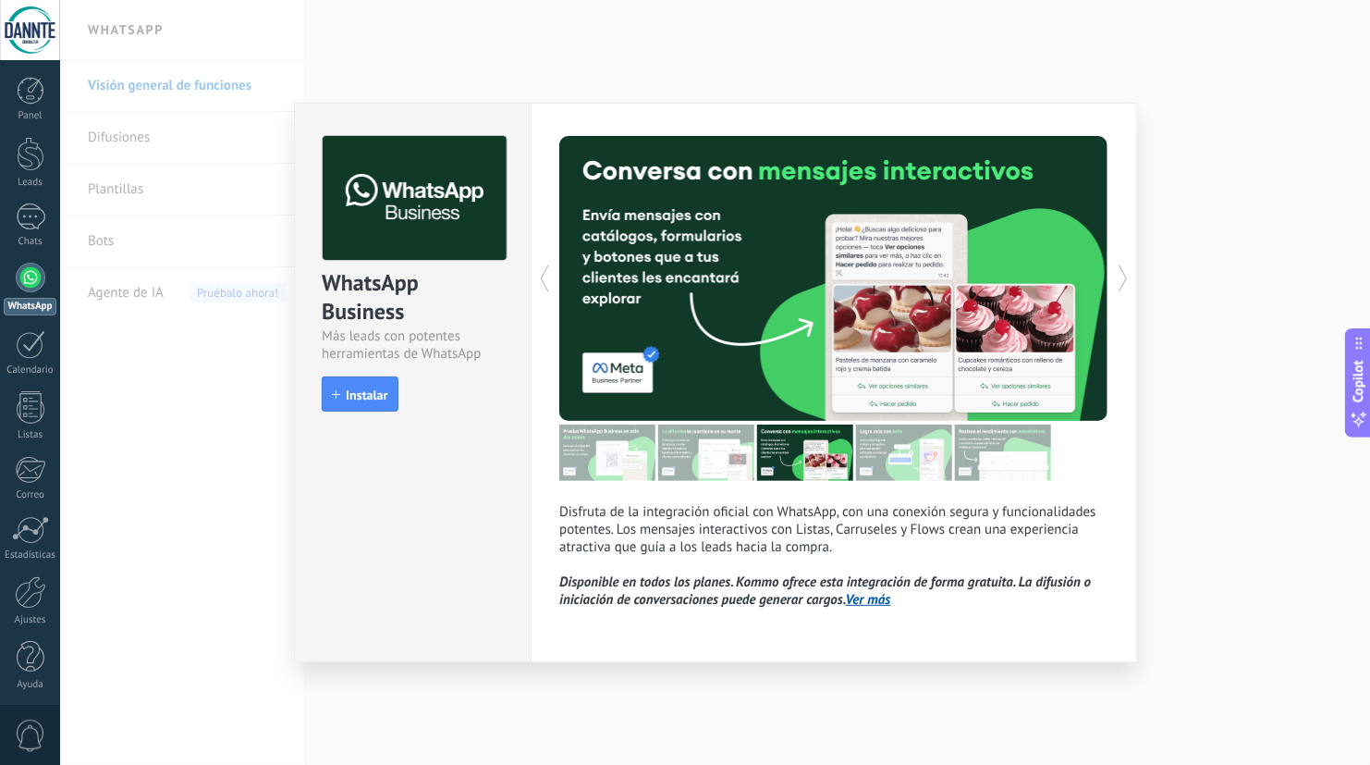
click at [427, 213] on img at bounding box center [415, 198] width 184 height 125
click at [1316, 177] on div "WhatsApp Business Más leads con potentes herramientas de WhatsApp install Insta…" at bounding box center [715, 382] width 1310 height 765
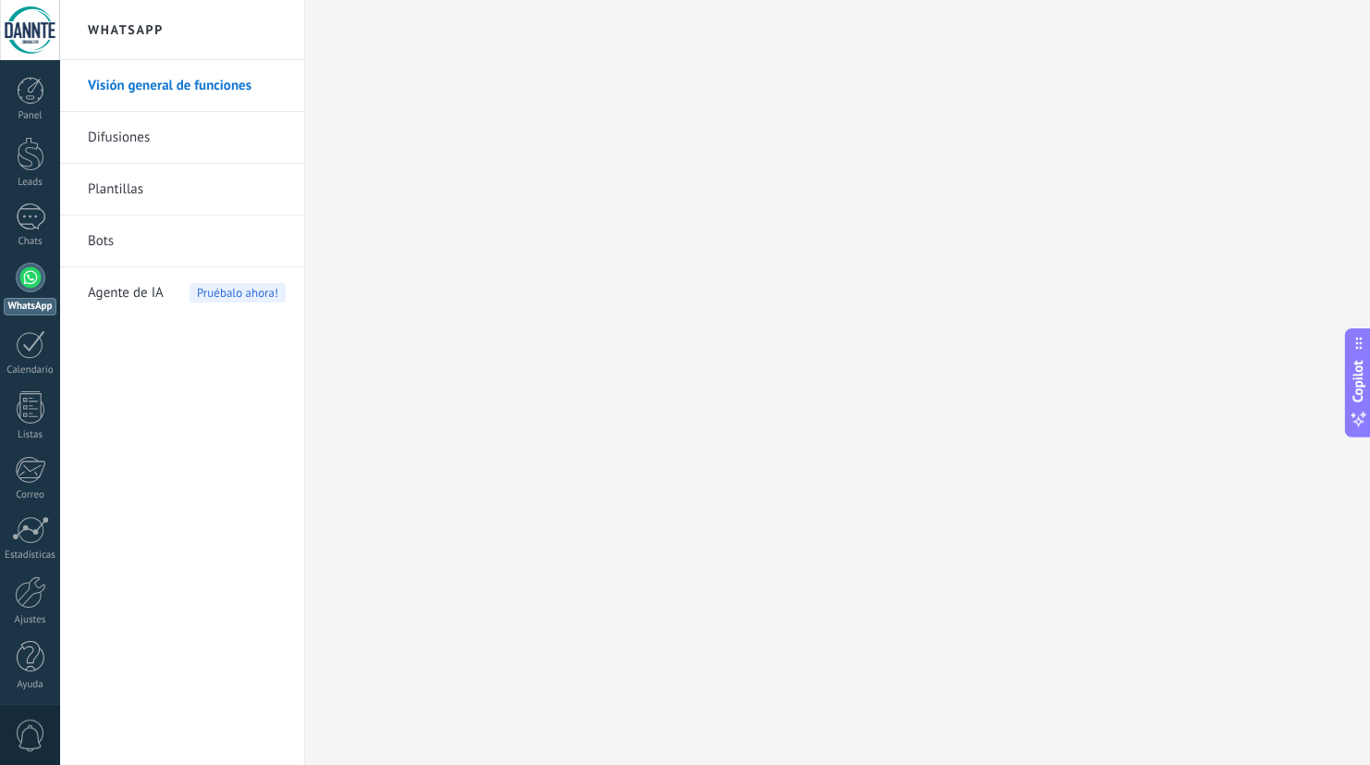
click at [120, 89] on link "Visión general de funciones" at bounding box center [187, 86] width 198 height 52
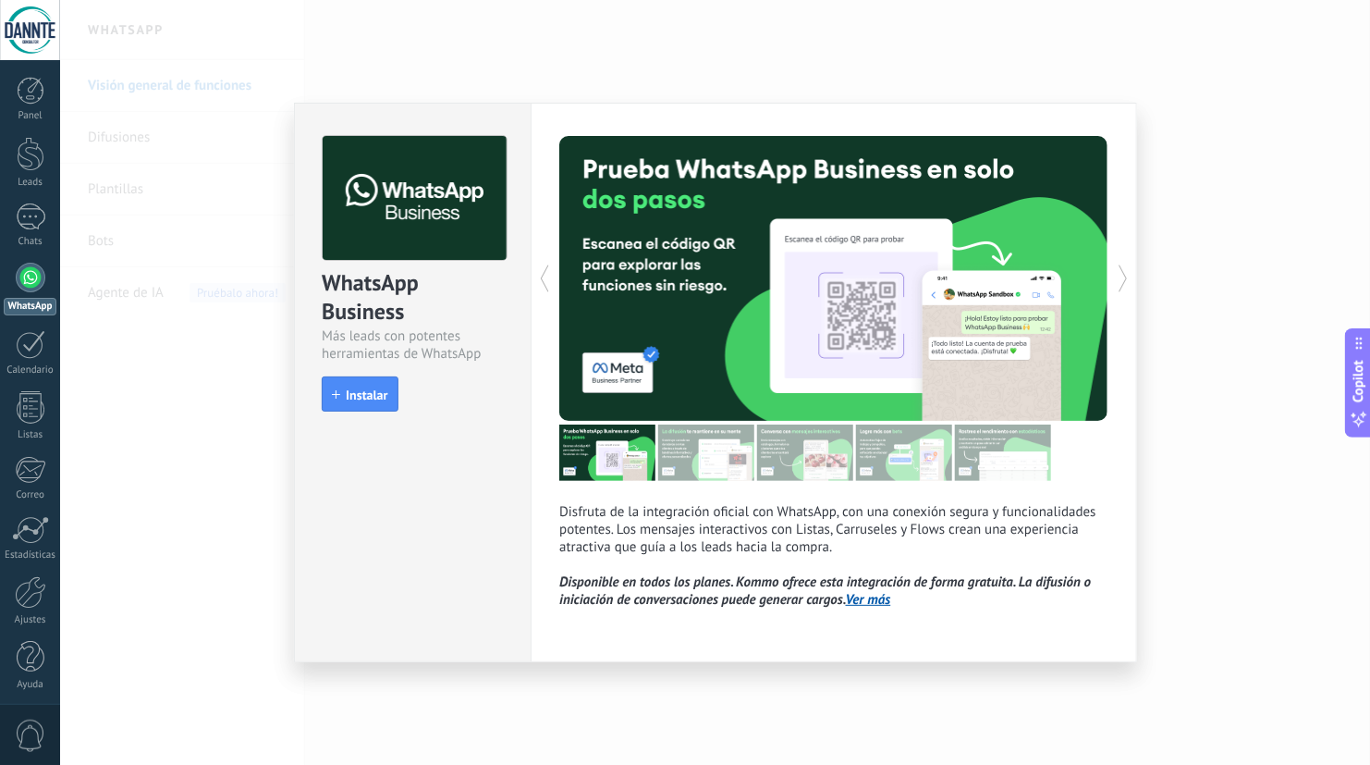
click at [836, 302] on div at bounding box center [971, 278] width 275 height 285
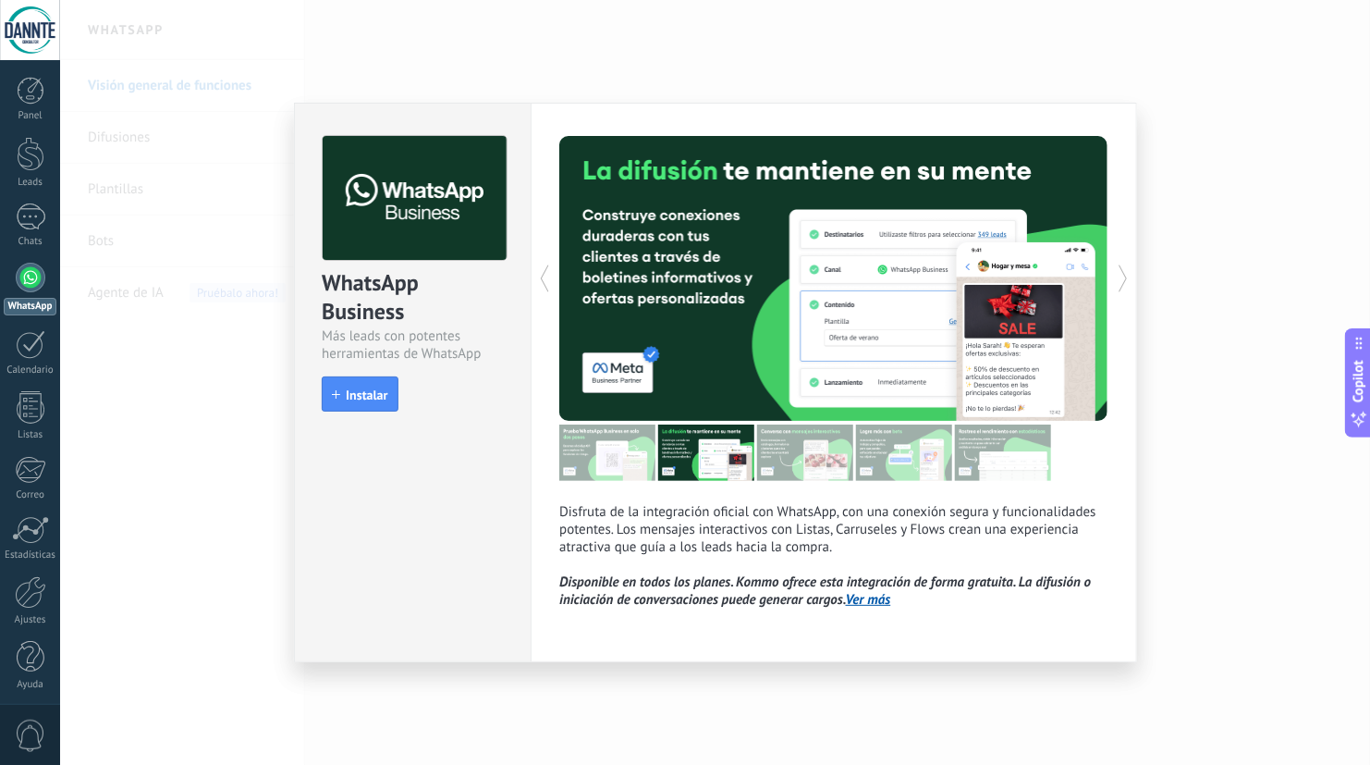
click at [866, 608] on link "Ver más" at bounding box center [868, 600] width 45 height 18
click at [357, 401] on span "Instalar" at bounding box center [367, 394] width 42 height 13
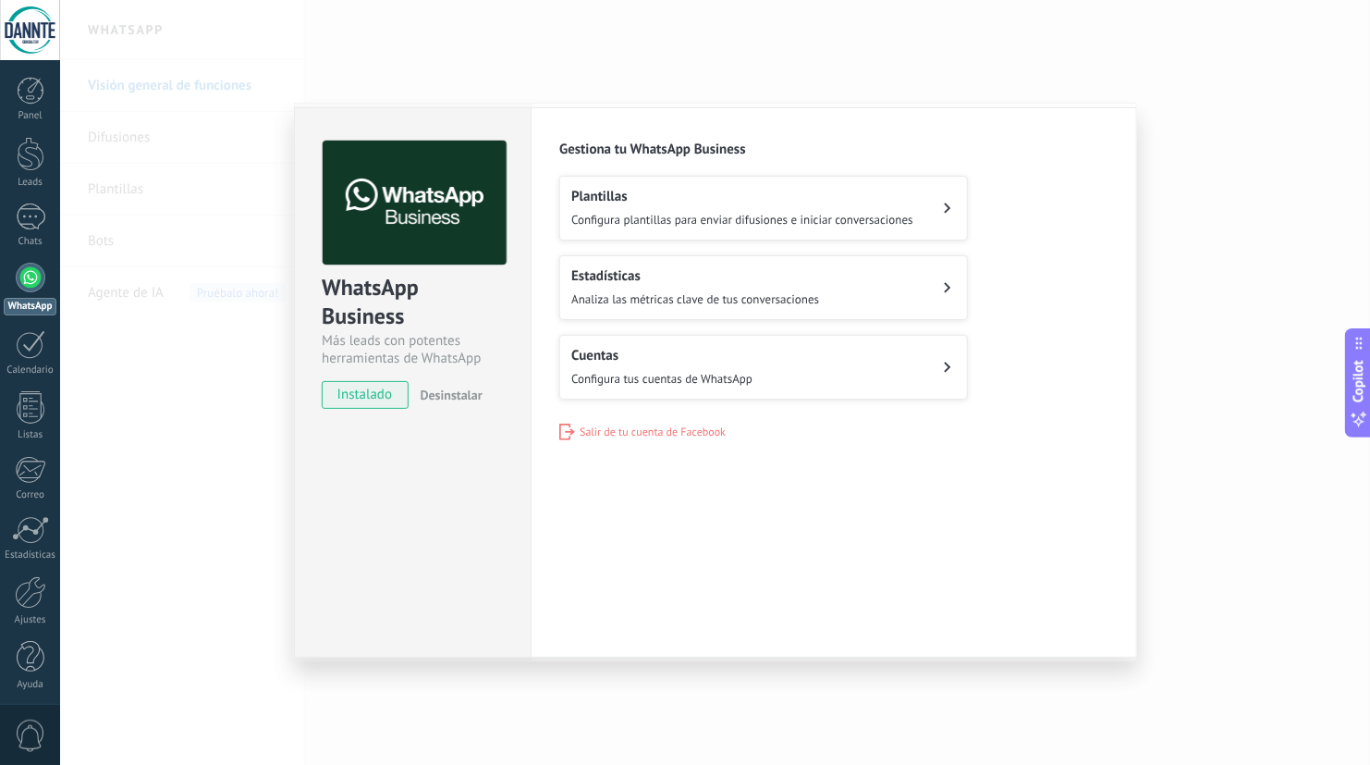
click at [666, 355] on h2 "Cuentas" at bounding box center [661, 356] width 181 height 18
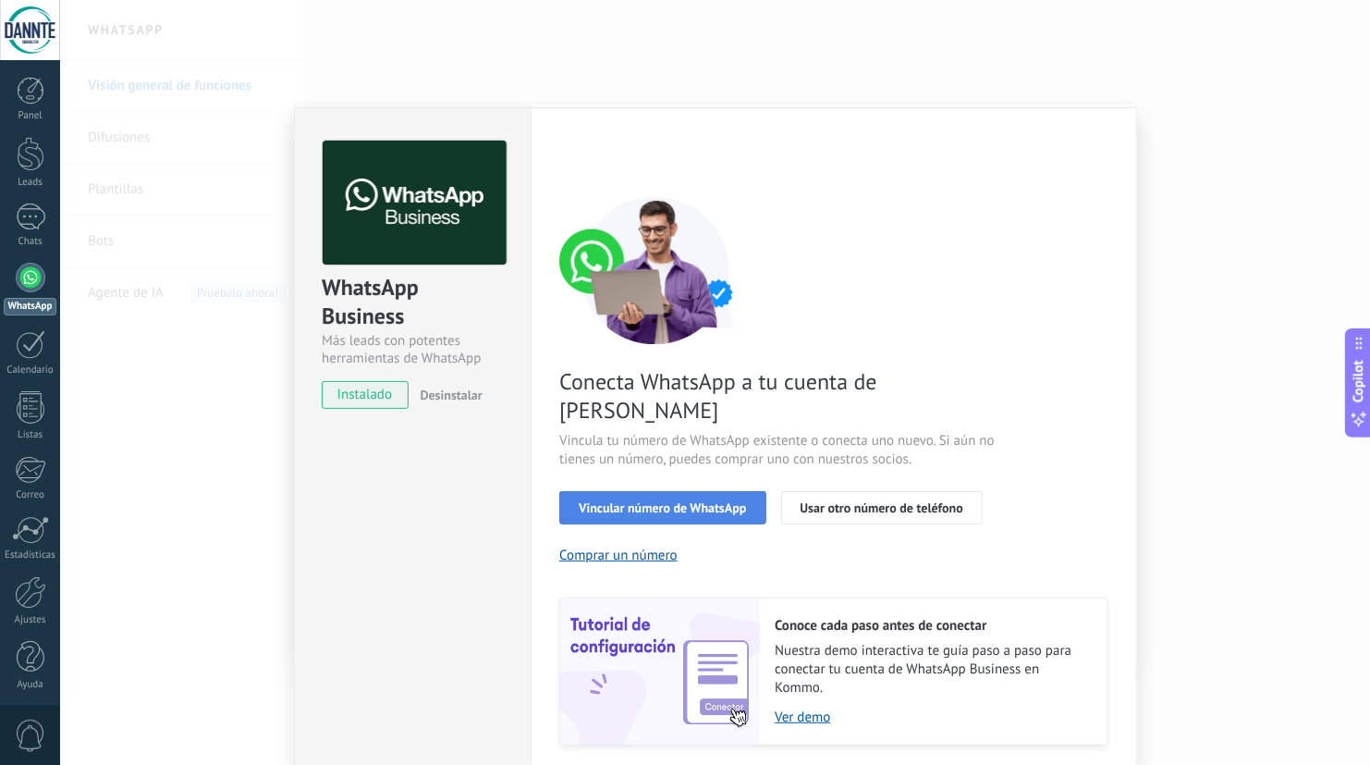
click at [683, 501] on span "Vincular número de WhatsApp" at bounding box center [662, 507] width 167 height 13
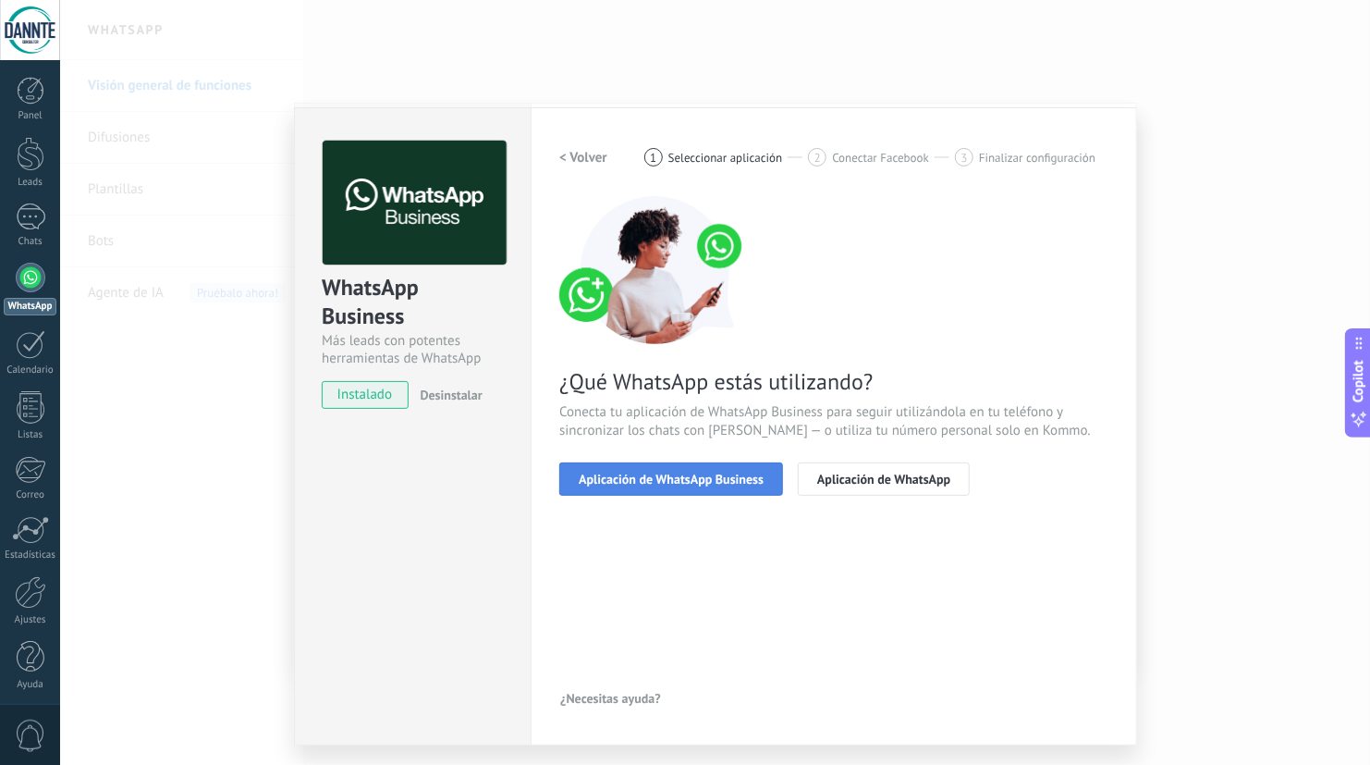
click at [665, 473] on span "Aplicación de WhatsApp Business" at bounding box center [671, 478] width 185 height 13
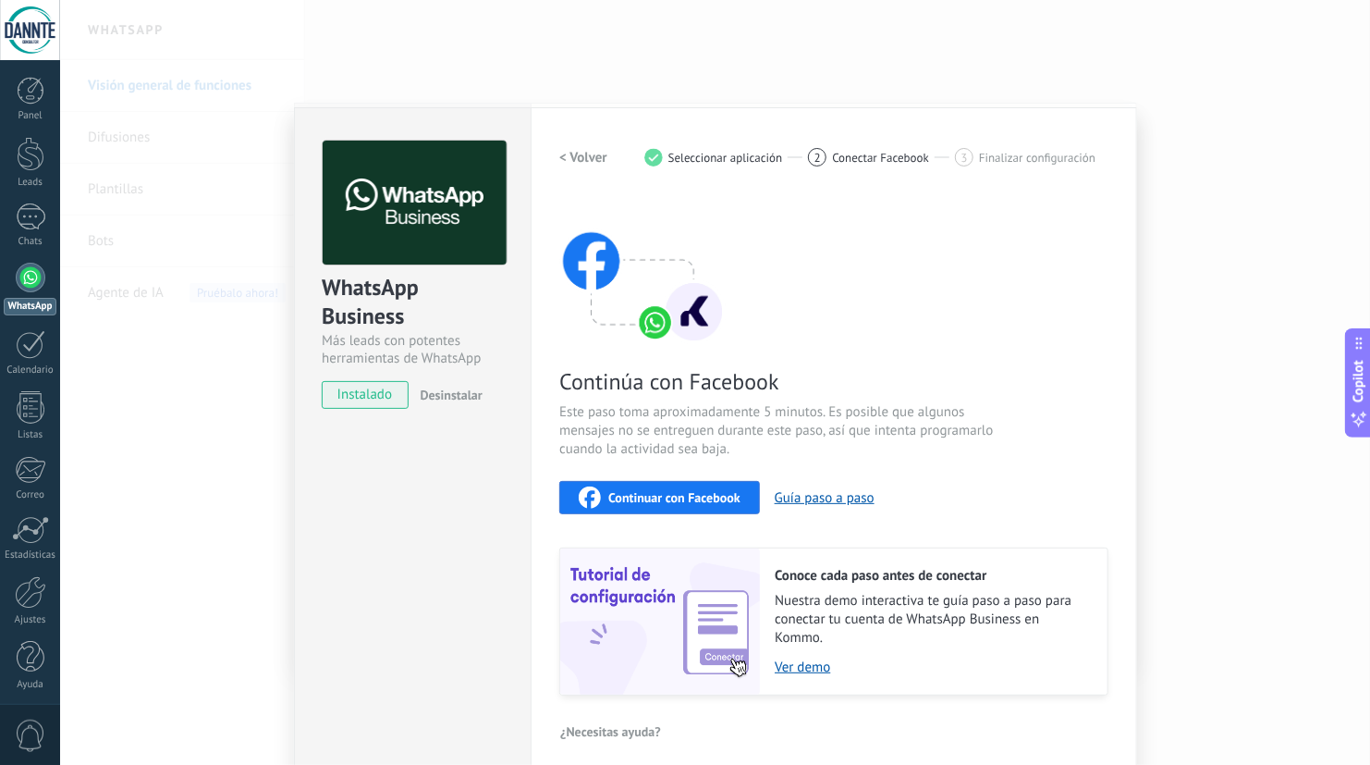
scroll to position [12, 0]
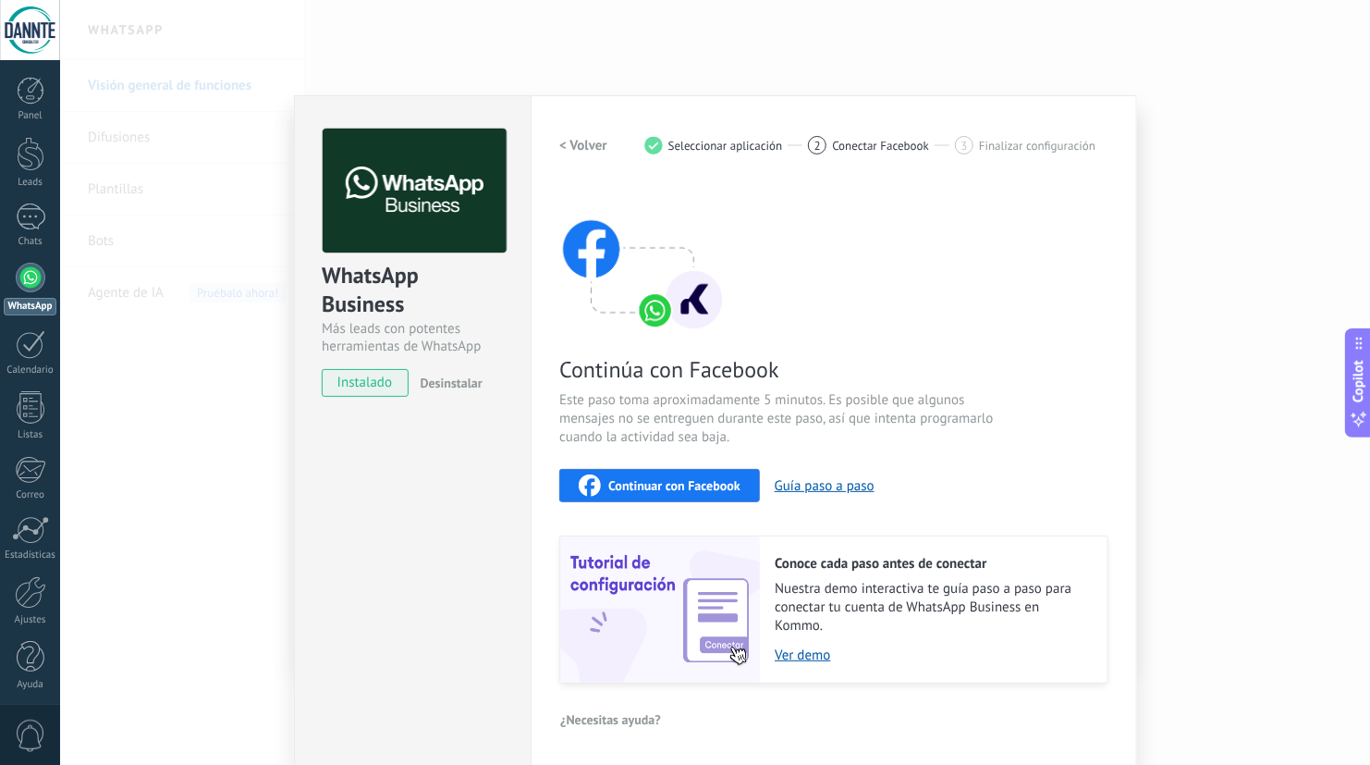
click at [686, 472] on button "Continuar con Facebook" at bounding box center [659, 485] width 201 height 33
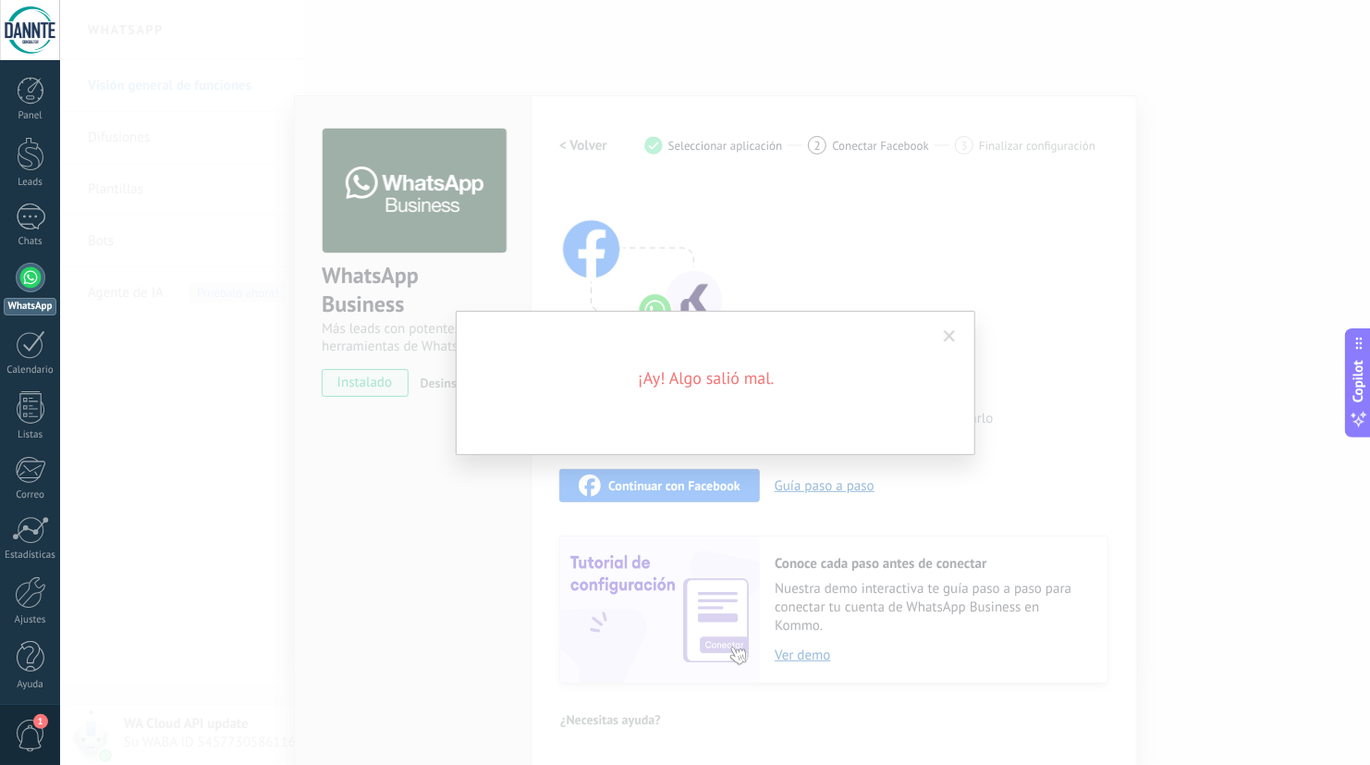
click at [952, 333] on span at bounding box center [950, 336] width 12 height 13
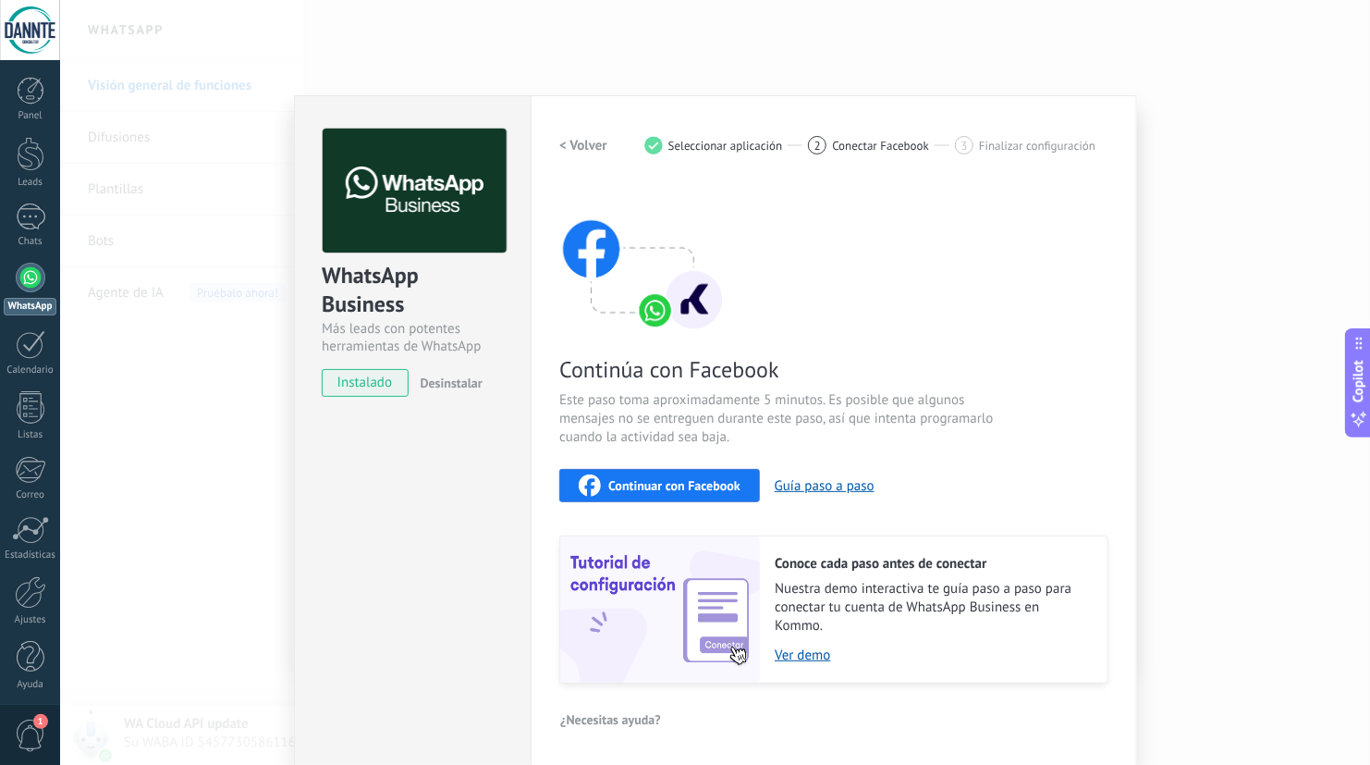
click at [860, 153] on div "2 Conectar Facebook" at bounding box center [881, 145] width 147 height 18
click at [871, 139] on div "< Volver 1 Seleccionar aplicación 2 Conectar Facebook 3 Finalizar configuración" at bounding box center [833, 145] width 549 height 33
click at [815, 142] on span "2" at bounding box center [818, 146] width 6 height 16
click at [891, 610] on span "Nuestra demo interactiva te guía paso a paso para conectar tu cuenta de WhatsAp…" at bounding box center [932, 607] width 314 height 55
click at [805, 655] on link "Ver demo" at bounding box center [932, 655] width 314 height 18
